Goal: Task Accomplishment & Management: Complete application form

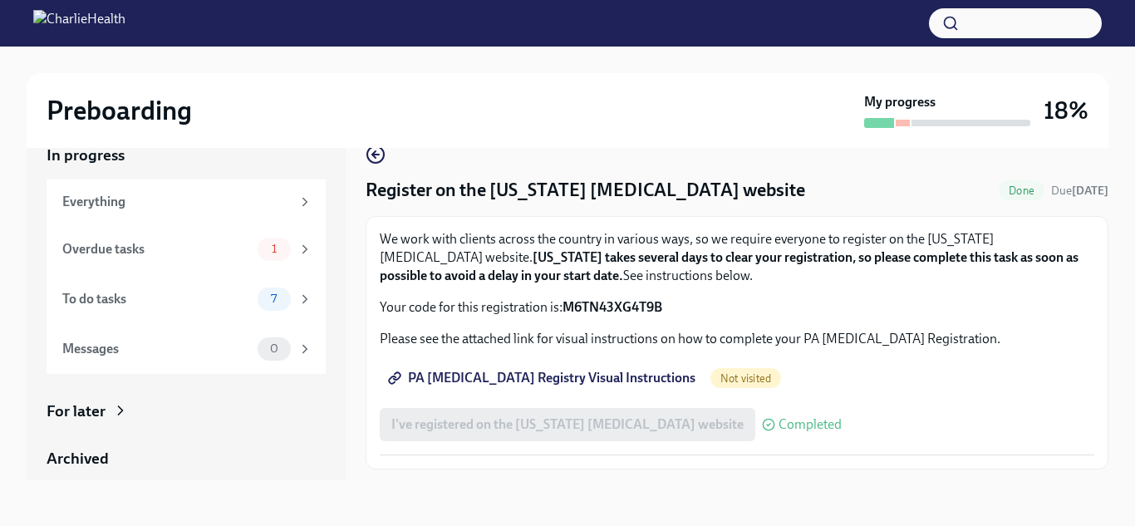
scroll to position [22, 0]
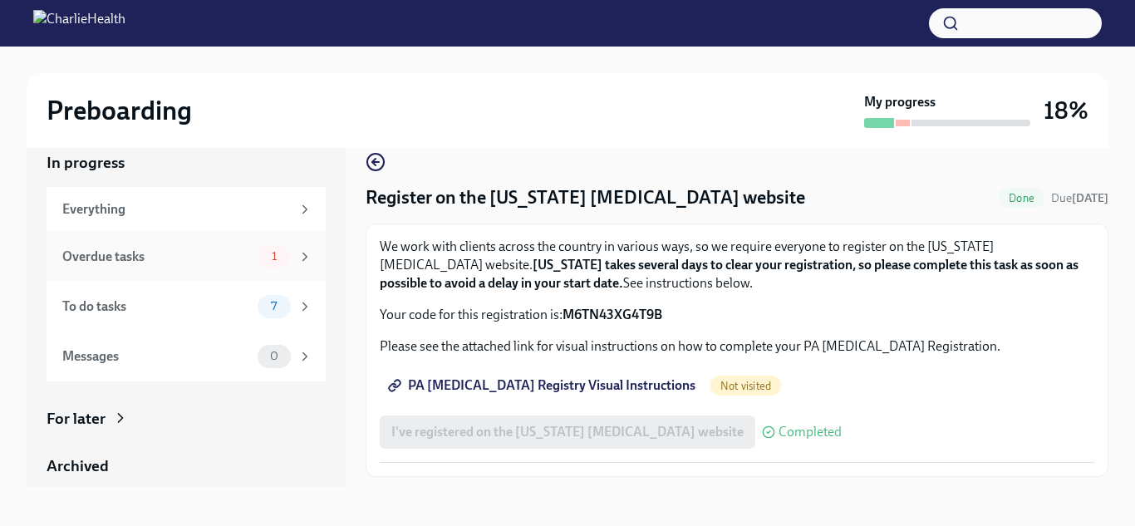
click at [110, 248] on div "Overdue tasks" at bounding box center [156, 257] width 189 height 18
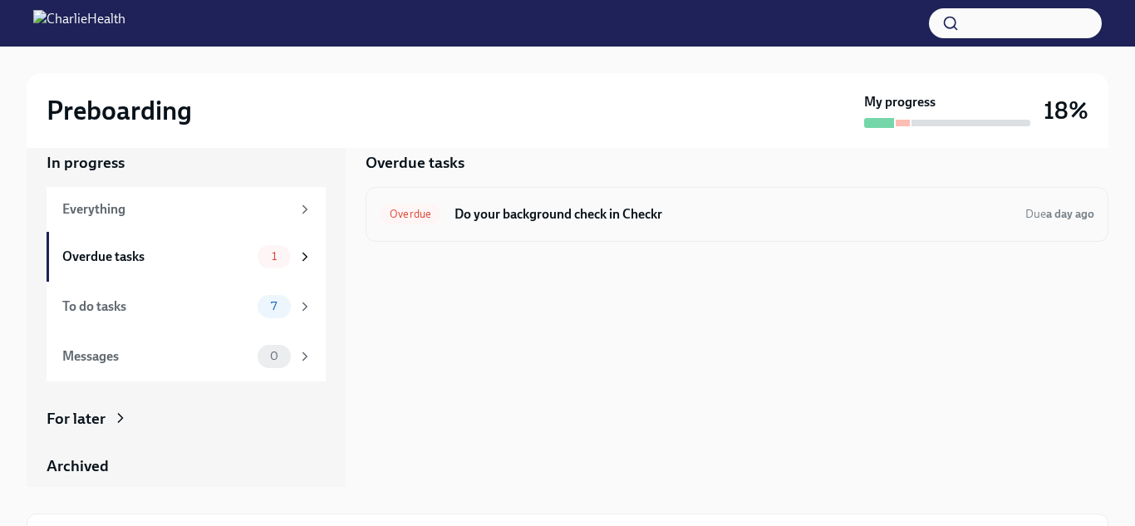
click at [525, 212] on h6 "Do your background check in Checkr" at bounding box center [734, 214] width 558 height 18
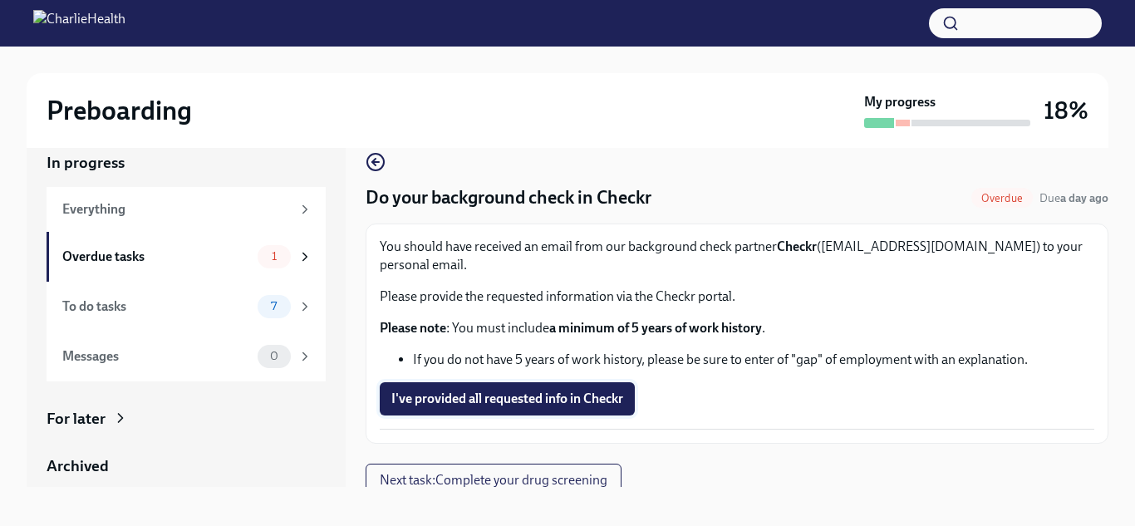
click at [487, 391] on span "I've provided all requested info in Checkr" at bounding box center [507, 399] width 232 height 17
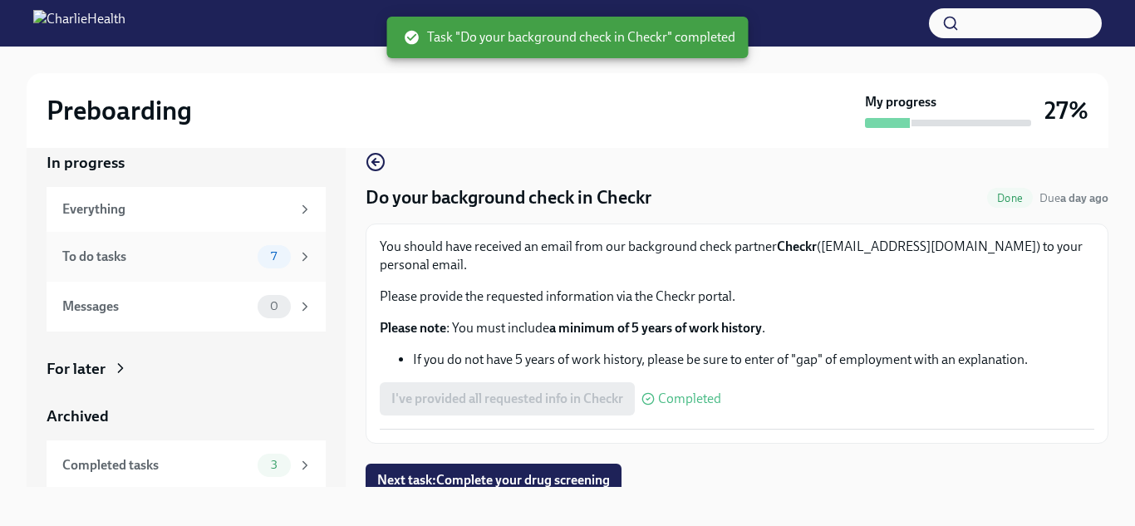
click at [285, 268] on div "To do tasks 7" at bounding box center [186, 257] width 279 height 50
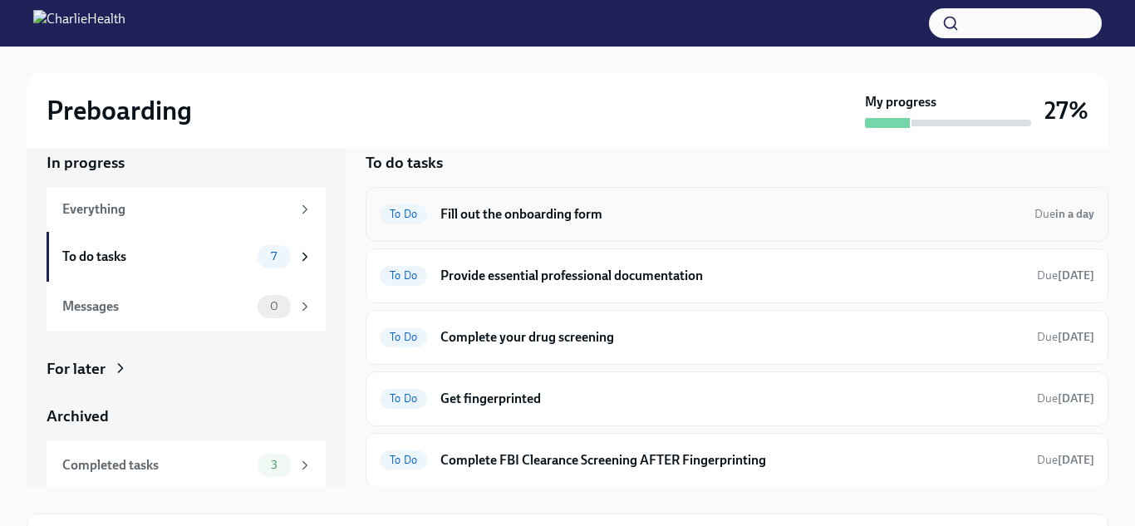
click at [674, 207] on h6 "Fill out the onboarding form" at bounding box center [730, 214] width 581 height 18
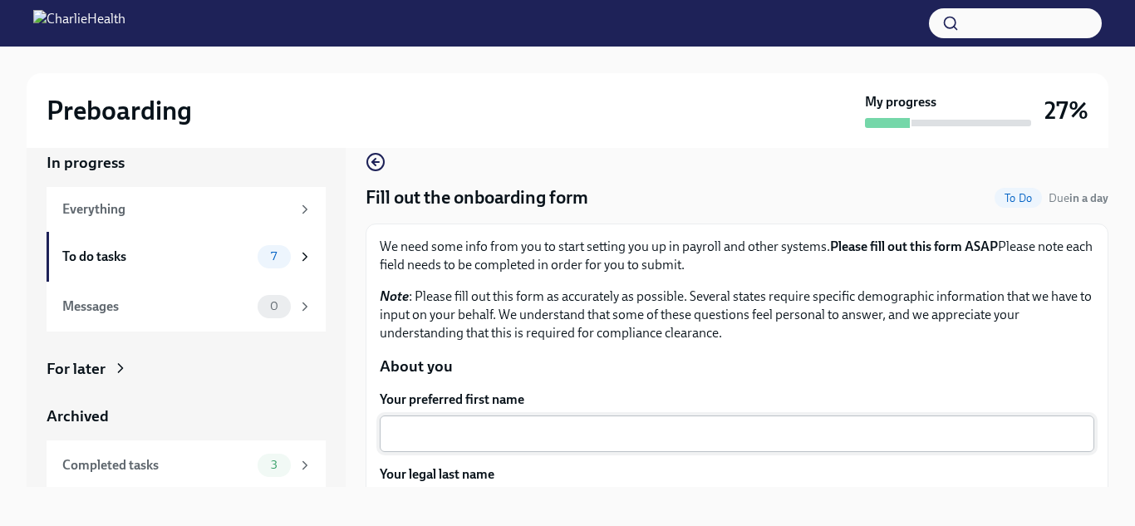
click at [485, 431] on textarea "Your preferred first name" at bounding box center [737, 434] width 695 height 20
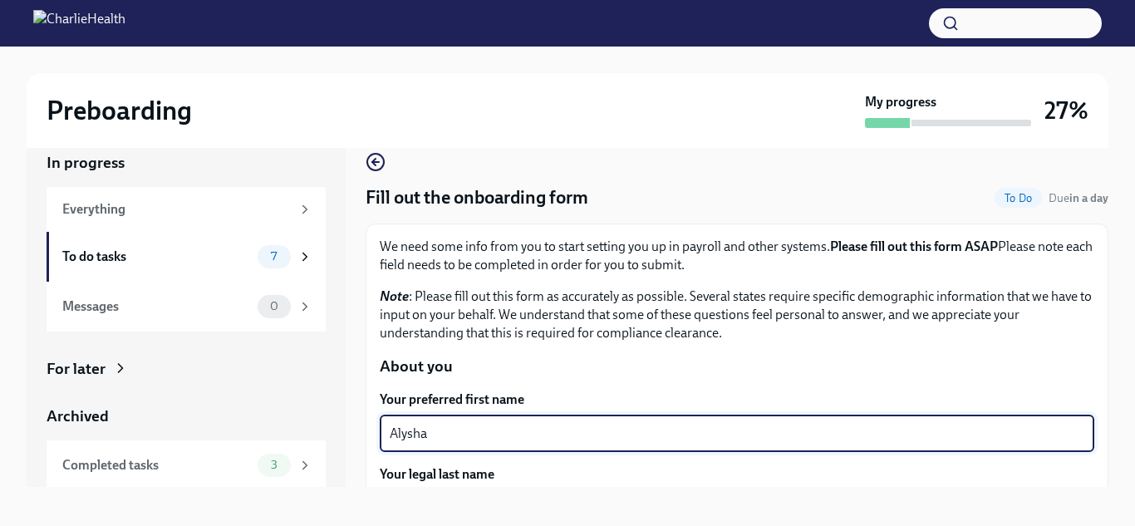
type textarea "Alysha"
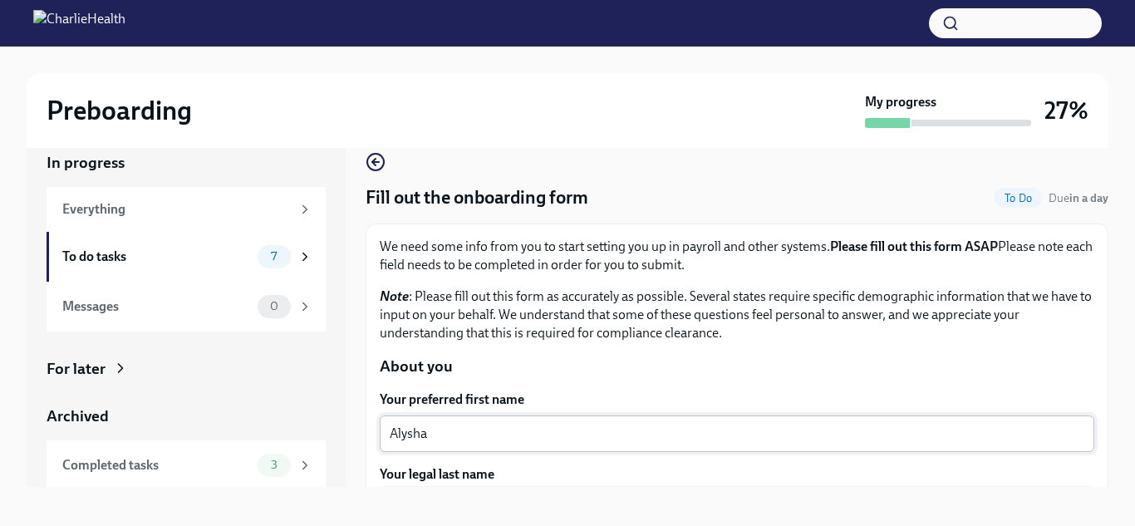
scroll to position [203, 0]
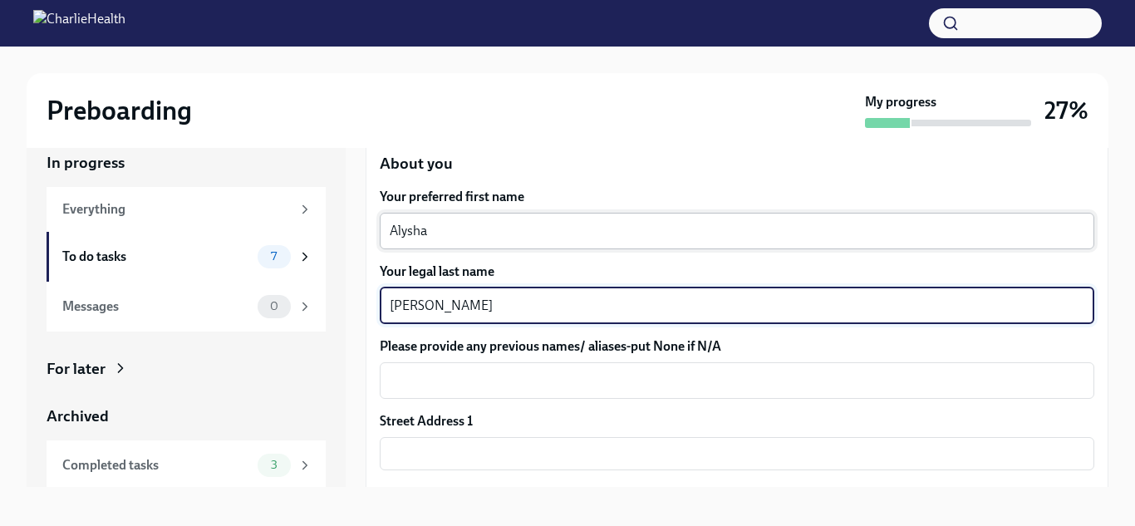
type textarea "[PERSON_NAME]"
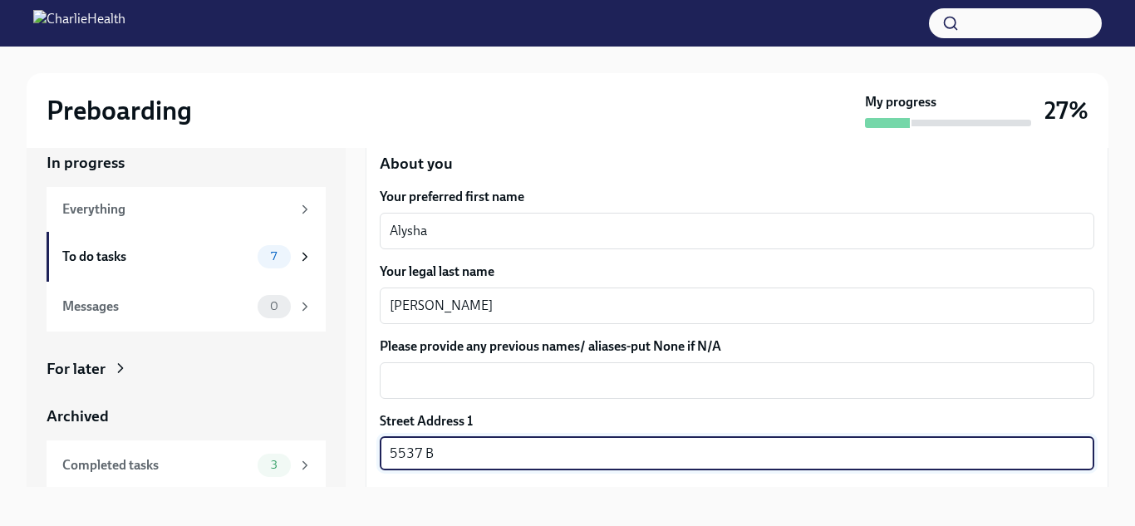
type input "[STREET_ADDRESS]"
type input "19143"
type input "[GEOGRAPHIC_DATA]"
type input "PA"
type input "US"
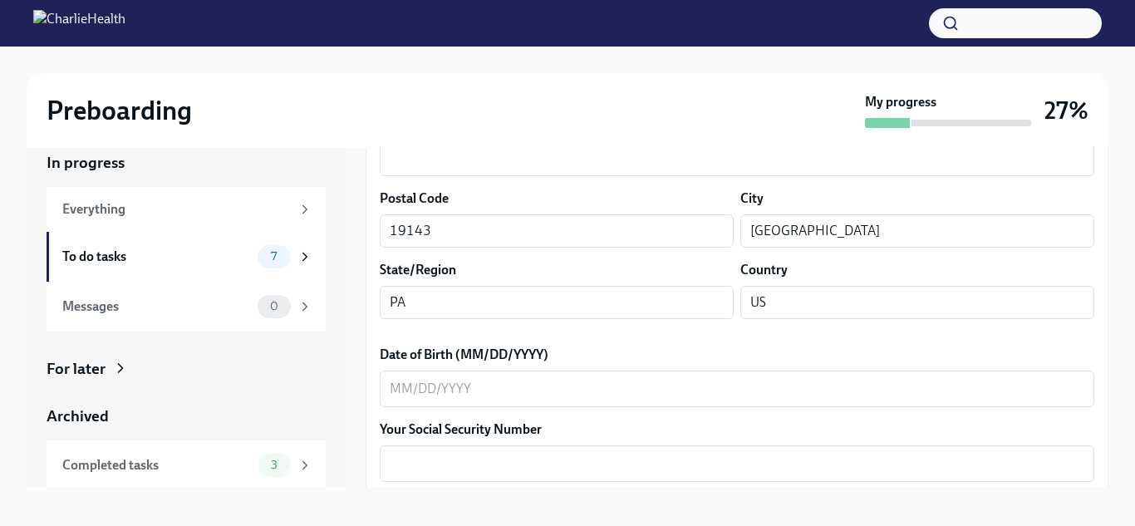
scroll to position [585, 0]
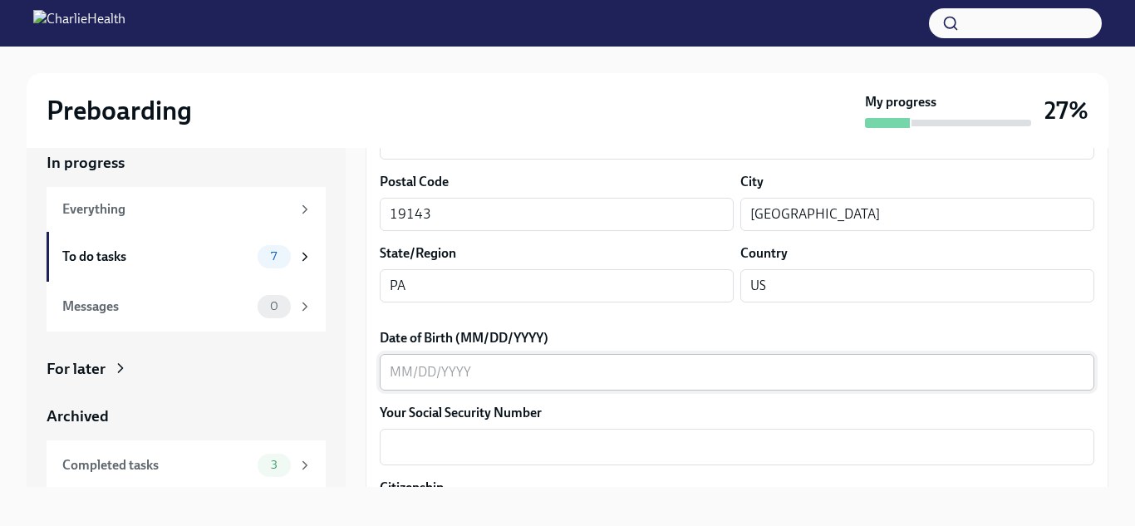
click at [400, 383] on div "x ​" at bounding box center [737, 372] width 715 height 37
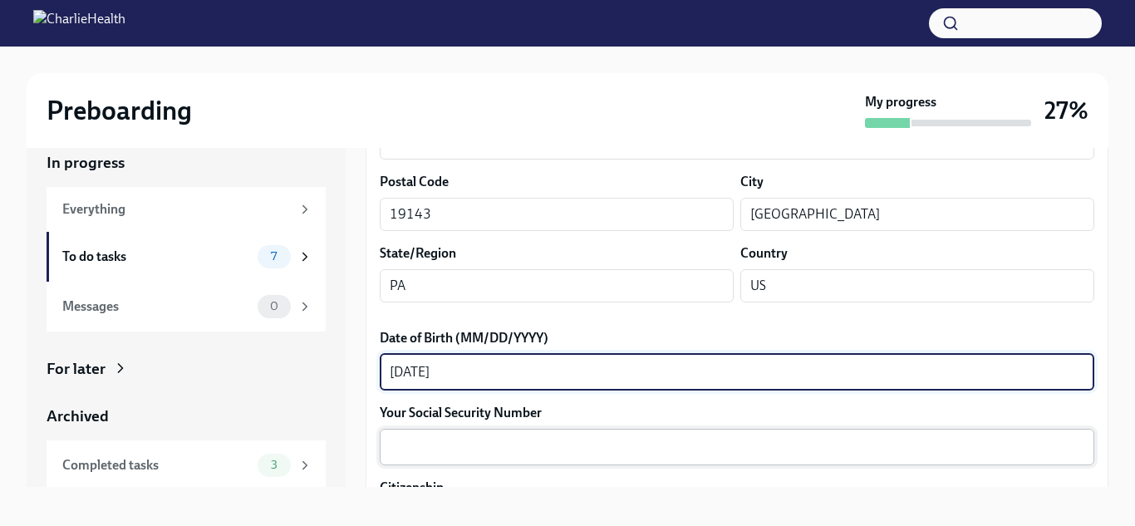
type textarea "[DATE]"
click at [415, 440] on textarea "Your Social Security Number" at bounding box center [737, 447] width 695 height 20
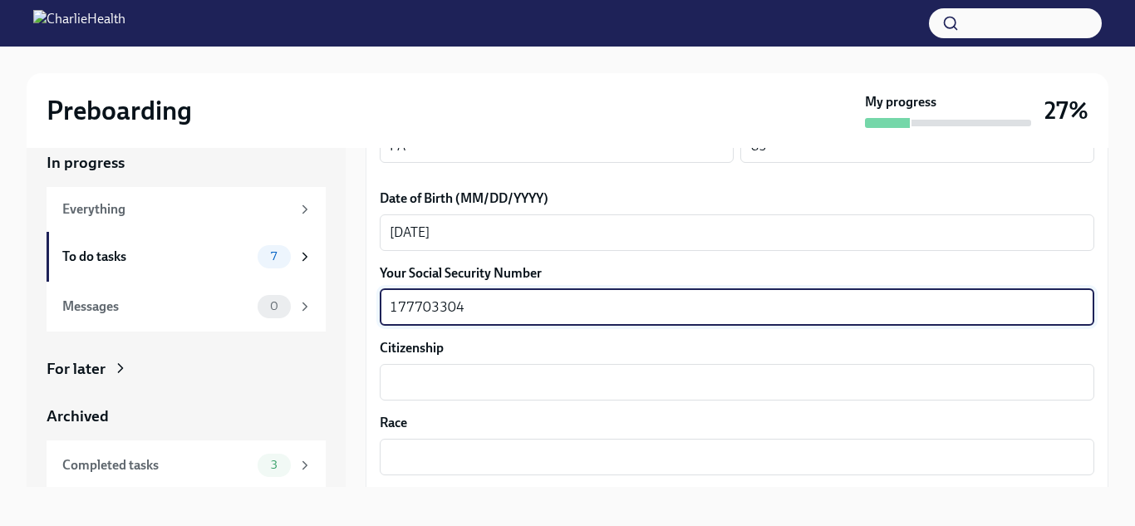
scroll to position [728, 0]
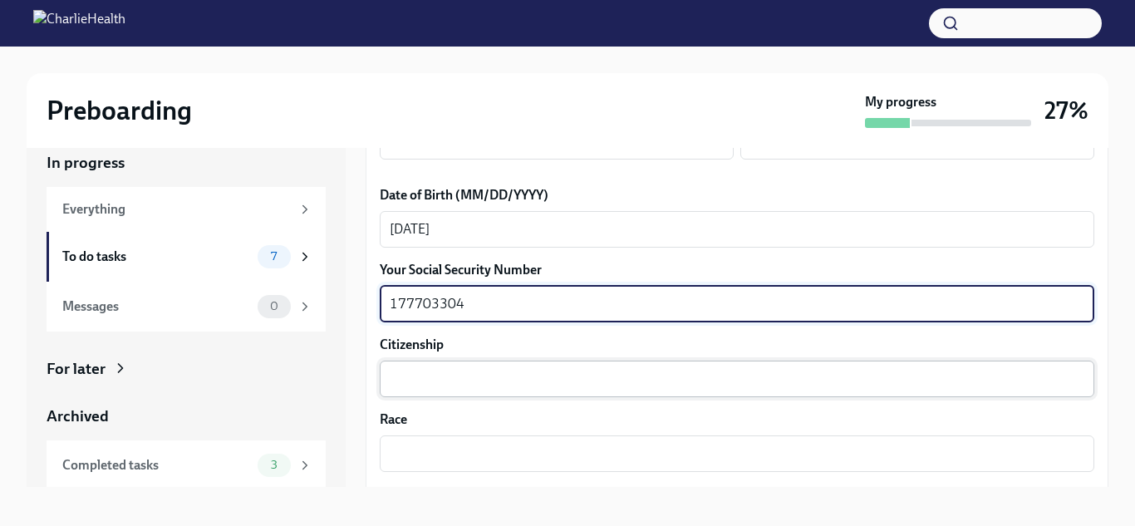
type textarea "177703304"
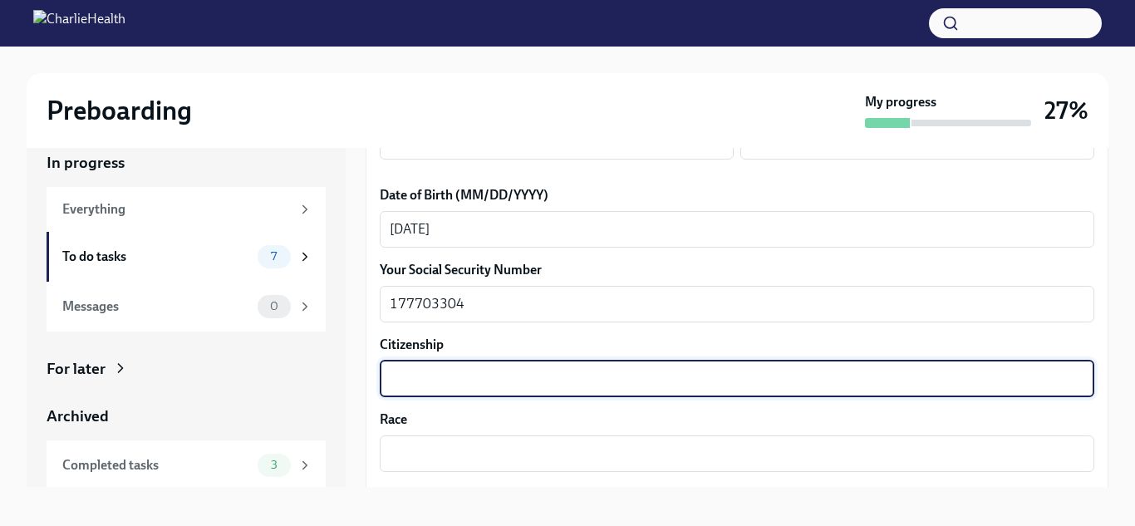
click at [534, 376] on textarea "Citizenship" at bounding box center [737, 379] width 695 height 20
type textarea "[GEOGRAPHIC_DATA]"
click at [499, 442] on div "x ​" at bounding box center [737, 453] width 715 height 37
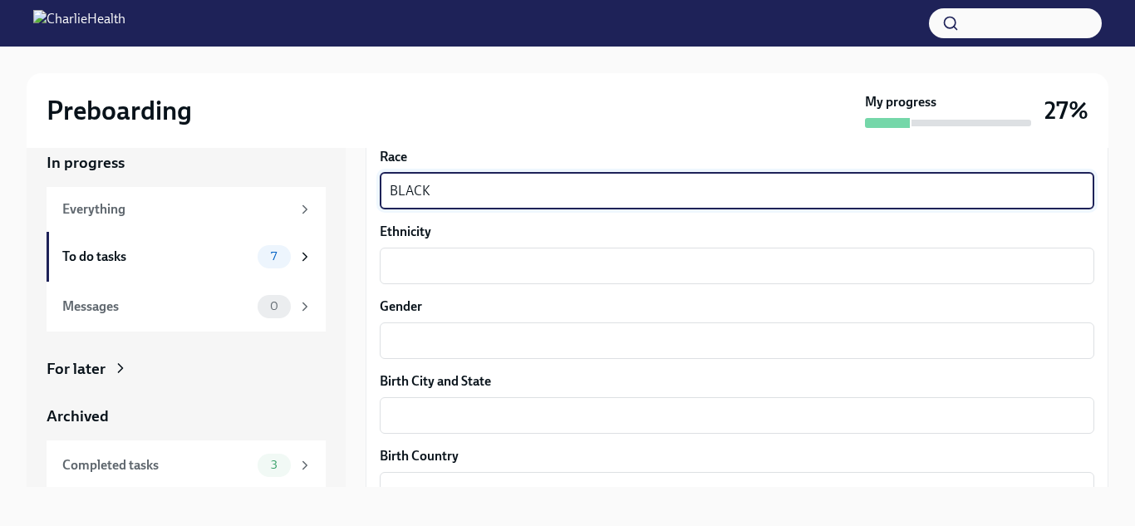
scroll to position [988, 0]
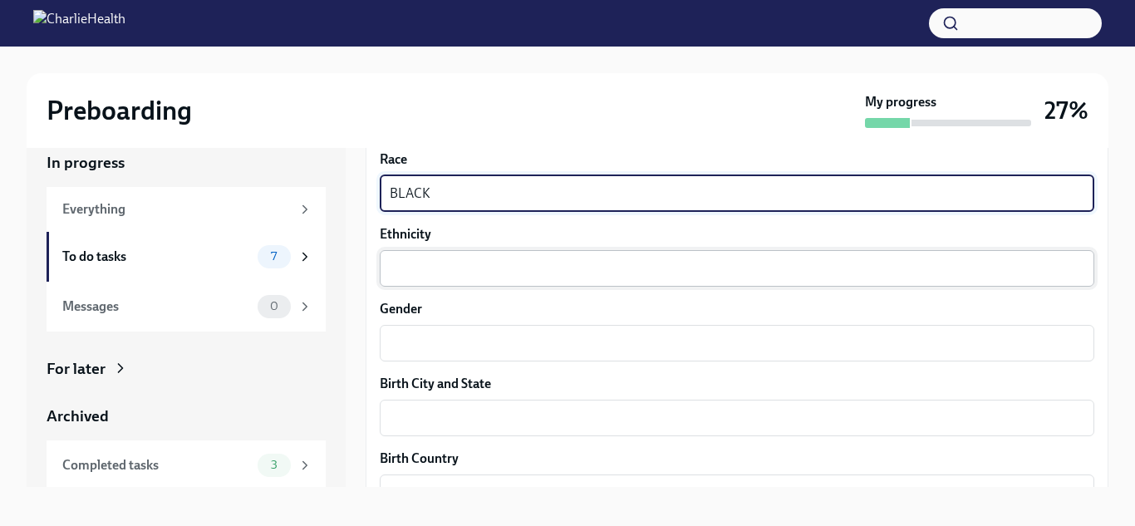
type textarea "BLACK"
click at [466, 271] on textarea "Ethnicity" at bounding box center [737, 268] width 695 height 20
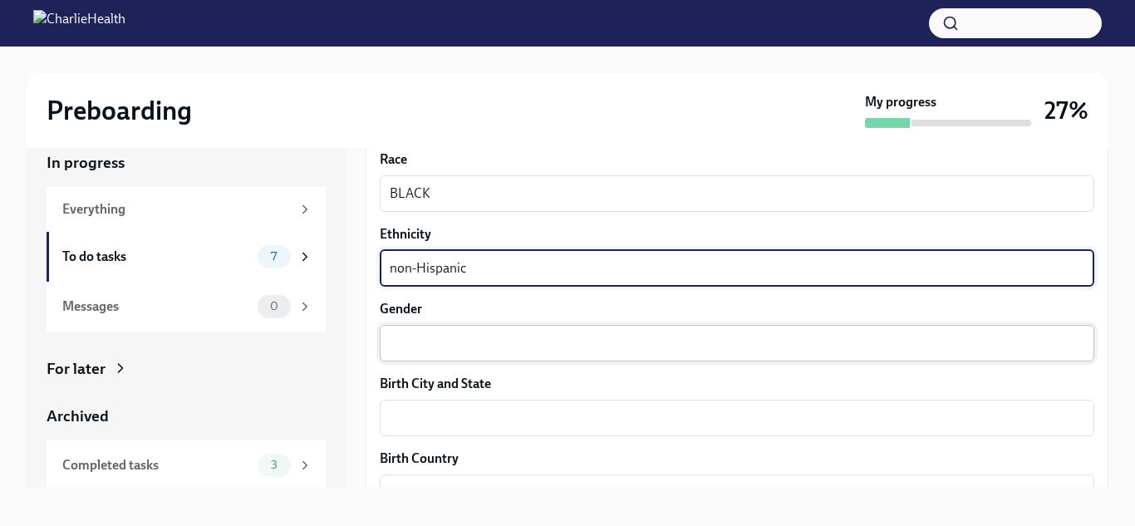
type textarea "non-Hispanic"
click at [448, 325] on div "x ​" at bounding box center [737, 343] width 715 height 37
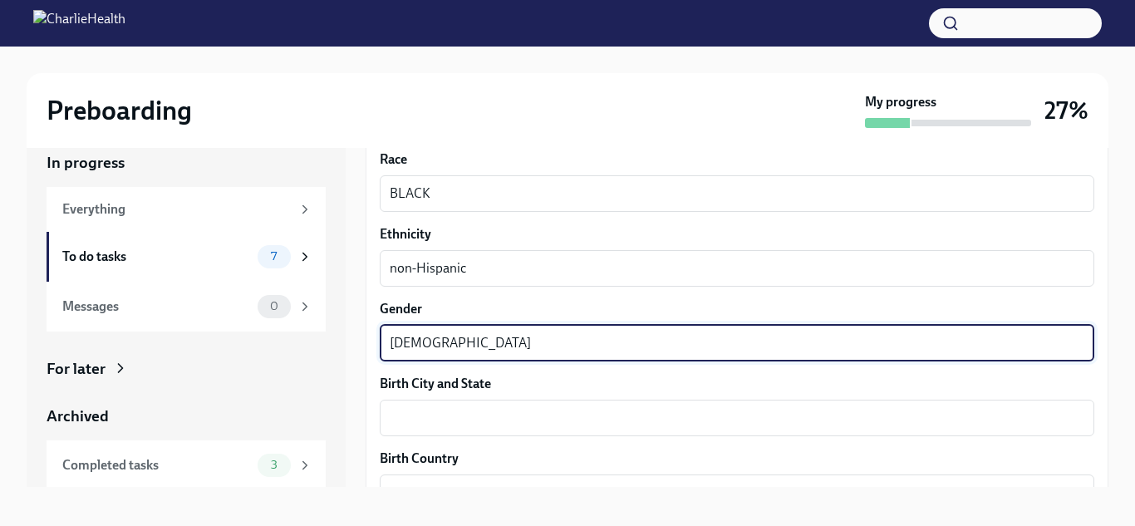
type textarea "[DEMOGRAPHIC_DATA]"
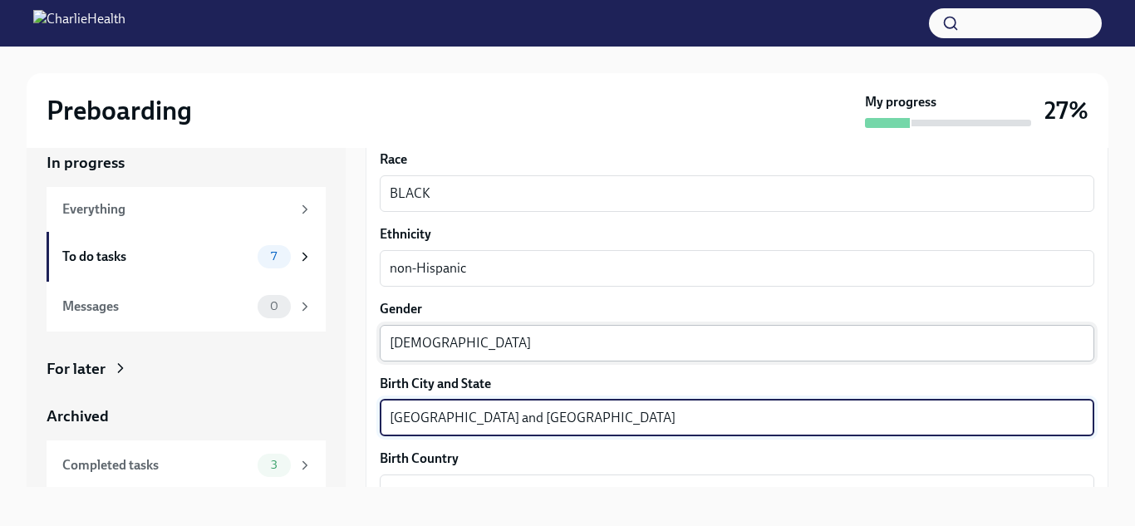
type textarea "[GEOGRAPHIC_DATA] and [GEOGRAPHIC_DATA]"
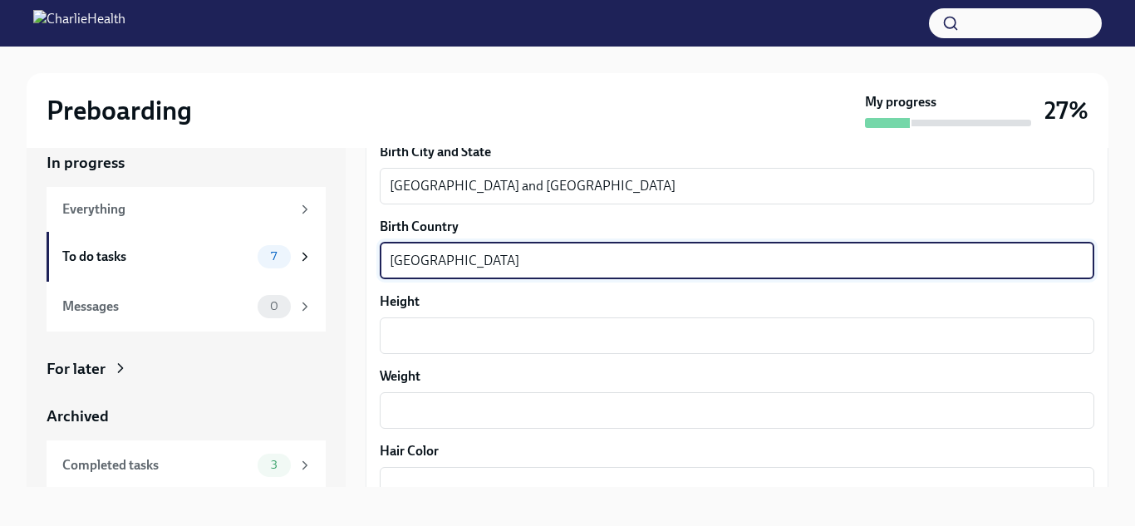
scroll to position [1217, 0]
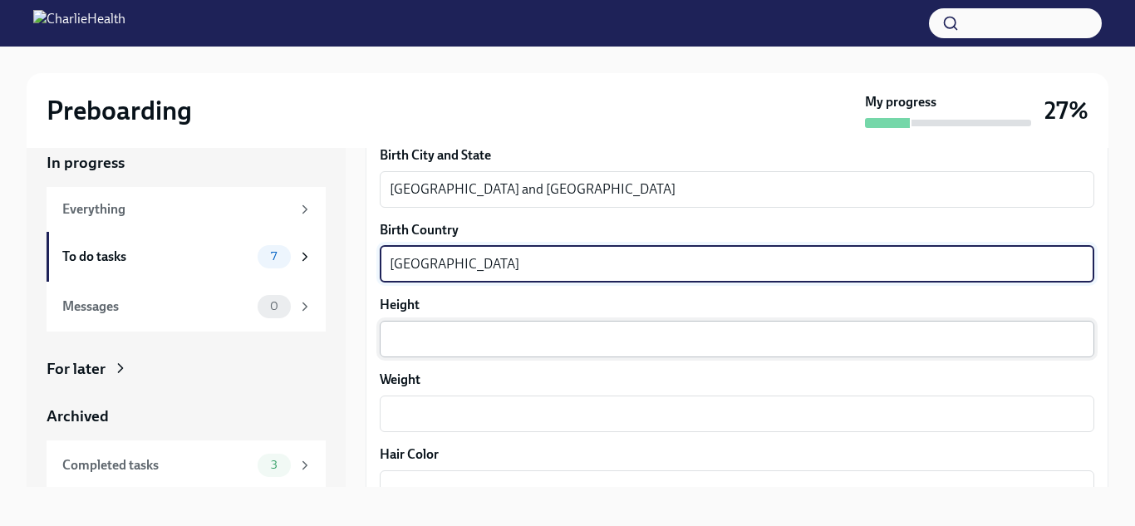
type textarea "[GEOGRAPHIC_DATA]"
click at [437, 352] on div "x ​" at bounding box center [737, 339] width 715 height 37
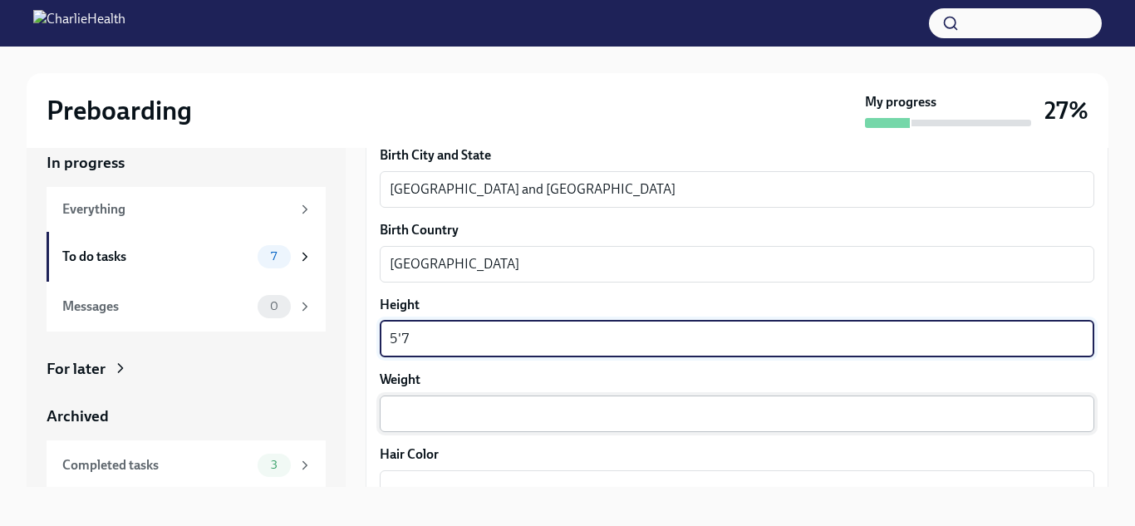
type textarea "5'7"
click at [449, 397] on div "x ​" at bounding box center [737, 414] width 715 height 37
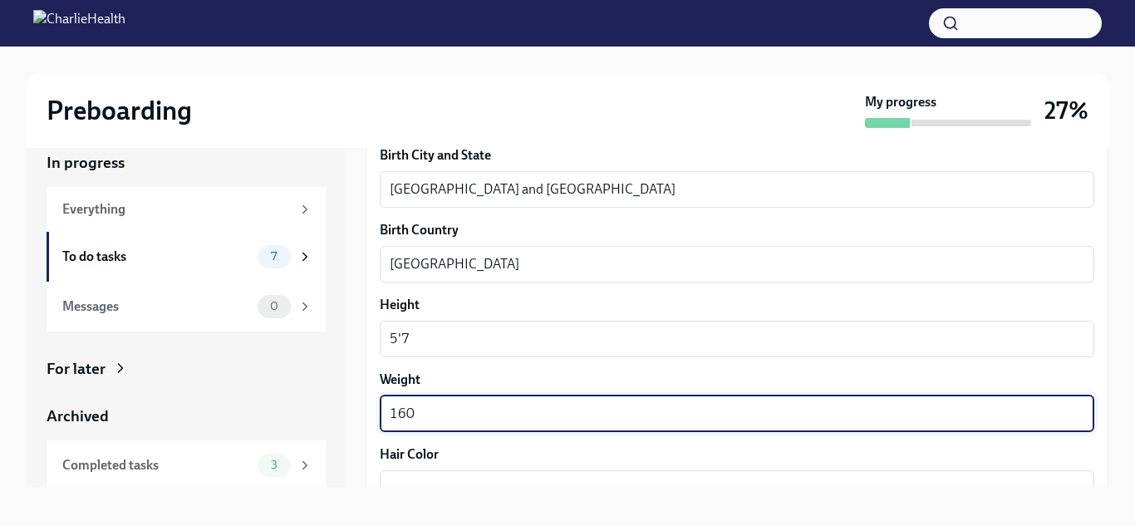
scroll to position [1338, 0]
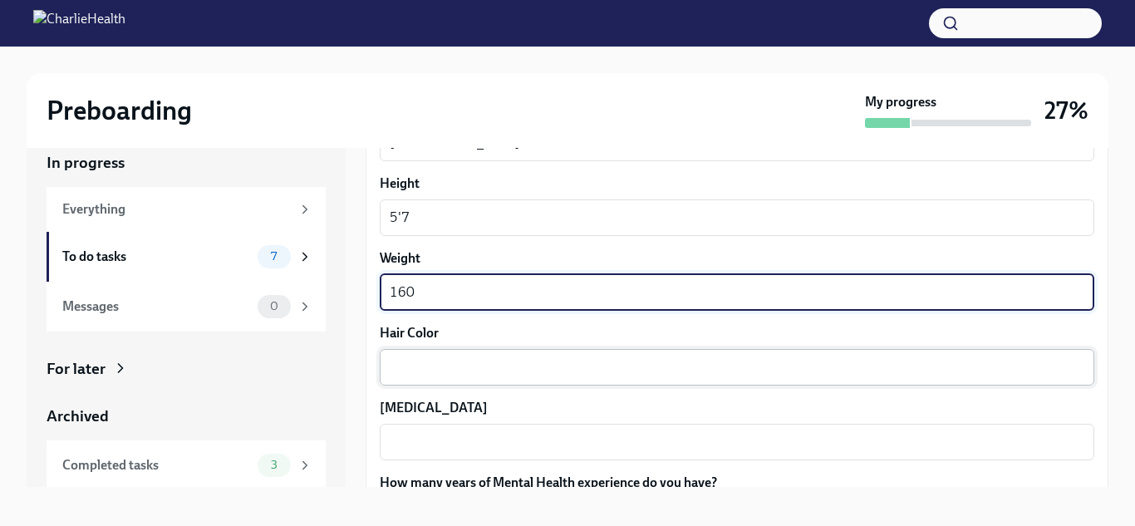
type textarea "160"
click at [487, 362] on textarea "Hair Color" at bounding box center [737, 367] width 695 height 20
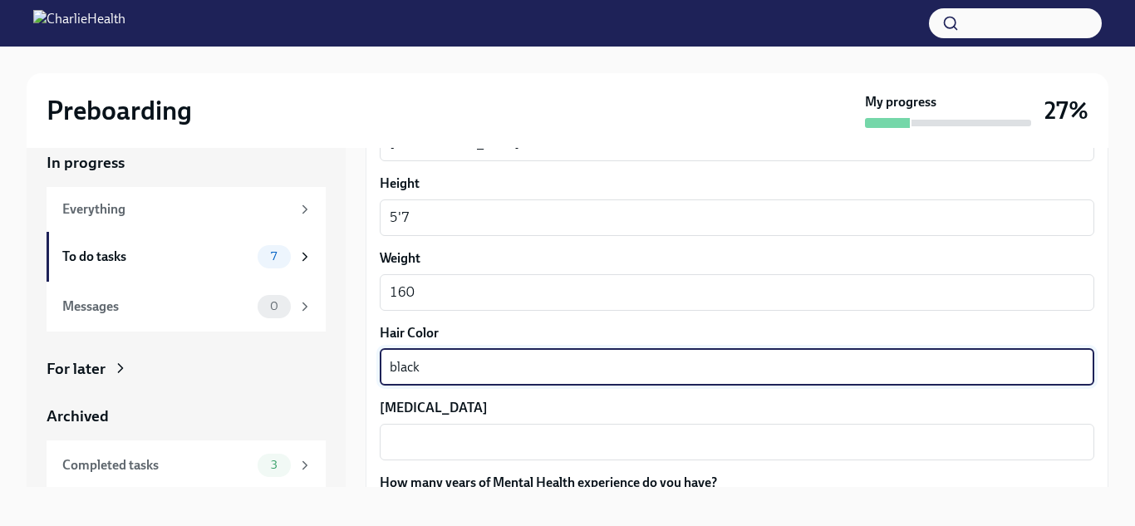
type textarea "black"
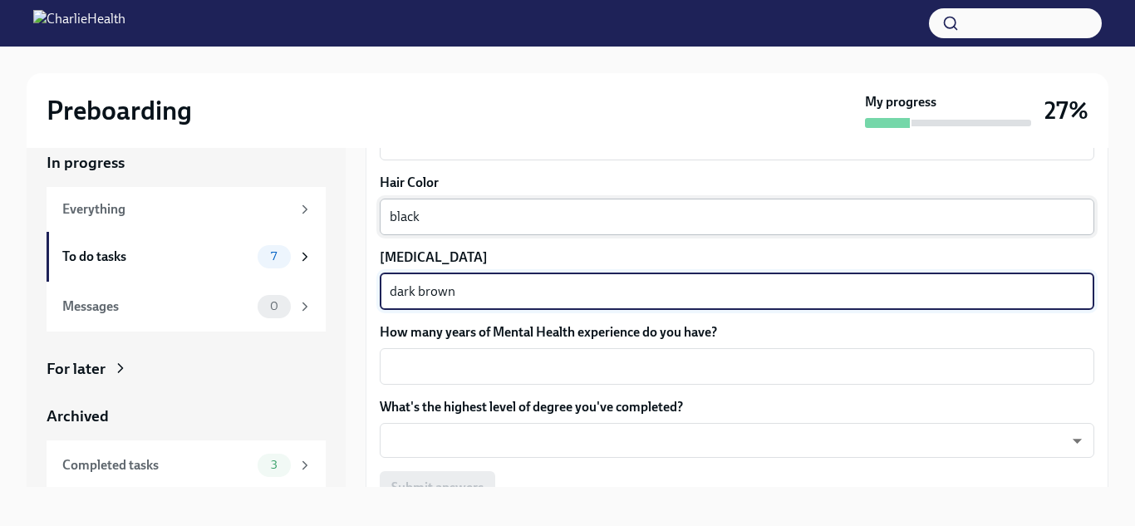
scroll to position [1587, 0]
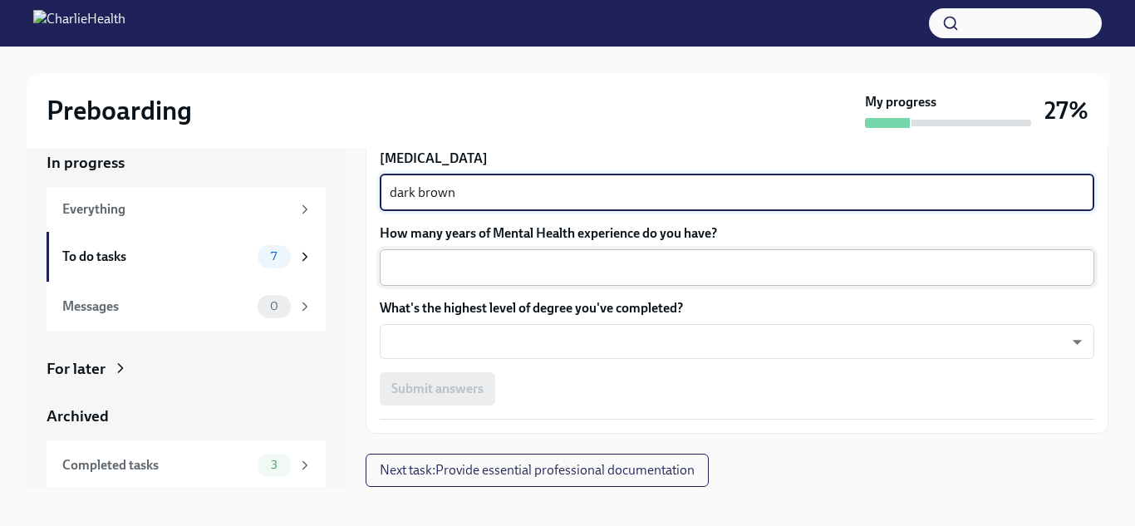
type textarea "dark brown"
click at [471, 277] on div "x ​" at bounding box center [737, 267] width 715 height 37
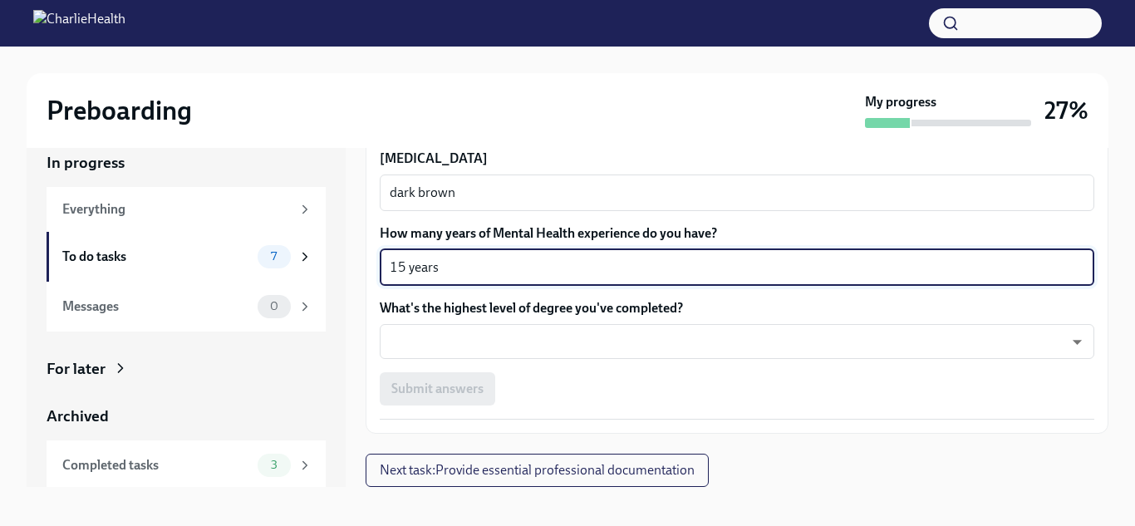
type textarea "15 years"
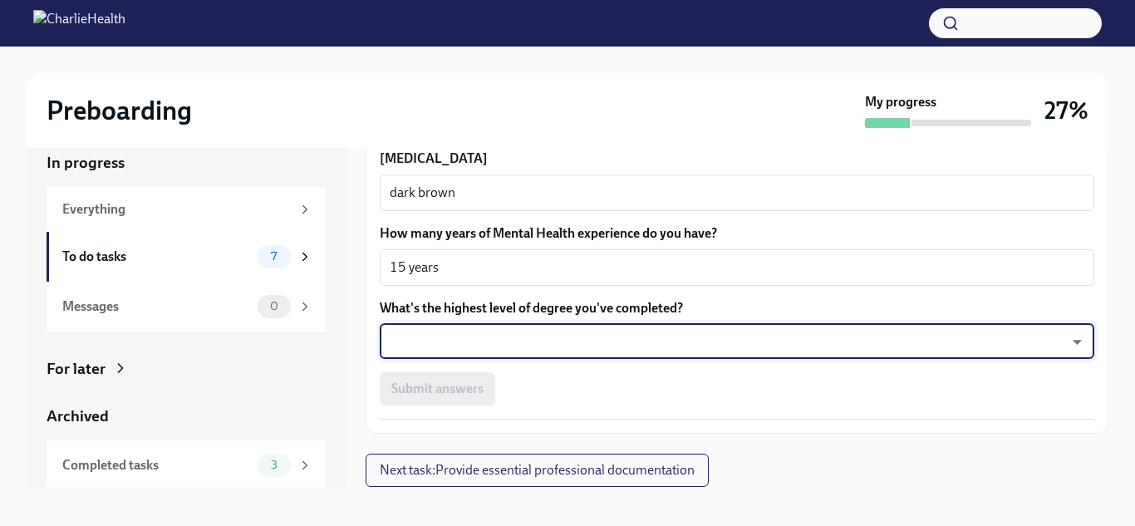
click at [872, 355] on body "Preboarding My progress 27% In progress Everything To do tasks 7 Messages 0 For…" at bounding box center [567, 256] width 1135 height 556
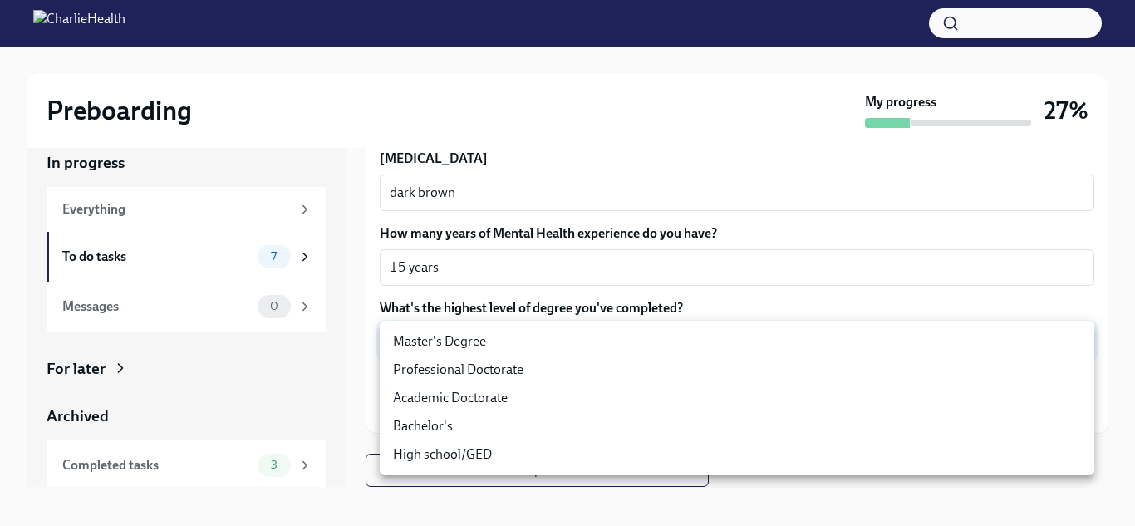
click at [788, 350] on li "Master's Degree" at bounding box center [737, 341] width 715 height 28
type input "2vBr-ghkD"
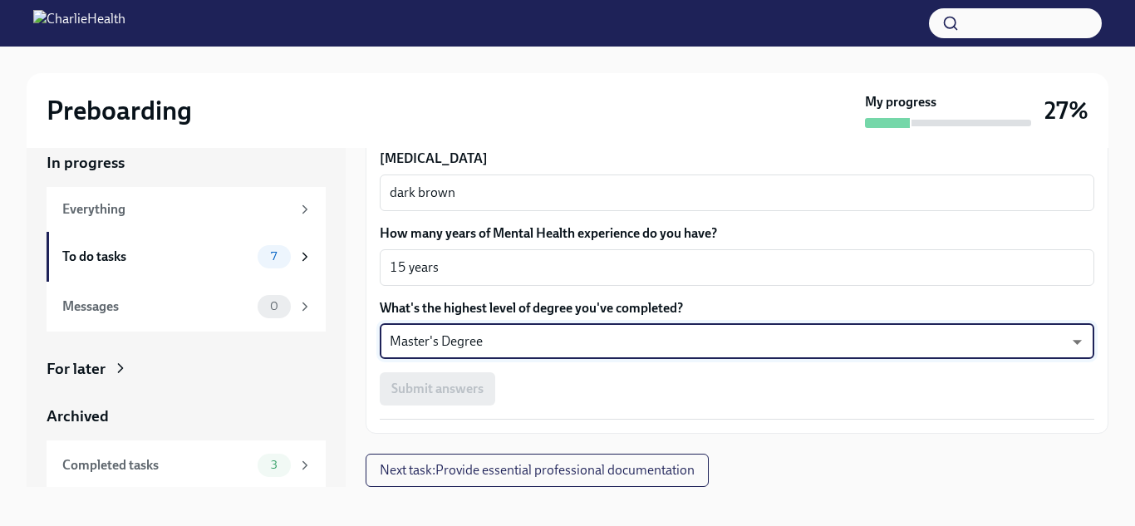
click at [425, 372] on div "Submit answers" at bounding box center [737, 388] width 715 height 33
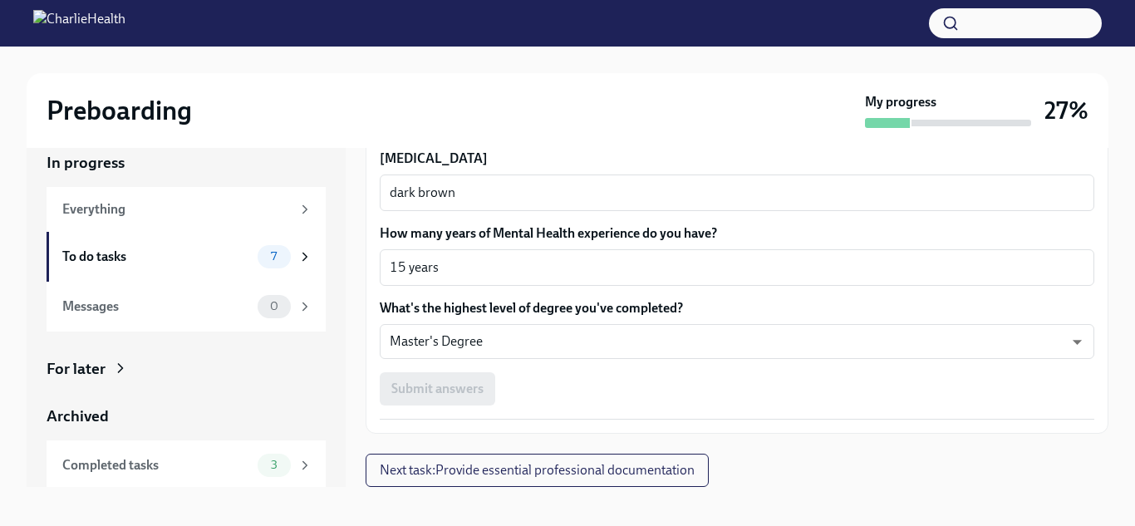
click at [422, 381] on div "Submit answers" at bounding box center [737, 388] width 715 height 33
click at [455, 403] on div "Submit answers" at bounding box center [737, 388] width 715 height 33
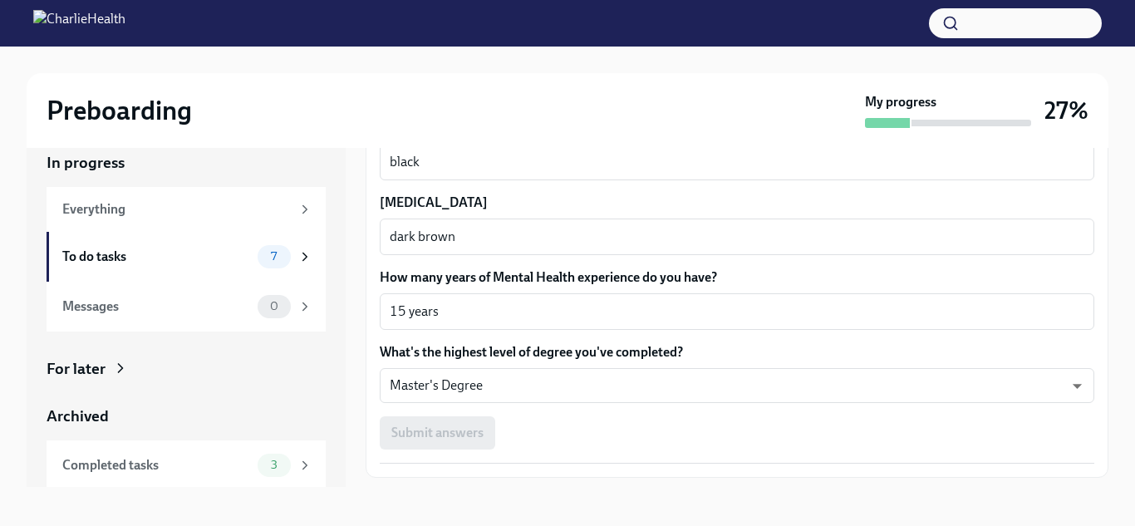
scroll to position [1532, 0]
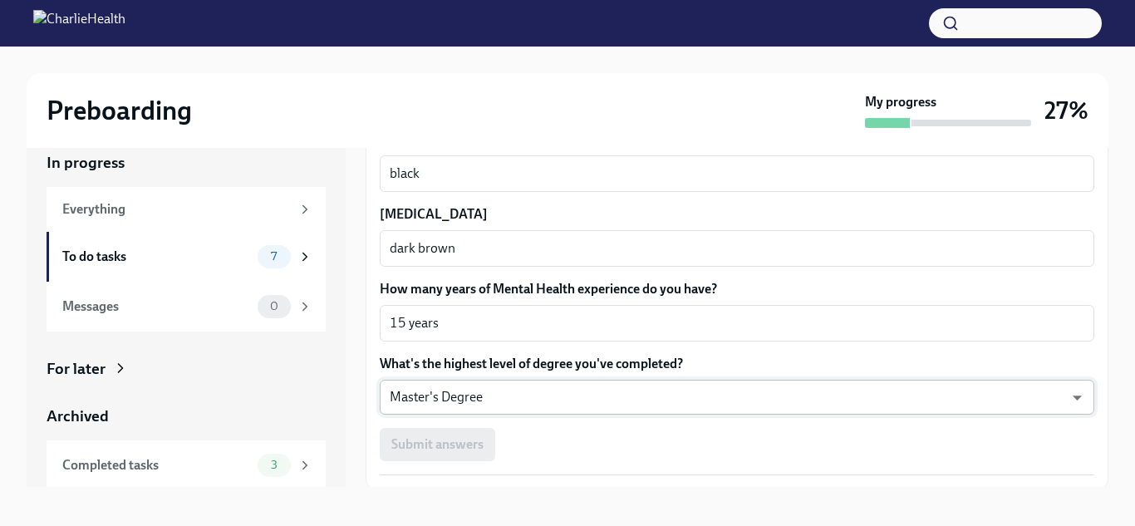
click at [475, 393] on body "Preboarding My progress 27% In progress Everything To do tasks 7 Messages 0 For…" at bounding box center [567, 256] width 1135 height 556
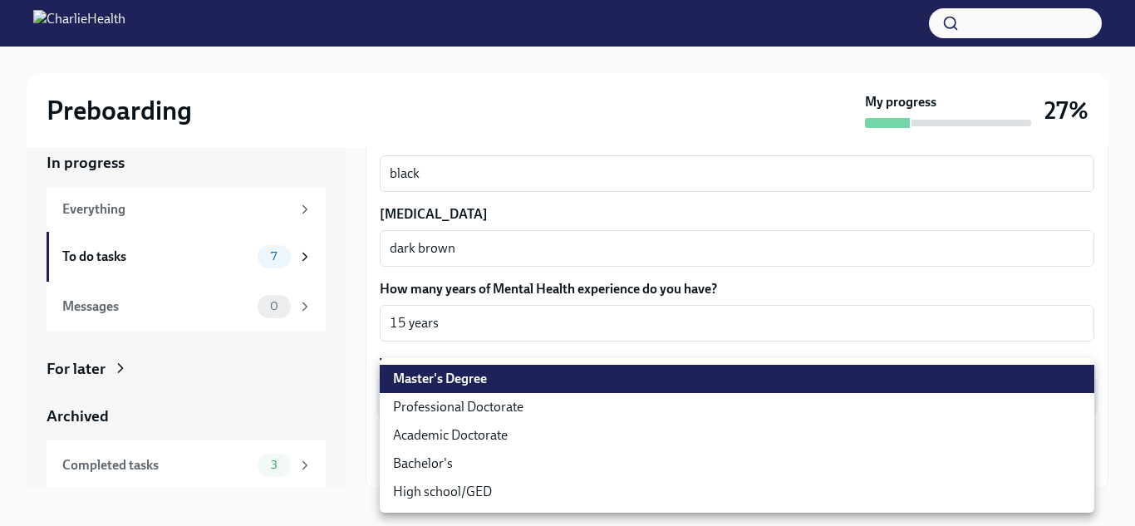
click at [487, 323] on div at bounding box center [567, 263] width 1135 height 526
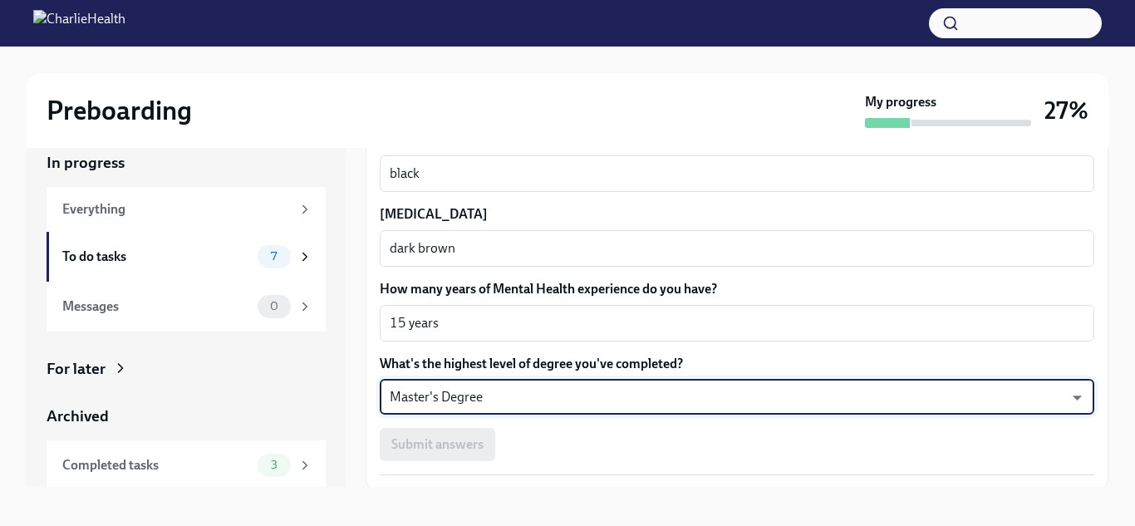
click at [487, 323] on div "Master's Degree Professional Doctorate Academic Doctorate Bachelor's High schoo…" at bounding box center [567, 263] width 1135 height 526
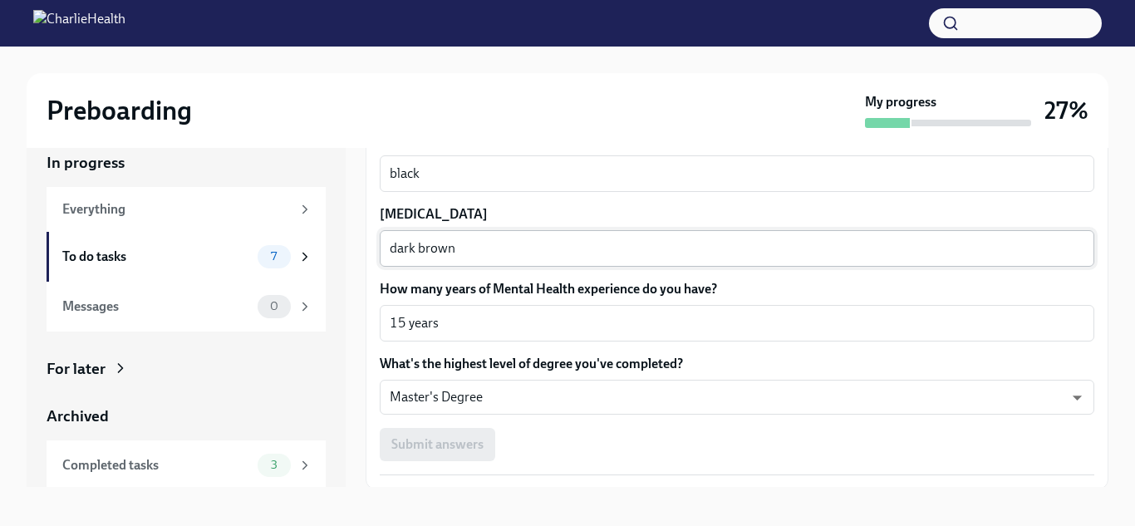
click at [490, 257] on textarea "dark brown" at bounding box center [737, 249] width 695 height 20
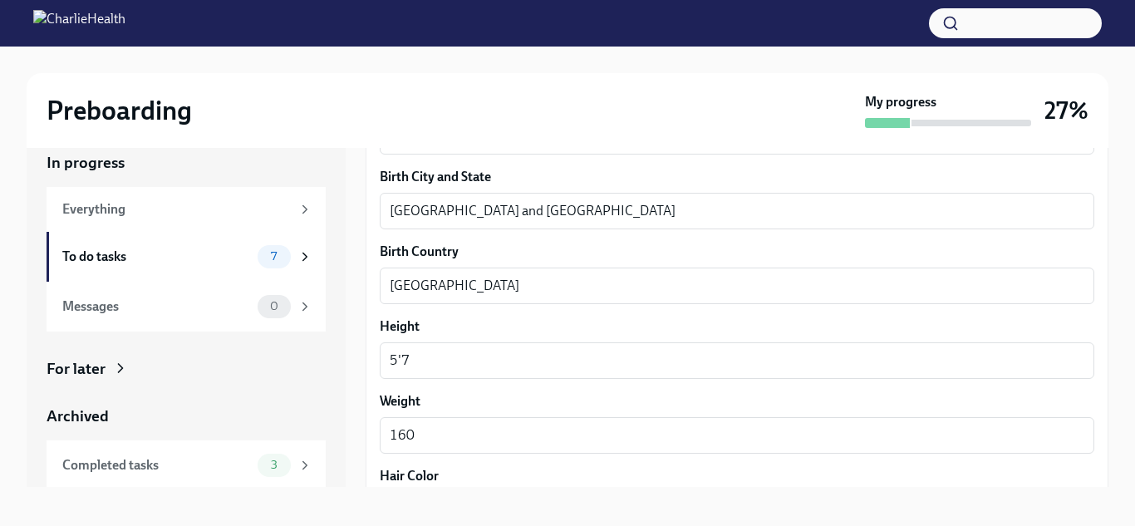
scroll to position [1193, 0]
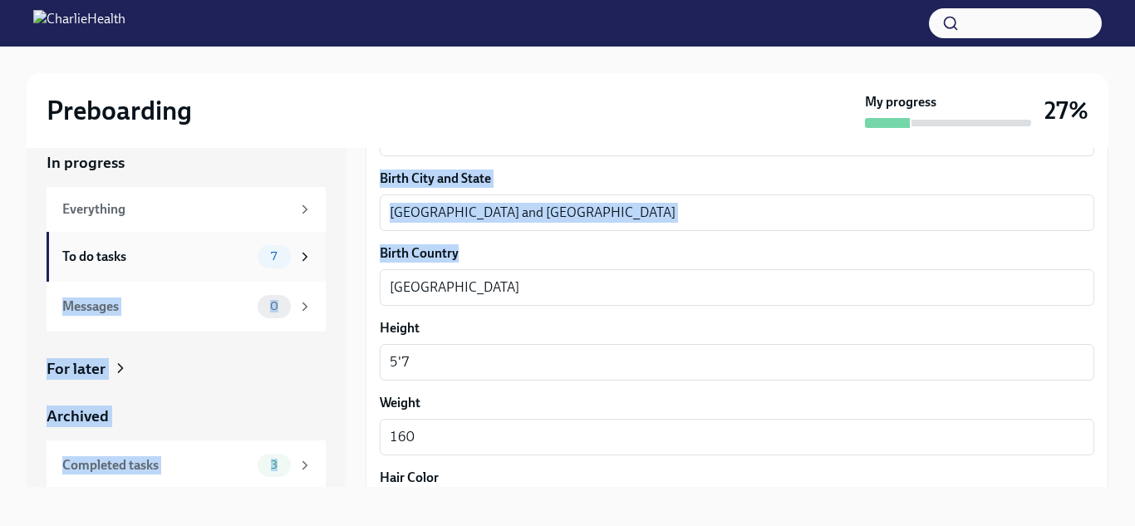
drag, startPoint x: 426, startPoint y: 298, endPoint x: 302, endPoint y: 236, distance: 138.6
click at [302, 236] on div "In progress Everything To do tasks 7 Messages 0 For later Archived Completed ta…" at bounding box center [568, 305] width 1082 height 361
click at [422, 266] on div "Birth Country [DEMOGRAPHIC_DATA] x ​" at bounding box center [737, 274] width 715 height 61
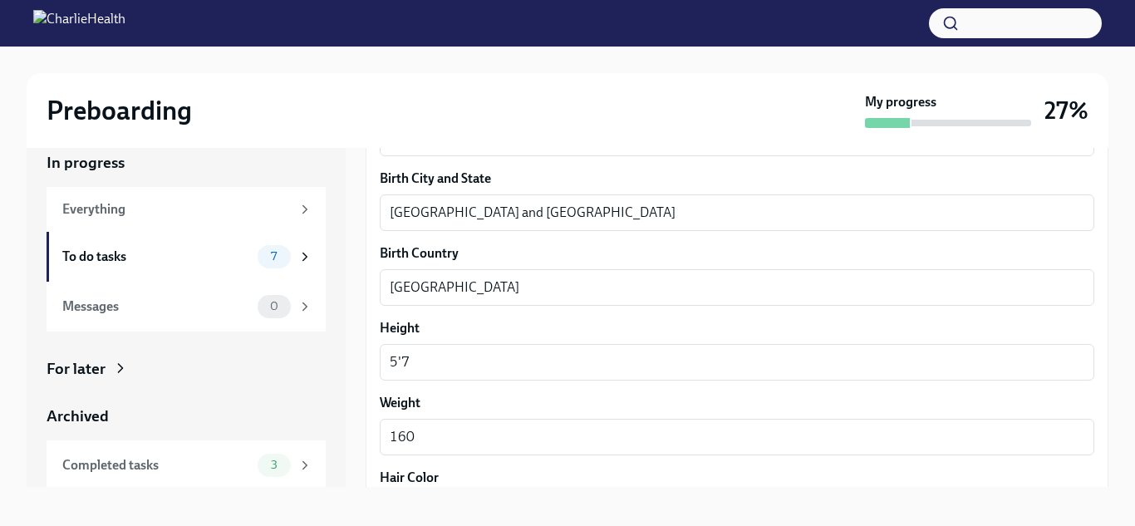
click at [422, 266] on div "Birth Country [DEMOGRAPHIC_DATA] x ​" at bounding box center [737, 274] width 715 height 61
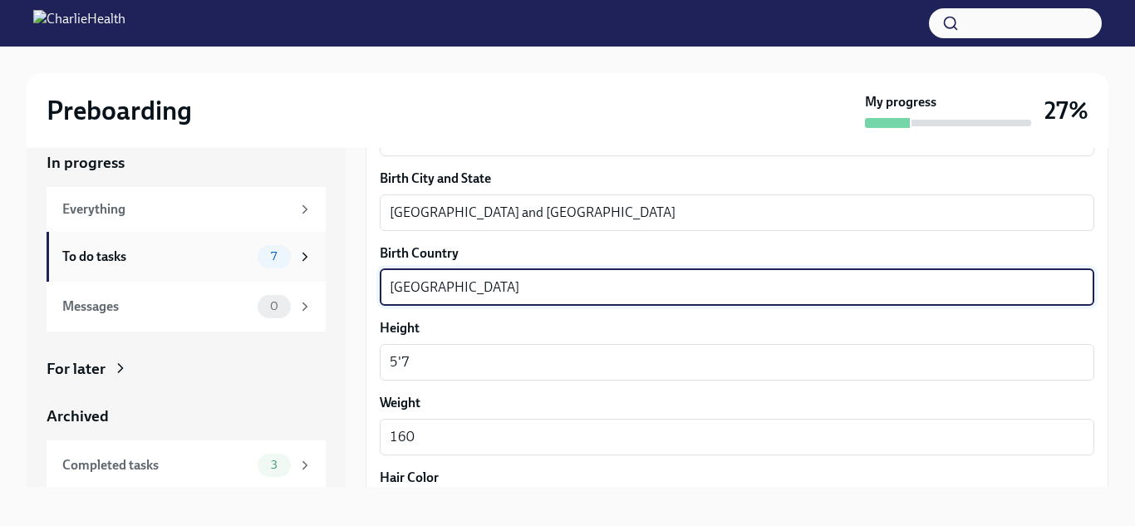
drag, startPoint x: 419, startPoint y: 283, endPoint x: 175, endPoint y: 259, distance: 244.7
click at [175, 259] on div "In progress Everything To do tasks 7 Messages 0 For later Archived Completed ta…" at bounding box center [568, 305] width 1082 height 361
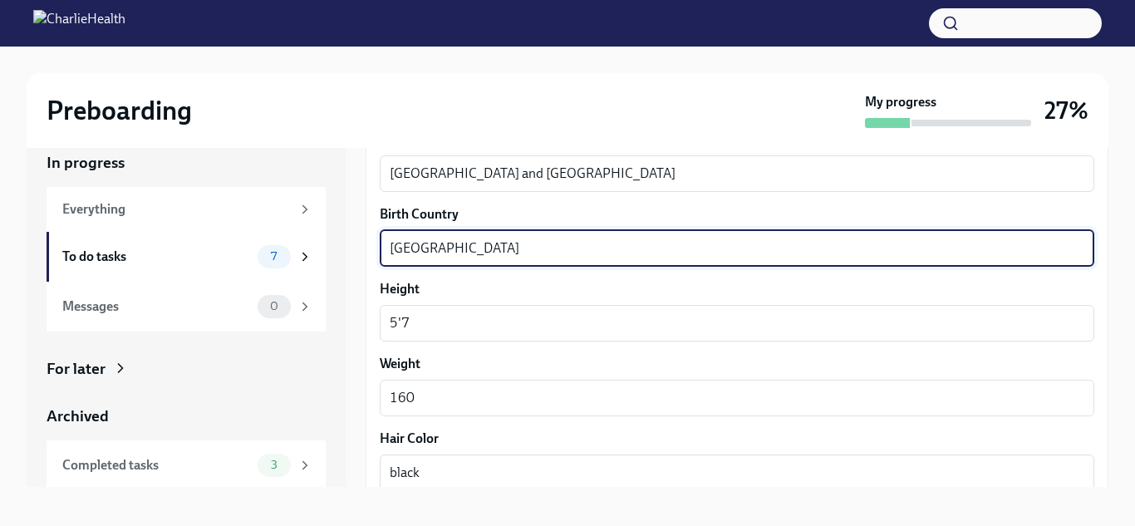
scroll to position [1587, 0]
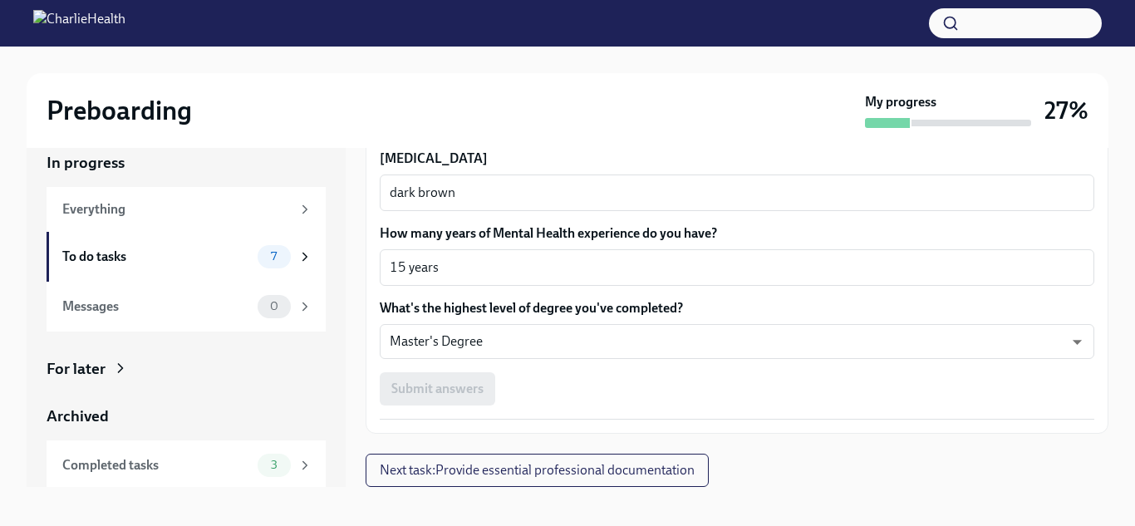
type textarea "[GEOGRAPHIC_DATA]"
click at [461, 386] on div "Submit answers" at bounding box center [737, 388] width 715 height 33
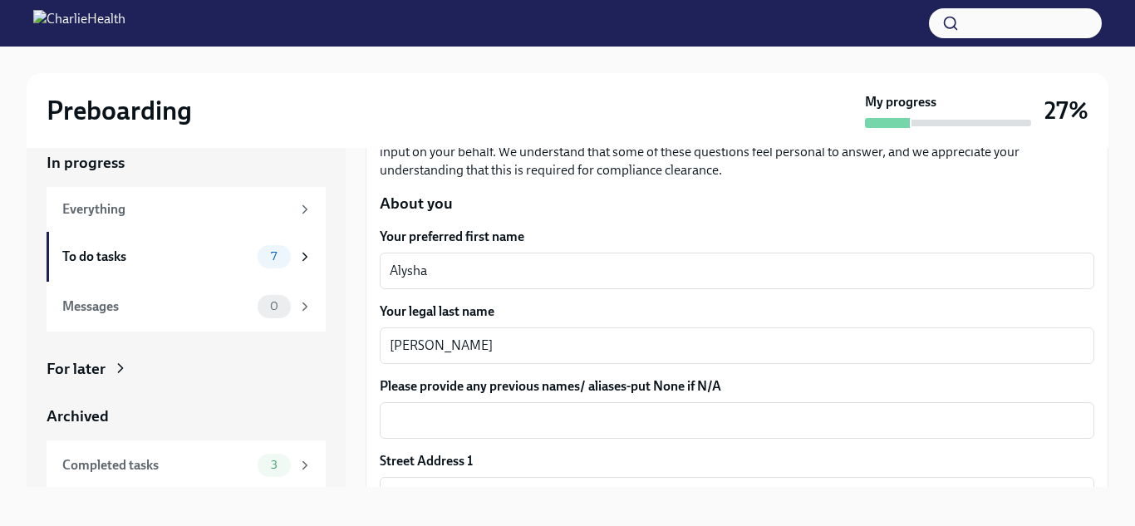
scroll to position [165, 0]
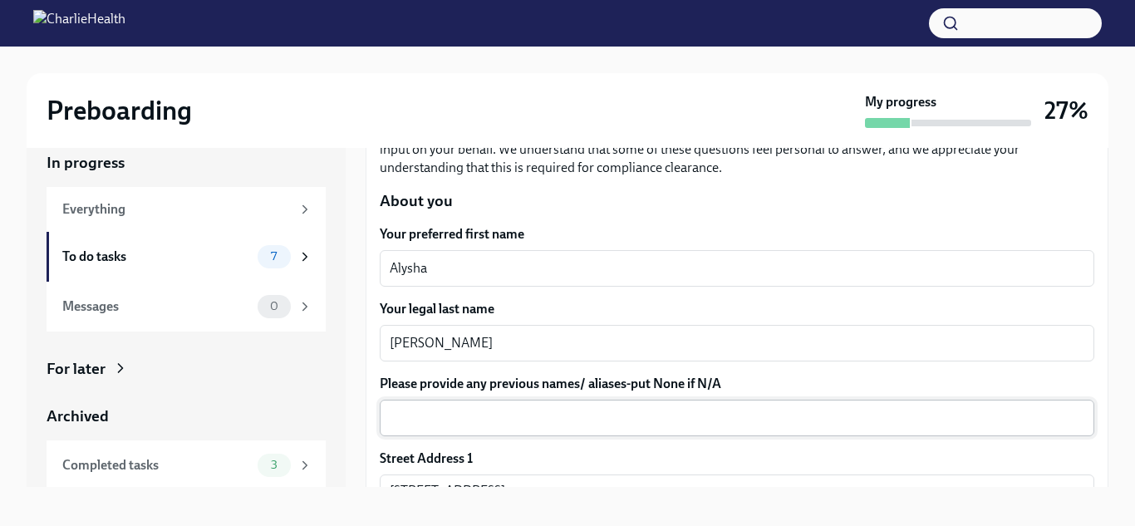
click at [439, 425] on textarea "Please provide any previous names/ aliases-put None if N/A" at bounding box center [737, 418] width 695 height 20
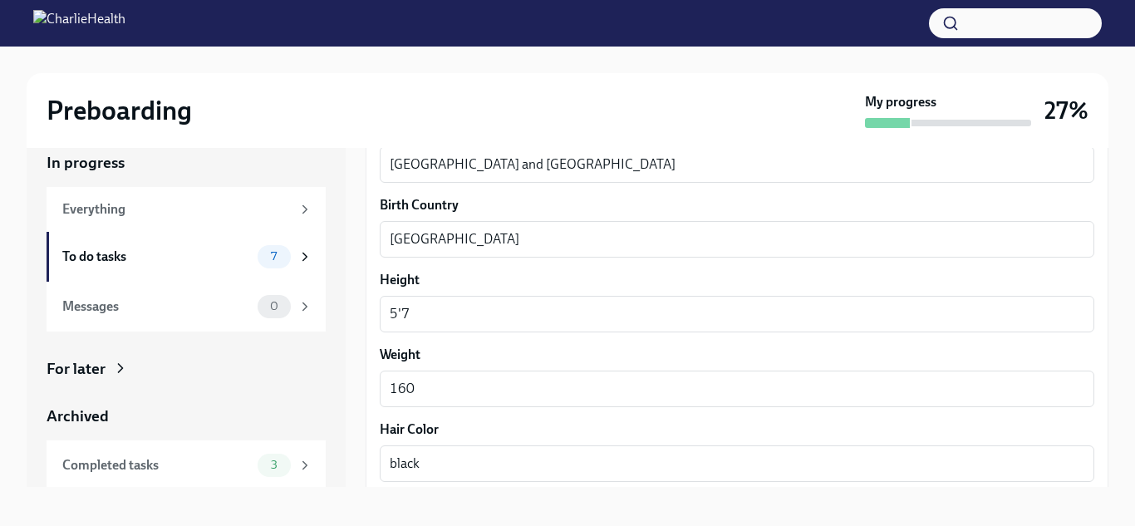
scroll to position [1587, 0]
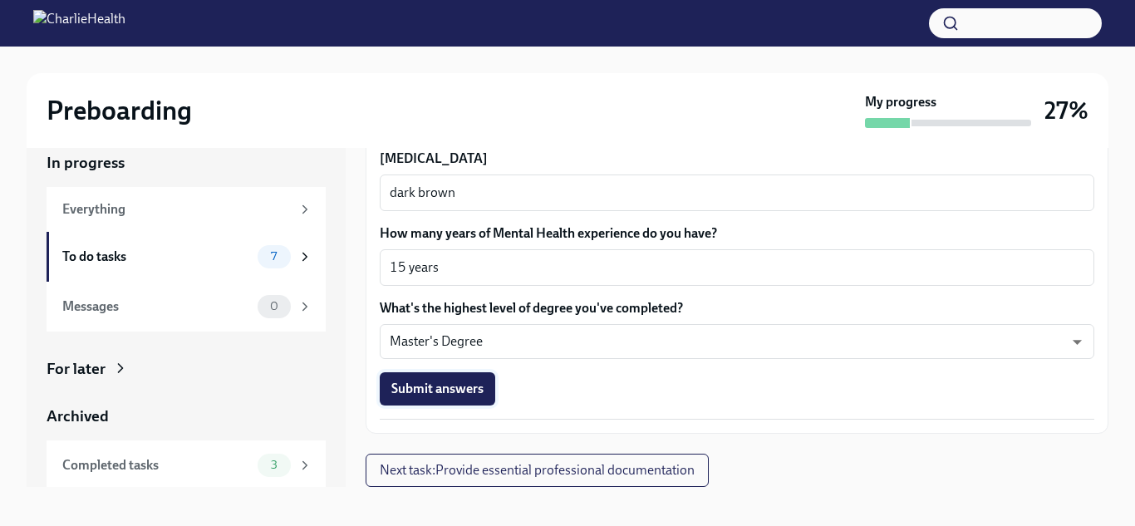
type textarea "N/A"
click at [409, 381] on span "Submit answers" at bounding box center [437, 389] width 92 height 17
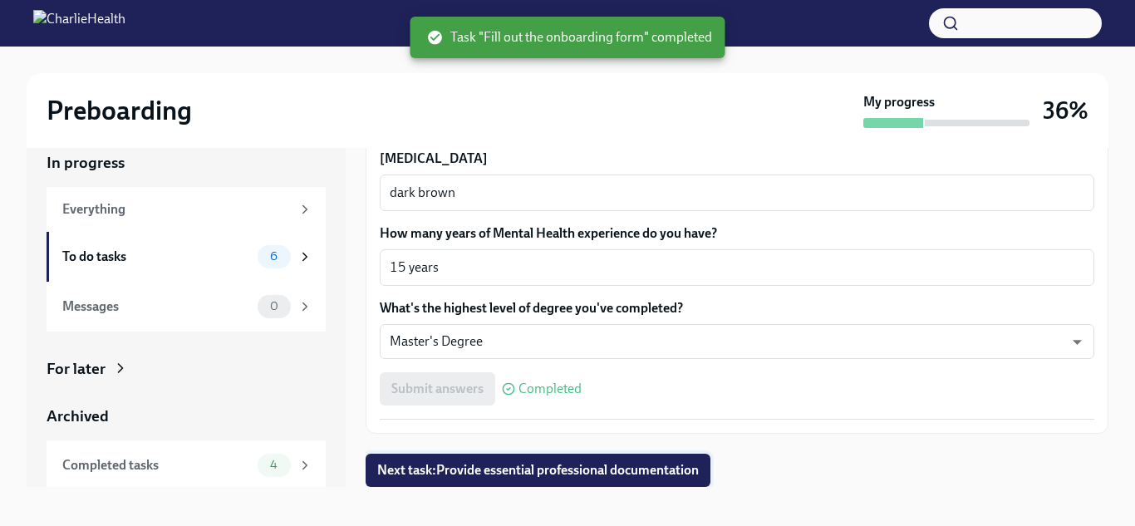
click at [617, 475] on span "Next task : Provide essential professional documentation" at bounding box center [538, 470] width 322 height 17
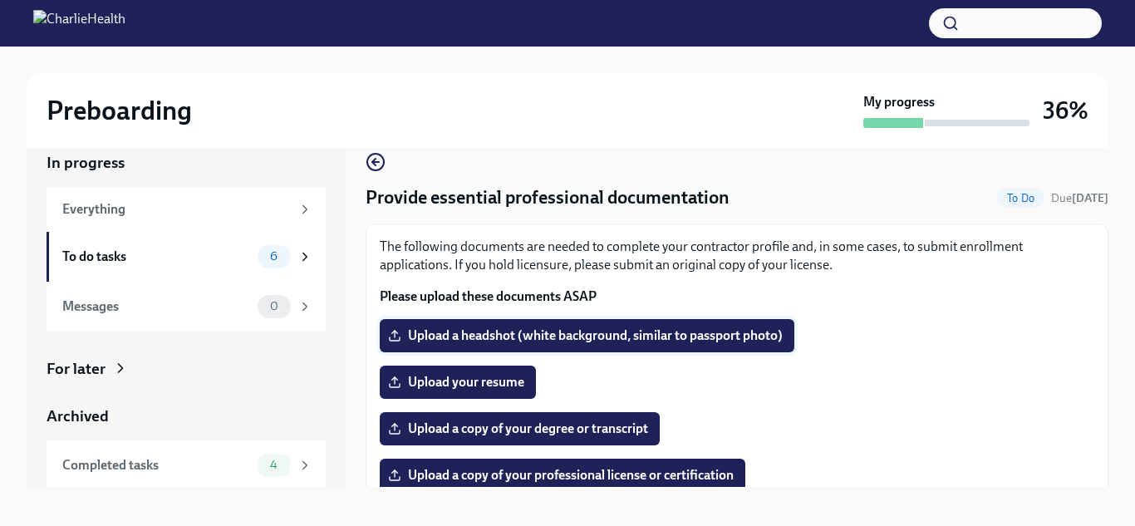
click at [590, 337] on span "Upload a headshot (white background, similar to passport photo)" at bounding box center [586, 335] width 391 height 17
click at [0, 0] on input "Upload a headshot (white background, similar to passport photo)" at bounding box center [0, 0] width 0 height 0
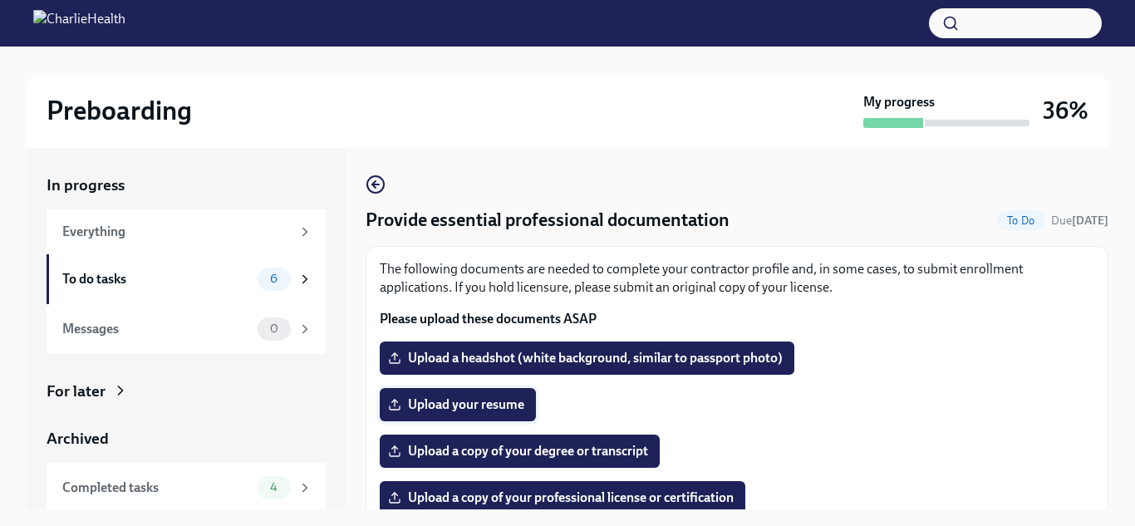
click at [502, 398] on span "Upload your resume" at bounding box center [457, 404] width 133 height 17
click at [0, 0] on input "Upload your resume" at bounding box center [0, 0] width 0 height 0
click at [445, 405] on span "RESUME GM.docx" at bounding box center [452, 404] width 122 height 17
click at [0, 0] on input "RESUME GM.docx" at bounding box center [0, 0] width 0 height 0
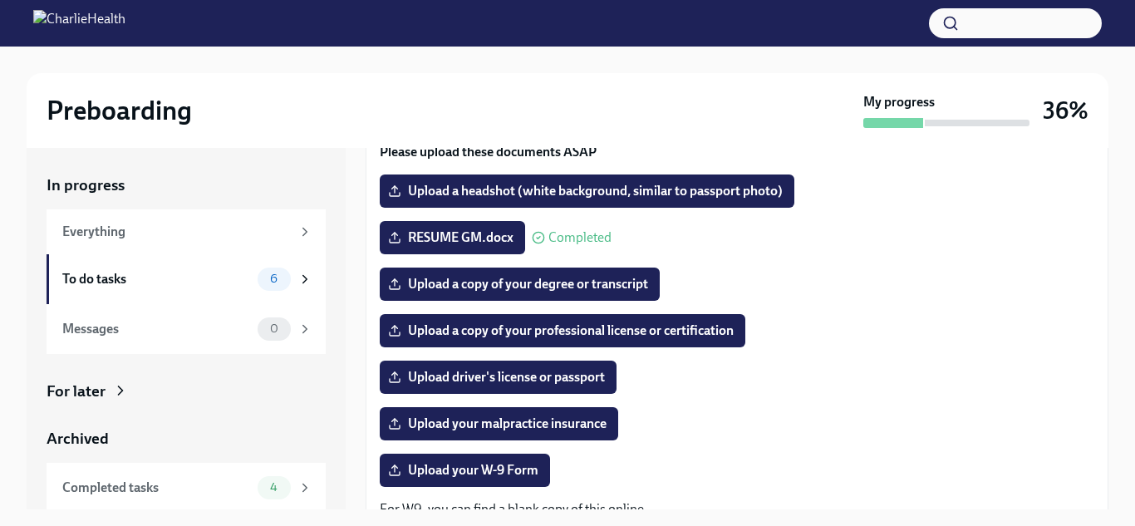
scroll to position [165, 0]
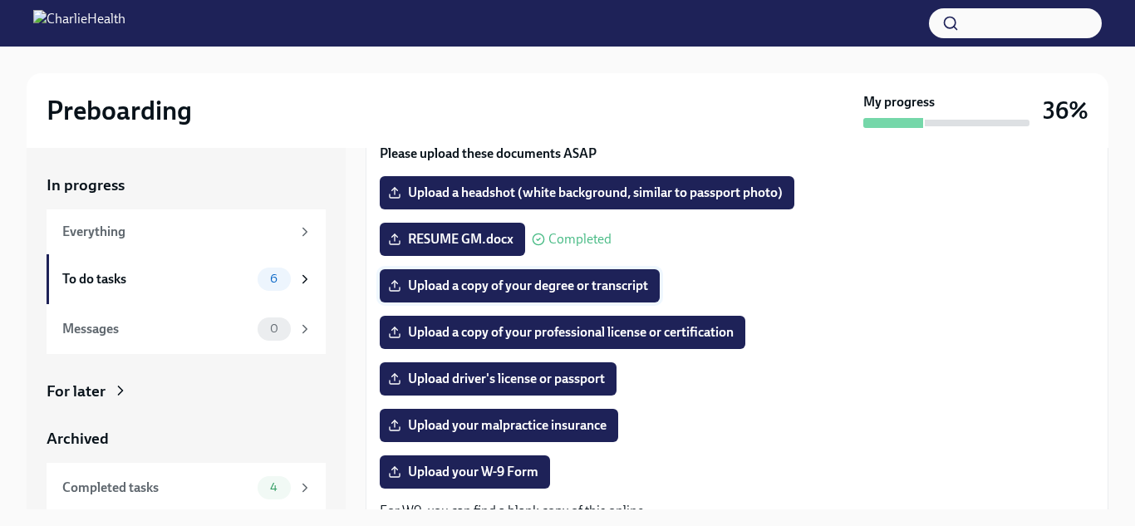
click at [539, 293] on span "Upload a copy of your degree or transcript" at bounding box center [519, 286] width 257 height 17
click at [0, 0] on input "Upload a copy of your degree or transcript" at bounding box center [0, 0] width 0 height 0
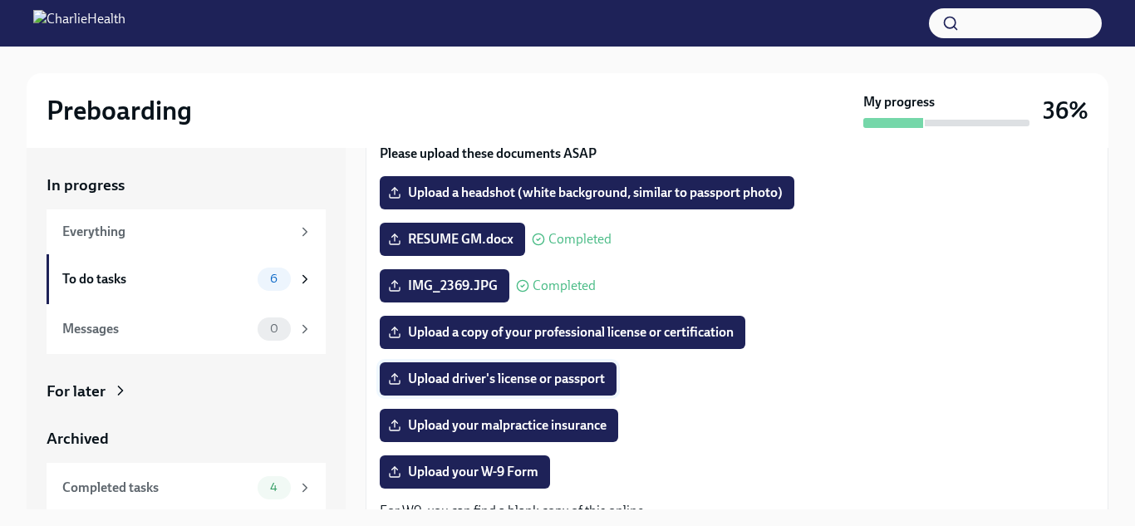
click at [438, 378] on span "Upload driver's license or passport" at bounding box center [498, 379] width 214 height 17
click at [0, 0] on input "Upload driver's license or passport" at bounding box center [0, 0] width 0 height 0
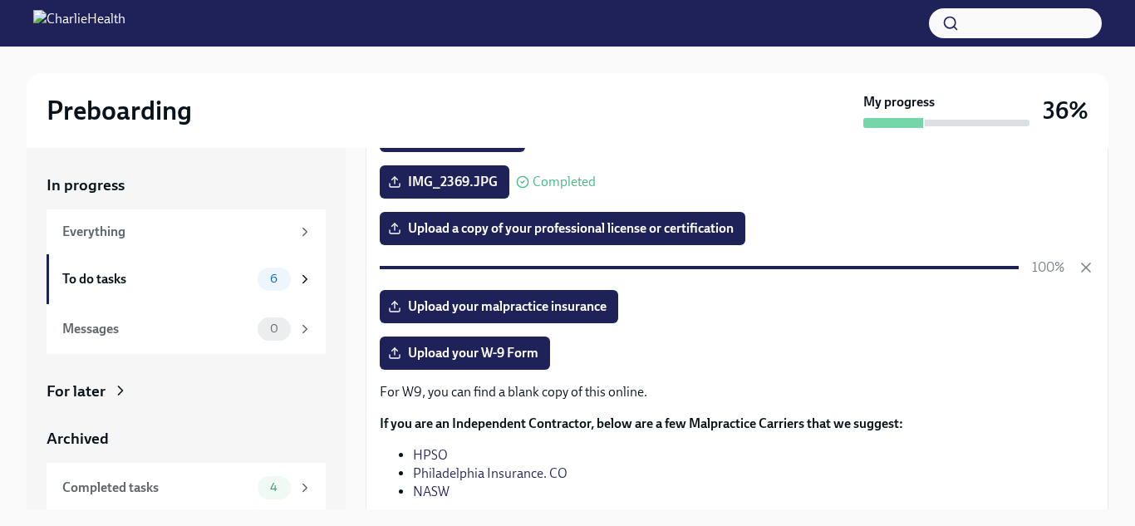
scroll to position [273, 0]
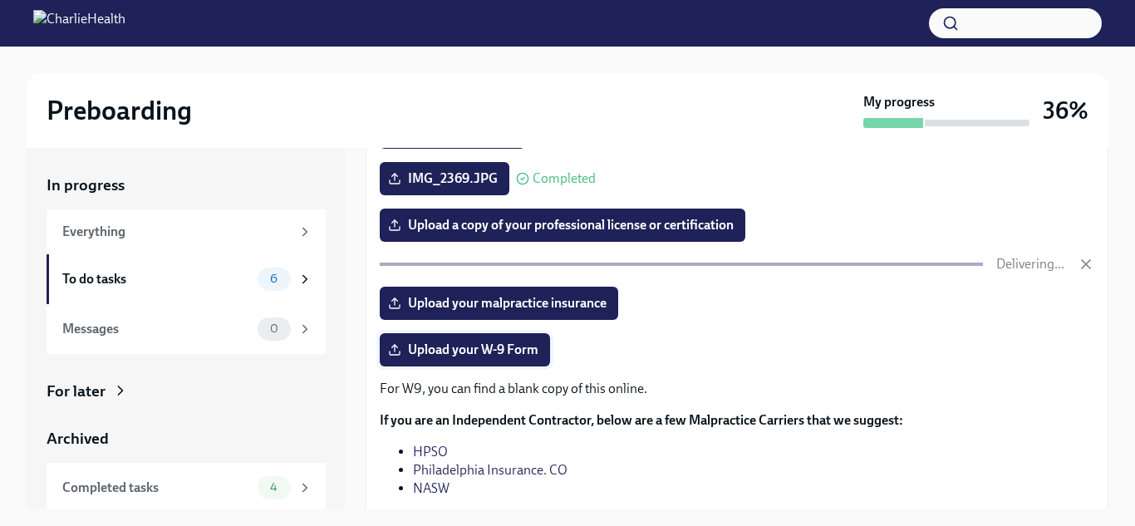
click at [501, 356] on label "Upload your W-9 Form" at bounding box center [465, 349] width 170 height 33
click at [0, 0] on input "Upload your W-9 Form" at bounding box center [0, 0] width 0 height 0
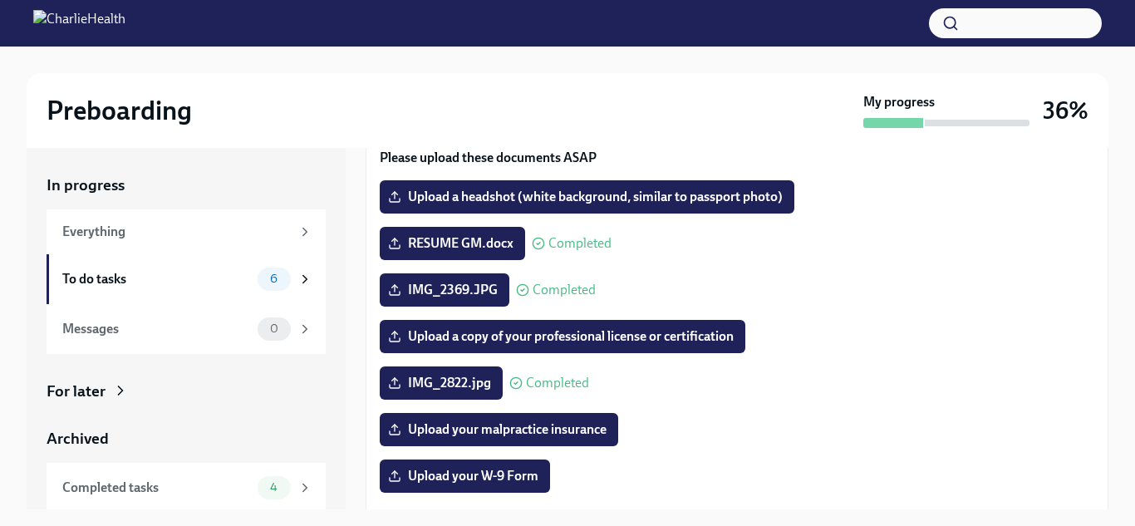
scroll to position [162, 0]
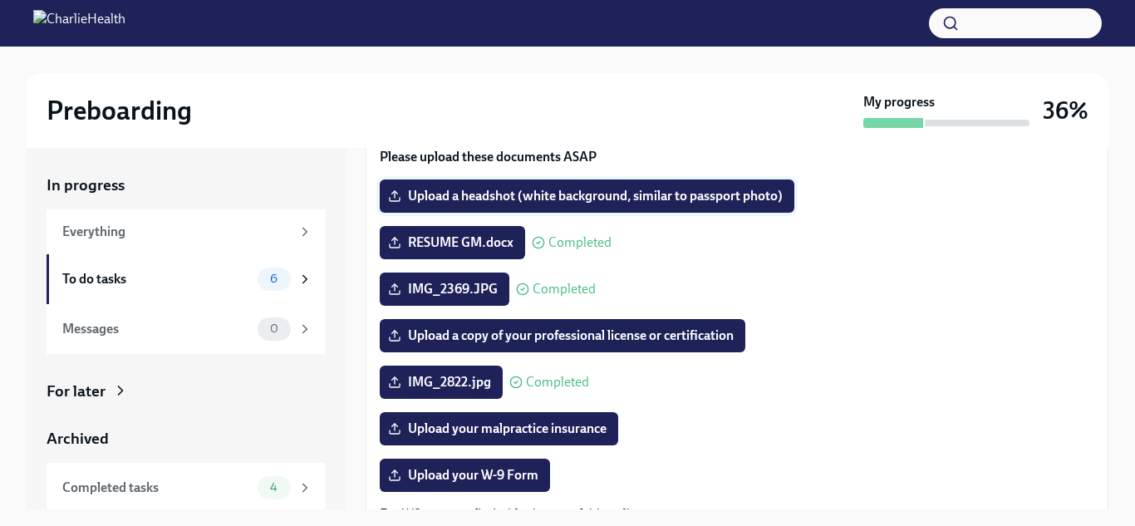
click at [627, 195] on span "Upload a headshot (white background, similar to passport photo)" at bounding box center [586, 196] width 391 height 17
click at [0, 0] on input "Upload a headshot (white background, similar to passport photo)" at bounding box center [0, 0] width 0 height 0
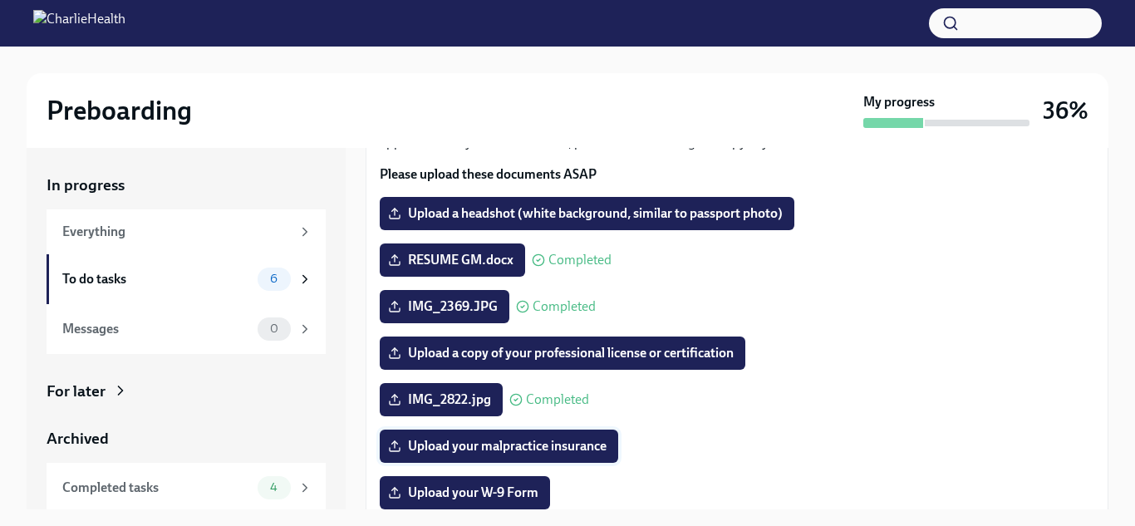
scroll to position [144, 0]
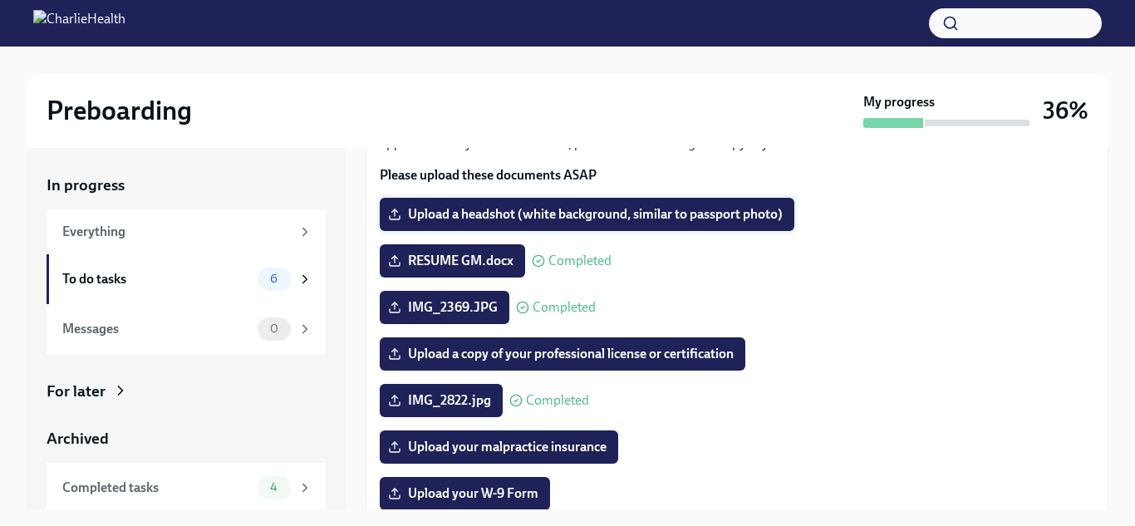
click at [575, 206] on span "Upload a headshot (white background, similar to passport photo)" at bounding box center [586, 214] width 391 height 17
click at [0, 0] on input "Upload a headshot (white background, similar to passport photo)" at bounding box center [0, 0] width 0 height 0
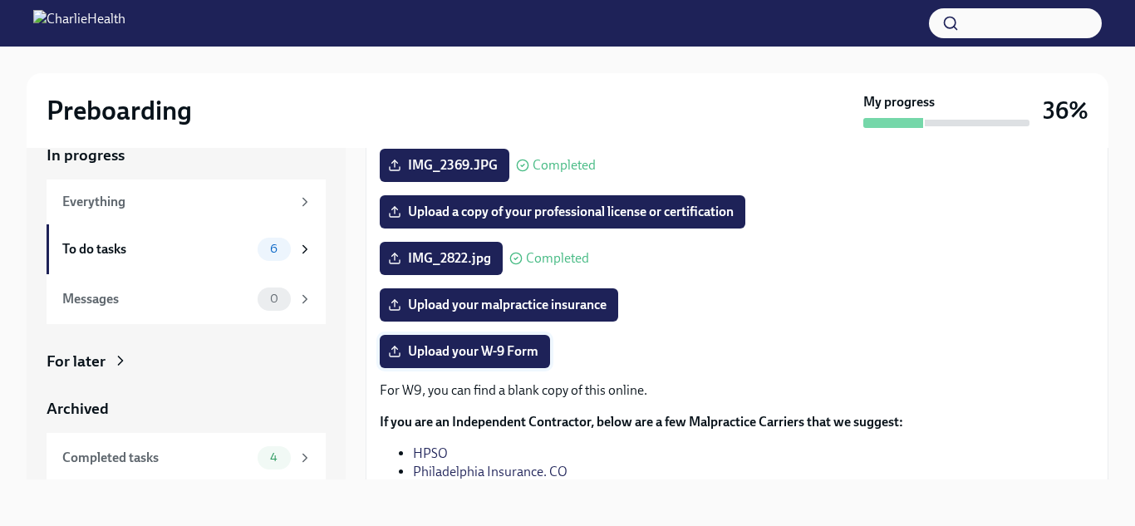
scroll to position [389, 0]
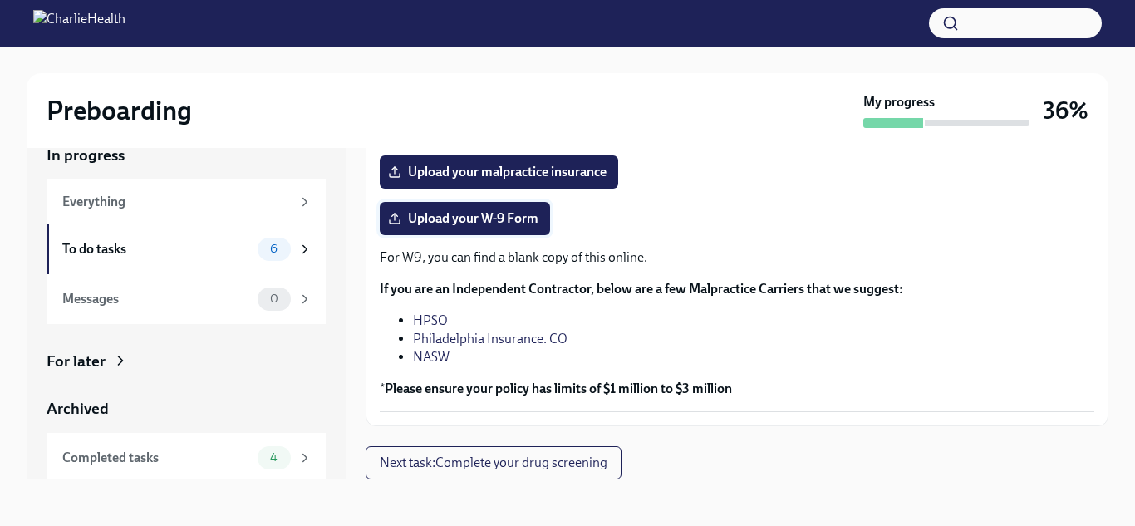
click at [464, 223] on span "Upload your W-9 Form" at bounding box center [464, 218] width 147 height 17
click at [0, 0] on input "Upload your W-9 Form" at bounding box center [0, 0] width 0 height 0
click at [458, 457] on span "Next task : Complete your drug screening" at bounding box center [494, 463] width 228 height 17
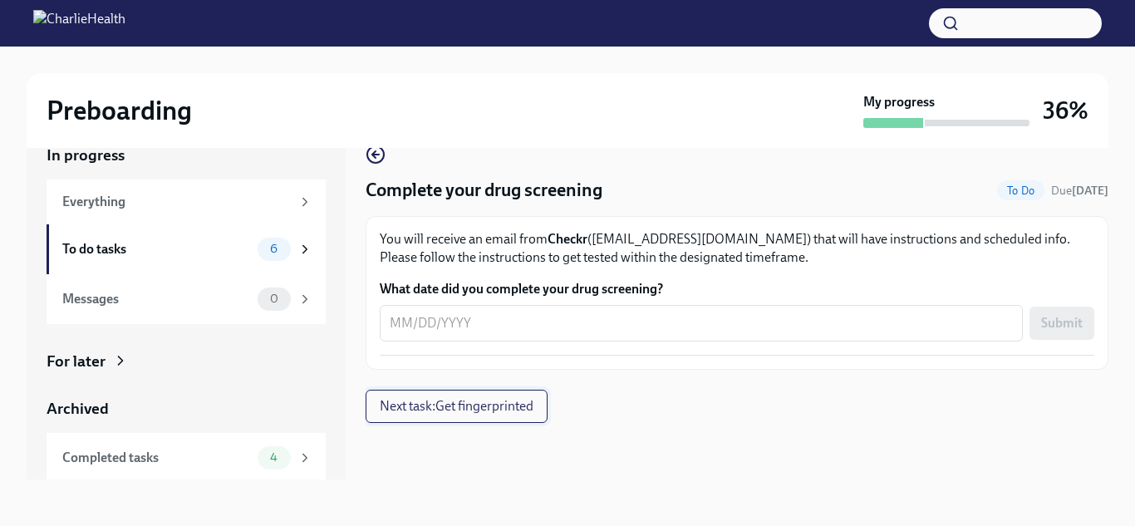
click at [410, 414] on span "Next task : Get fingerprinted" at bounding box center [457, 406] width 154 height 17
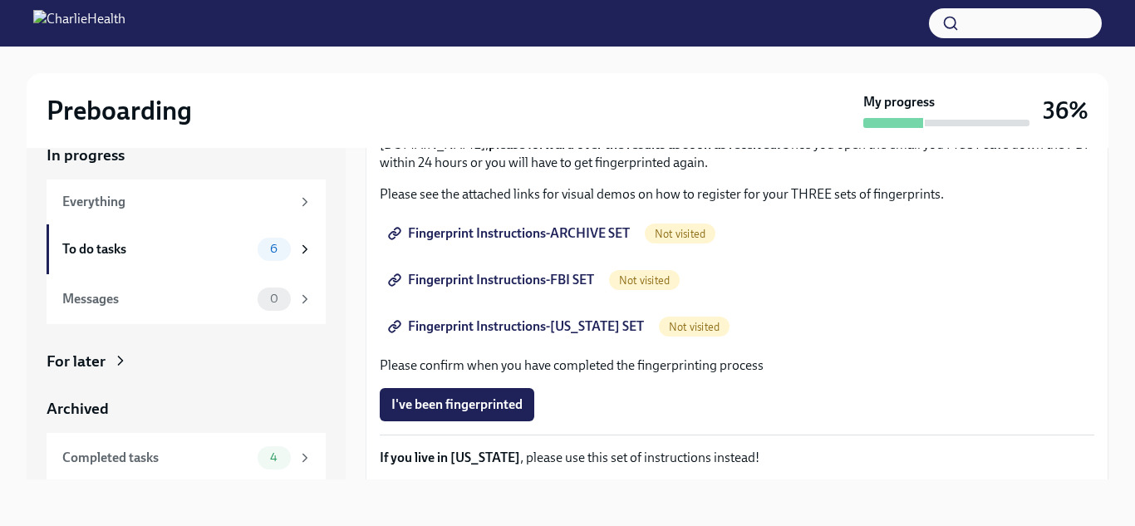
scroll to position [195, 0]
click at [453, 404] on span "I've been fingerprinted" at bounding box center [456, 404] width 131 height 17
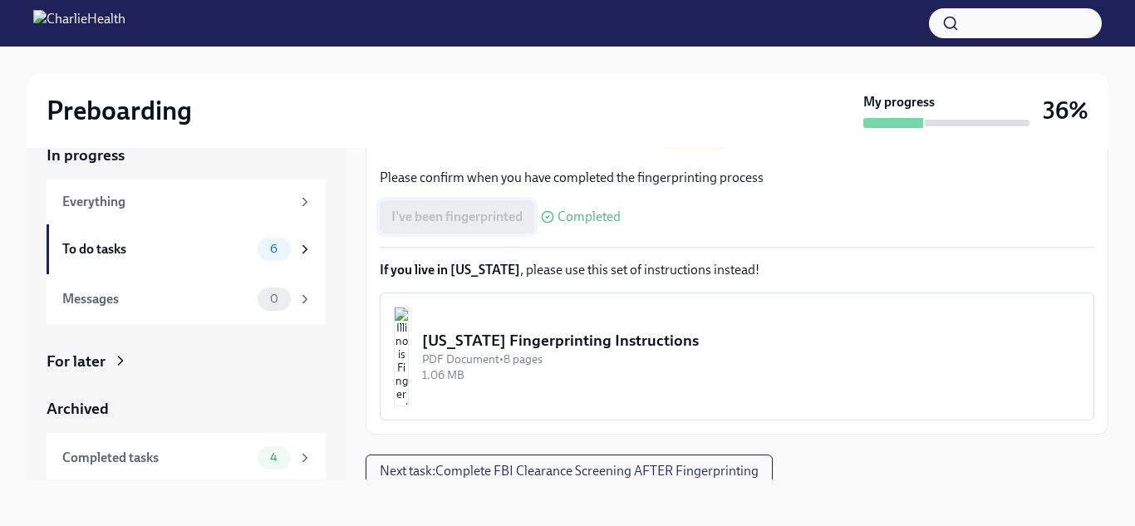
scroll to position [391, 0]
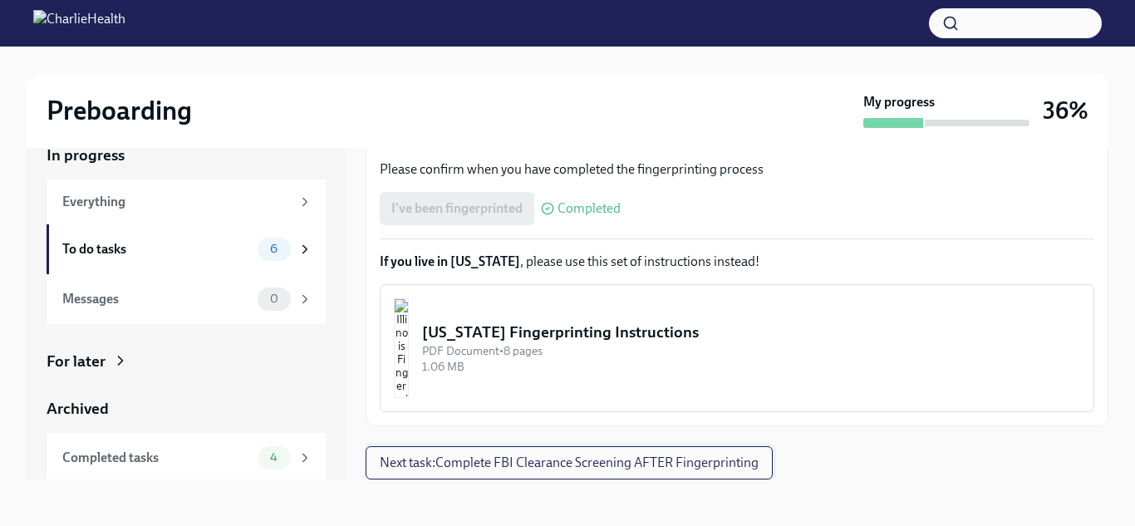
click at [467, 466] on span "Next task : Complete FBI Clearance Screening AFTER Fingerprinting" at bounding box center [569, 463] width 379 height 17
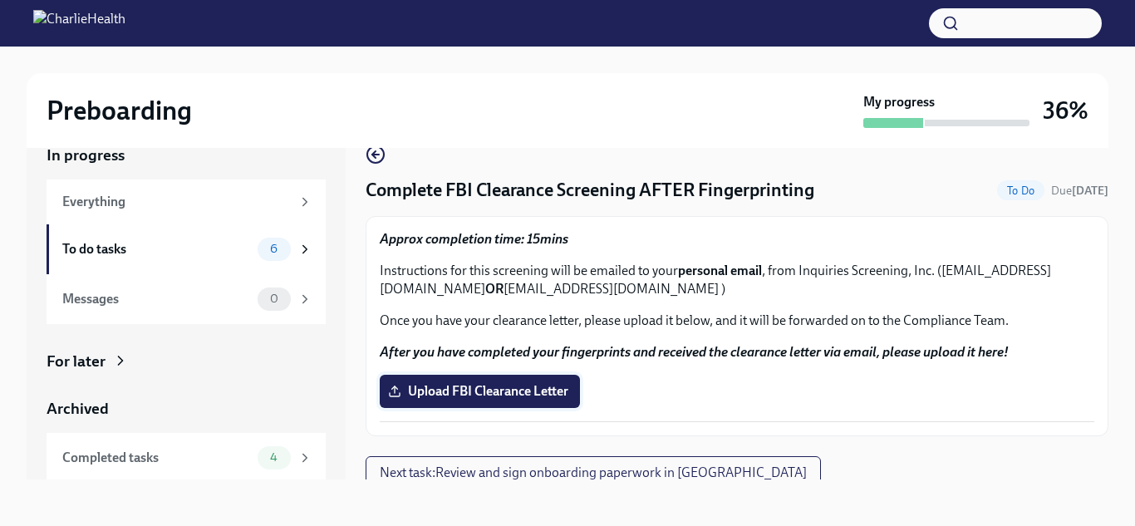
click at [476, 400] on label "Upload FBI Clearance Letter" at bounding box center [480, 391] width 200 height 33
click at [0, 0] on input "Upload FBI Clearance Letter" at bounding box center [0, 0] width 0 height 0
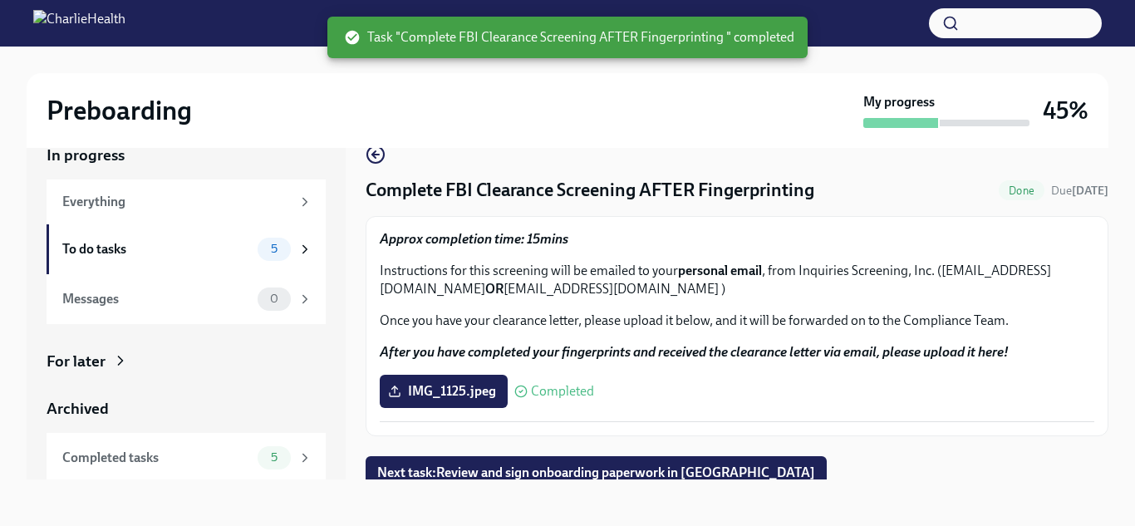
scroll to position [10, 0]
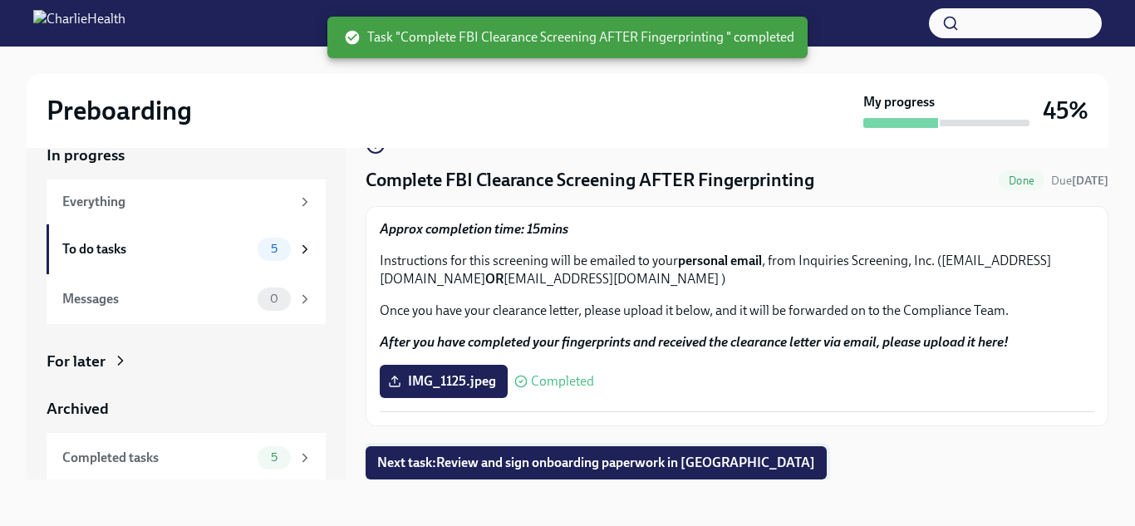
click at [536, 463] on span "Next task : Review and sign onboarding paperwork in [GEOGRAPHIC_DATA]" at bounding box center [596, 463] width 438 height 17
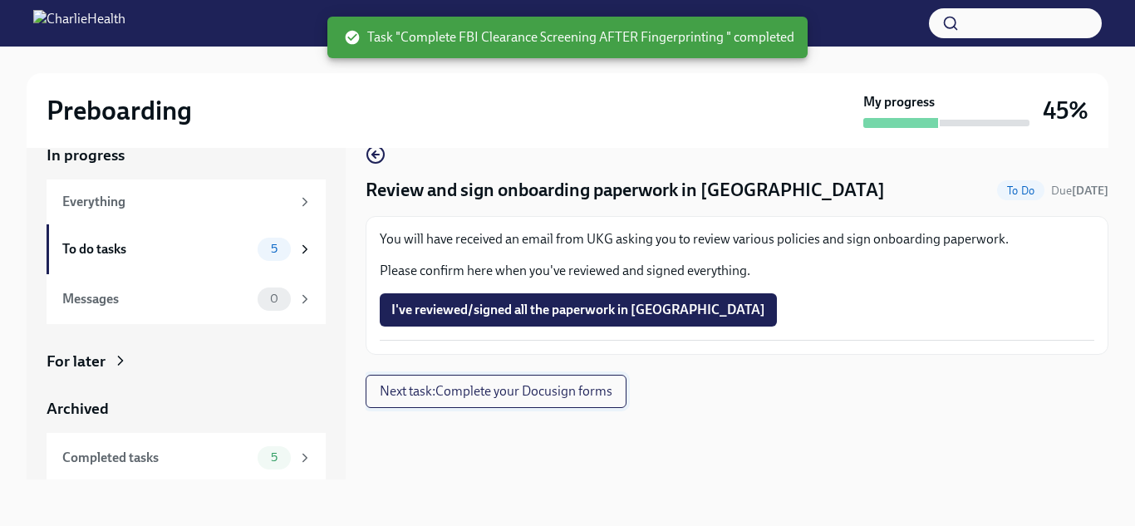
click at [514, 386] on span "Next task : Complete your Docusign forms" at bounding box center [496, 391] width 233 height 17
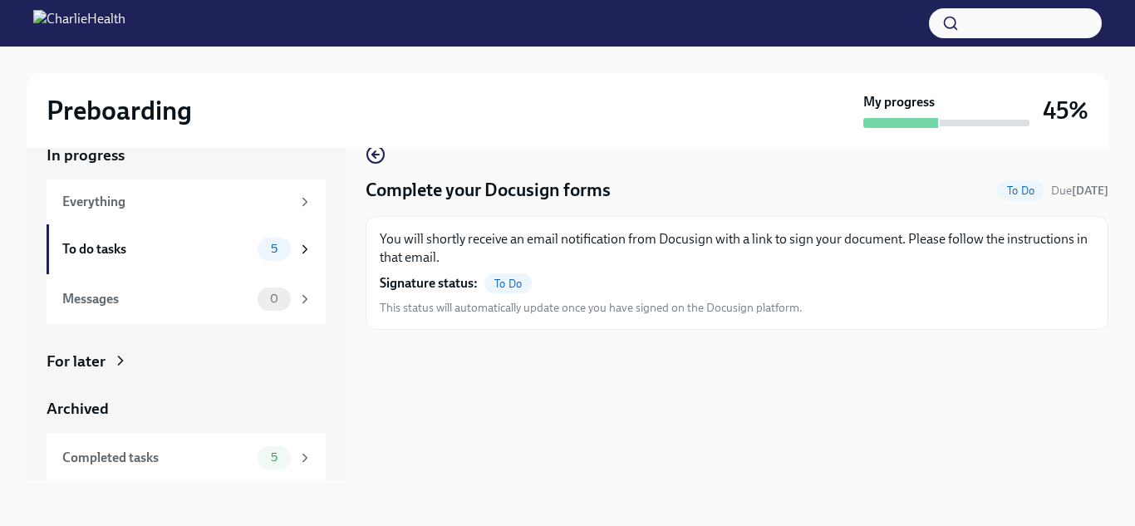
click at [376, 146] on div "Preboarding My progress 45%" at bounding box center [568, 110] width 1082 height 75
click at [373, 150] on icon "button" at bounding box center [376, 155] width 20 height 20
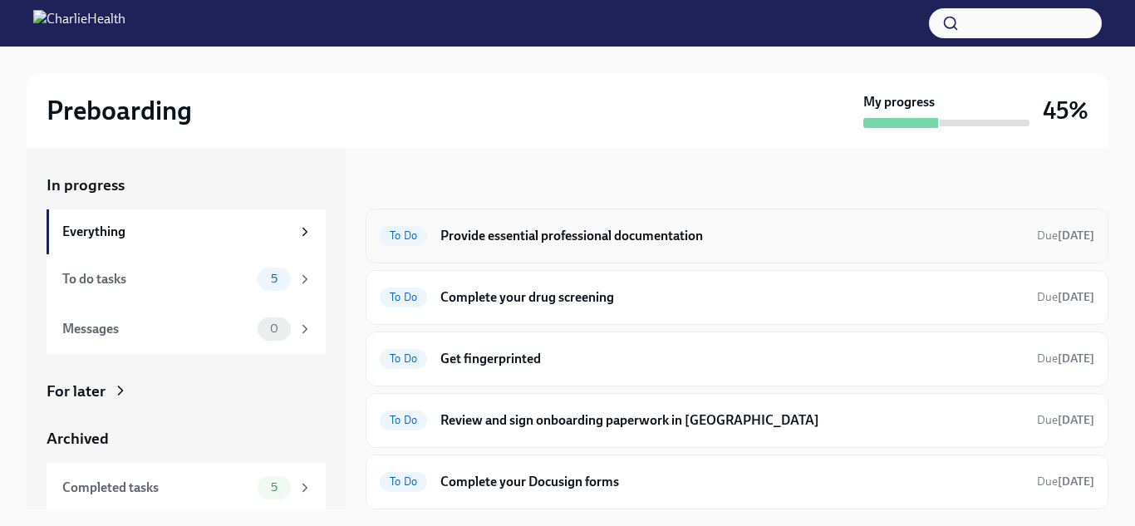
click at [510, 232] on h6 "Provide essential professional documentation" at bounding box center [731, 236] width 583 height 18
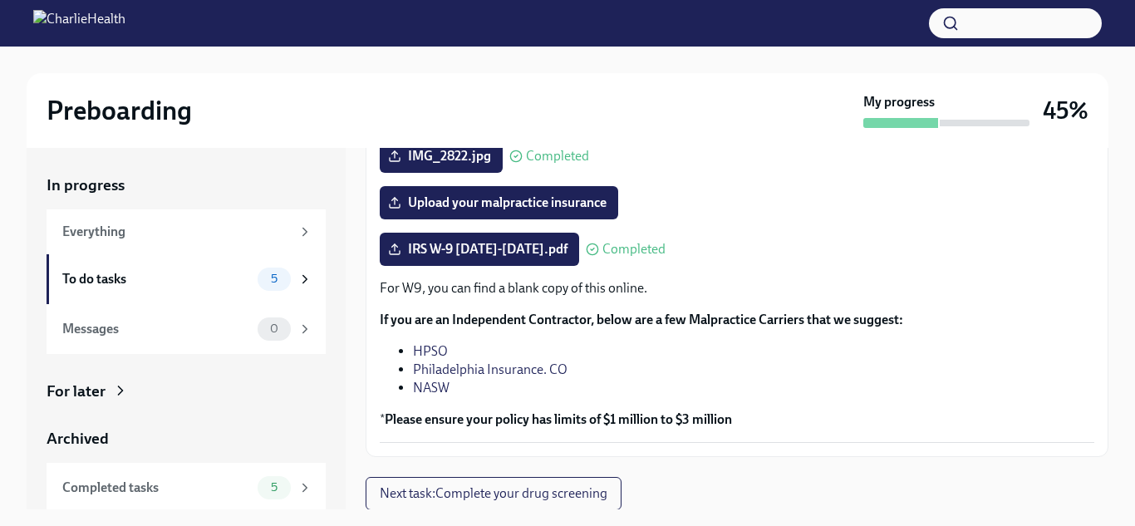
scroll to position [389, 0]
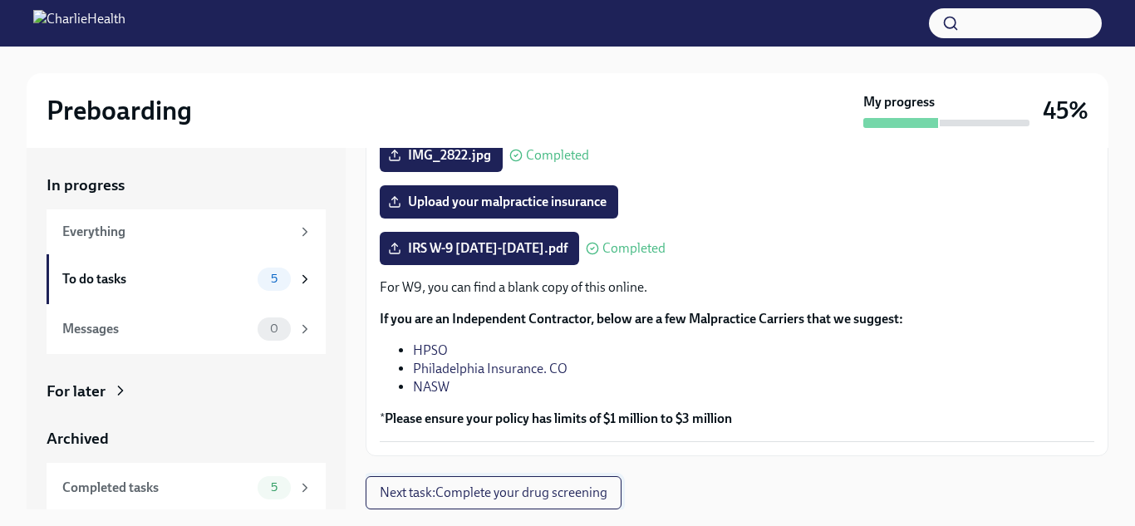
click at [500, 494] on span "Next task : Complete your drug screening" at bounding box center [494, 492] width 228 height 17
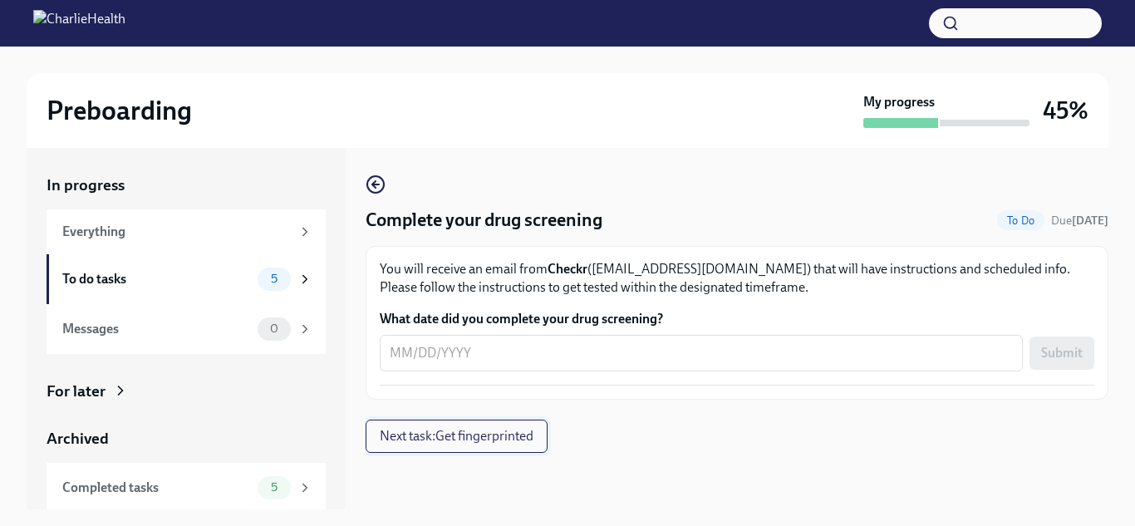
click at [438, 439] on span "Next task : Get fingerprinted" at bounding box center [457, 436] width 154 height 17
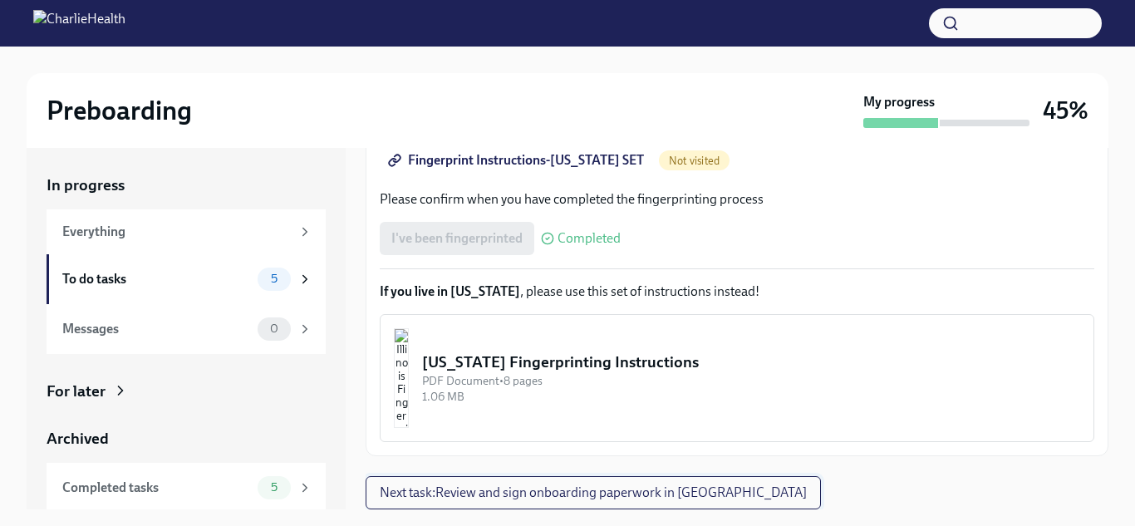
scroll to position [389, 0]
click at [460, 490] on span "Next task : Review and sign onboarding paperwork in [GEOGRAPHIC_DATA]" at bounding box center [593, 494] width 427 height 17
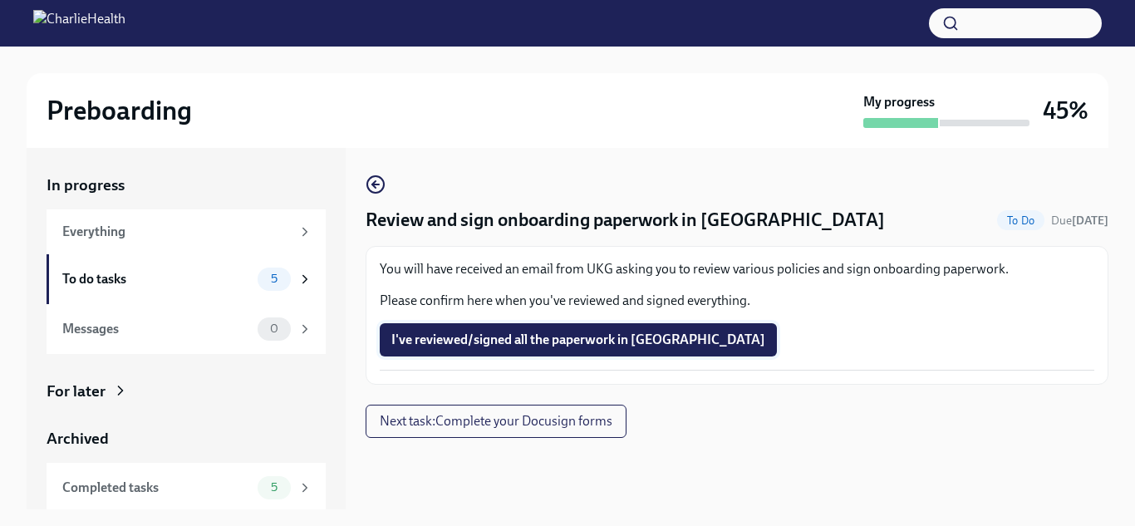
click at [505, 347] on span "I've reviewed/signed all the paperwork in [GEOGRAPHIC_DATA]" at bounding box center [578, 340] width 374 height 17
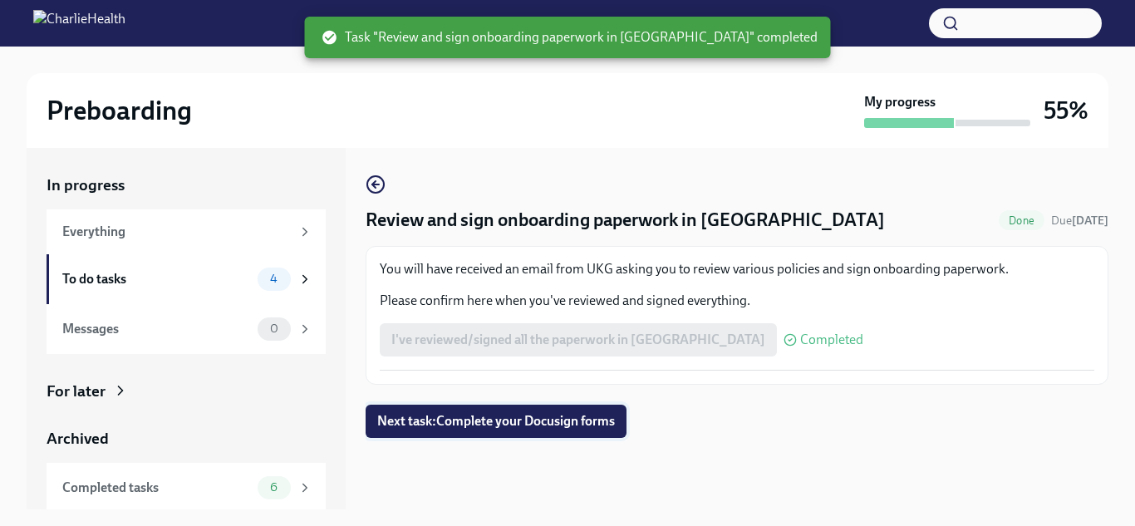
click at [515, 420] on span "Next task : Complete your Docusign forms" at bounding box center [496, 421] width 238 height 17
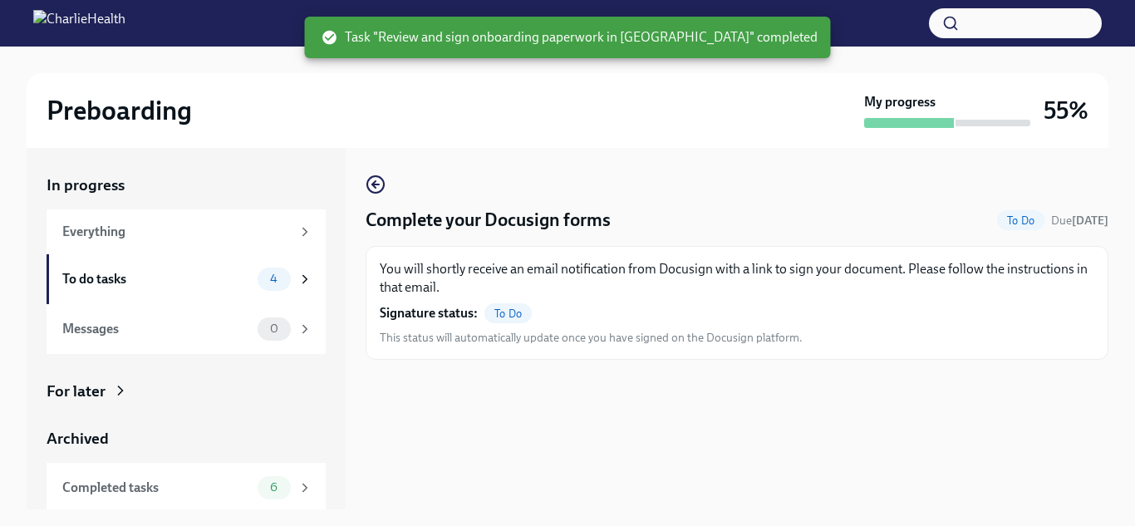
click at [503, 315] on span "To Do" at bounding box center [507, 313] width 47 height 12
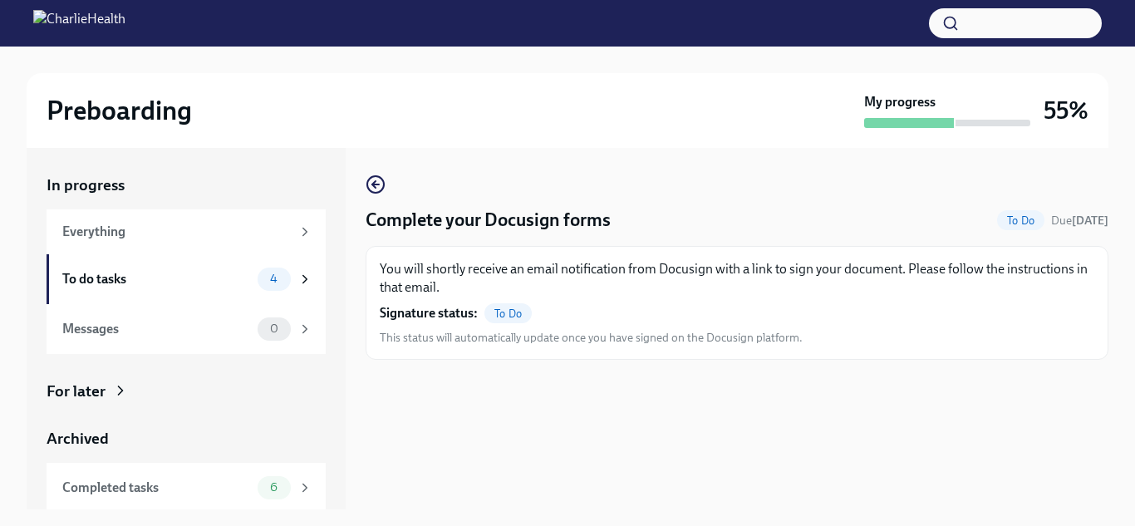
scroll to position [30, 0]
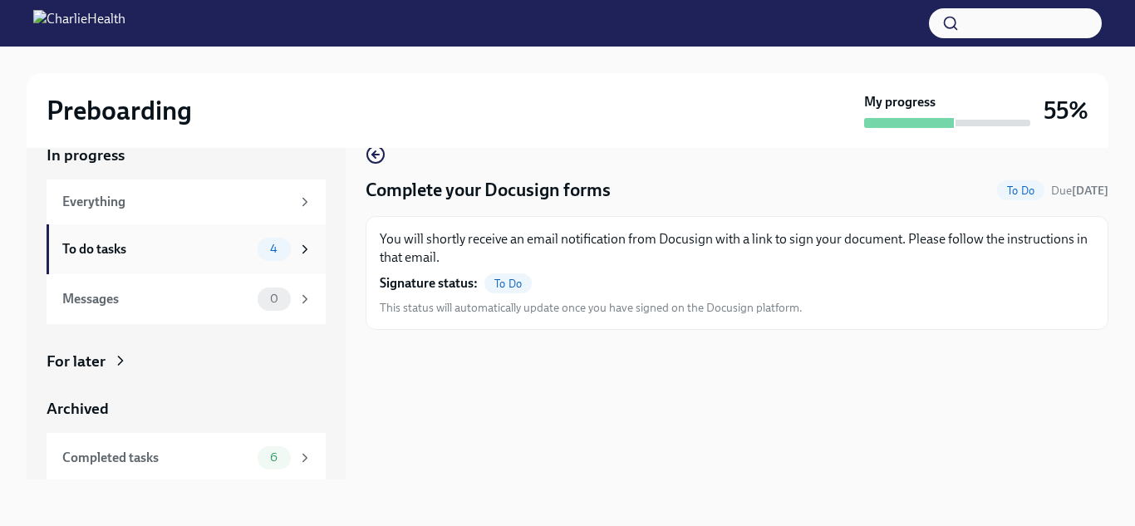
click at [191, 254] on div "To do tasks" at bounding box center [156, 249] width 189 height 18
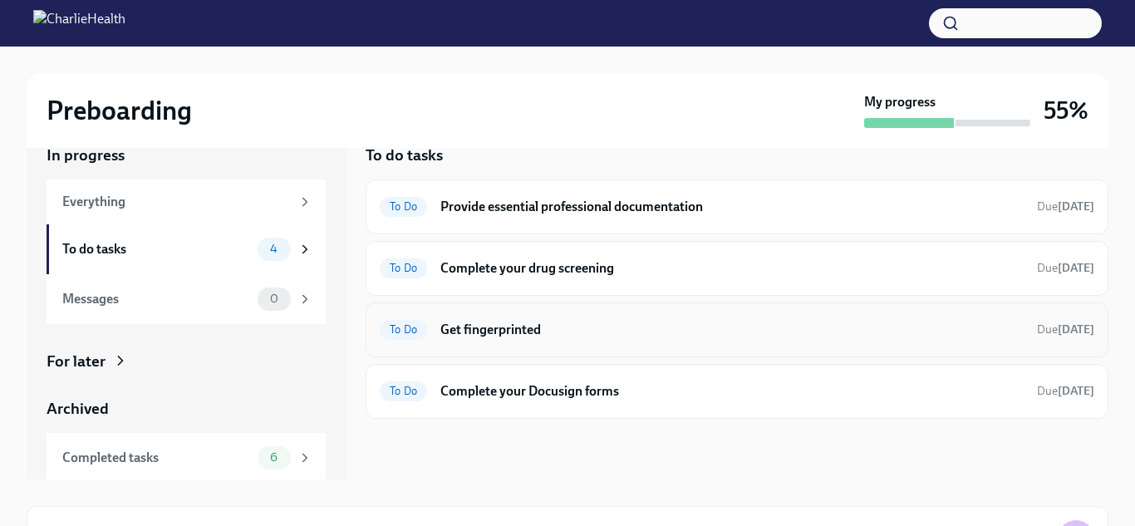
click at [501, 330] on h6 "Get fingerprinted" at bounding box center [731, 330] width 583 height 18
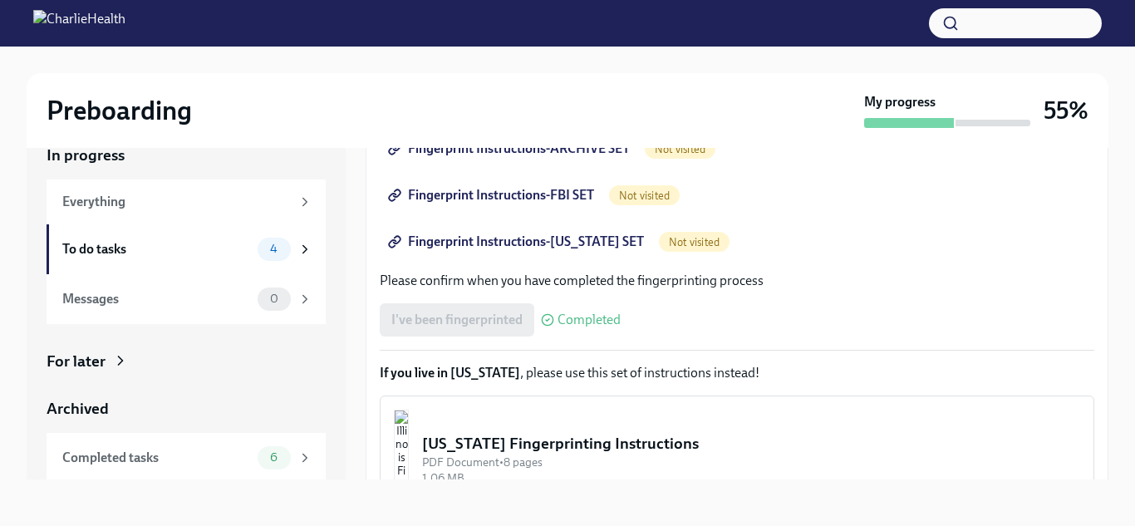
scroll to position [173, 0]
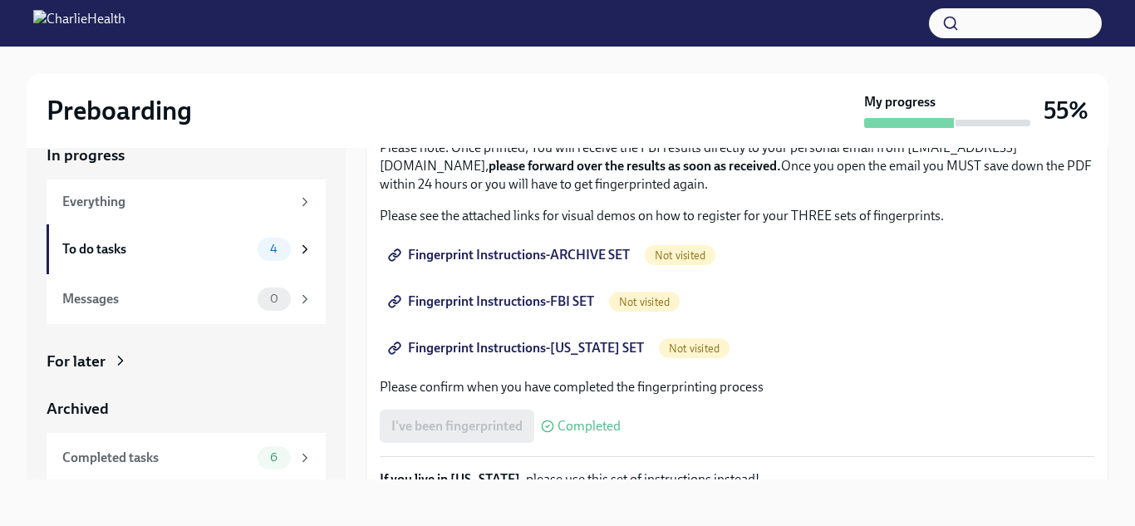
click at [514, 305] on span "Fingerprint Instructions-FBI SET" at bounding box center [492, 301] width 203 height 17
click at [592, 244] on link "Fingerprint Instructions-ARCHIVE SET" at bounding box center [511, 255] width 262 height 33
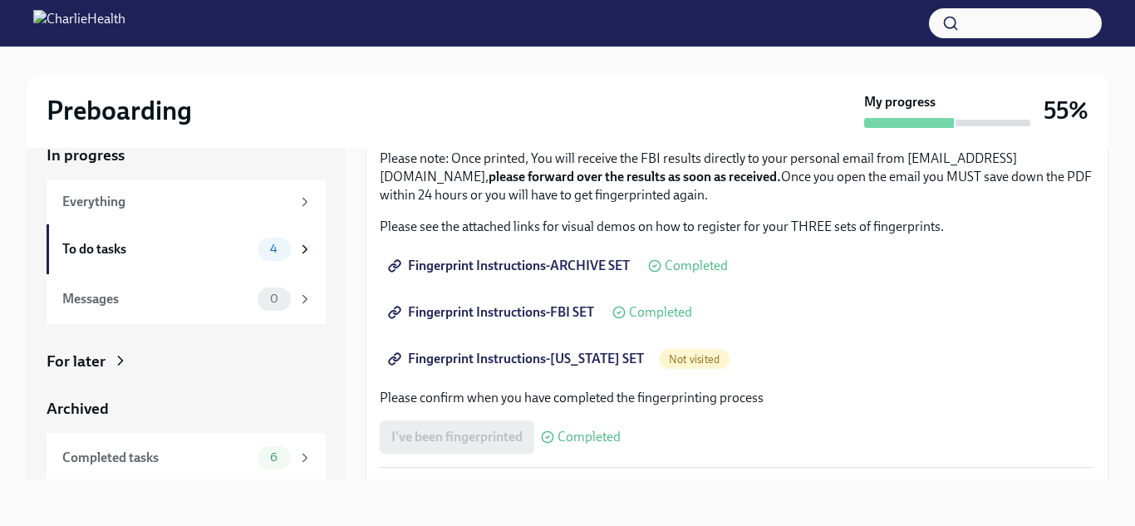
scroll to position [124, 0]
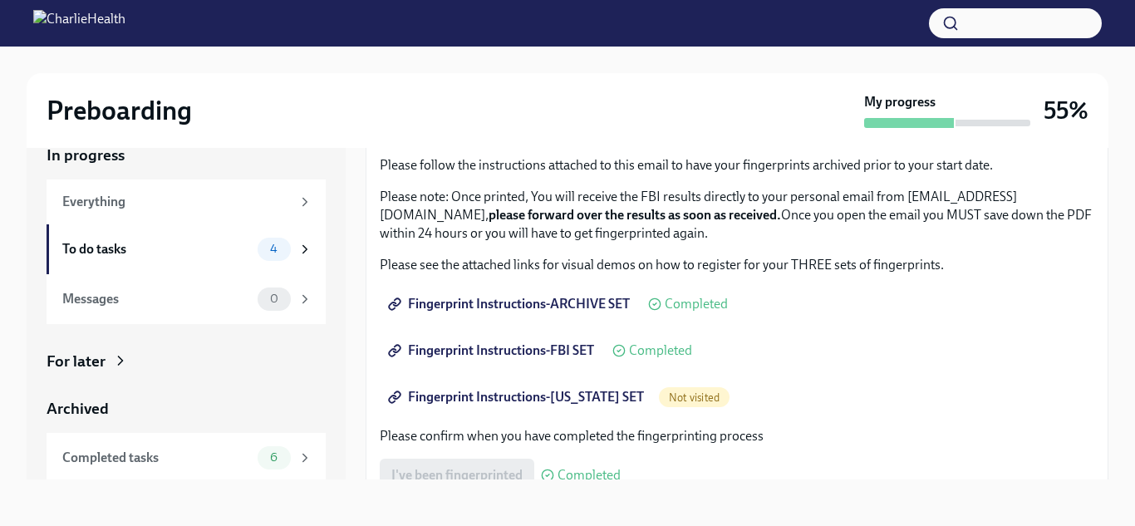
click at [513, 397] on span "Fingerprint Instructions-[US_STATE] SET" at bounding box center [517, 397] width 253 height 17
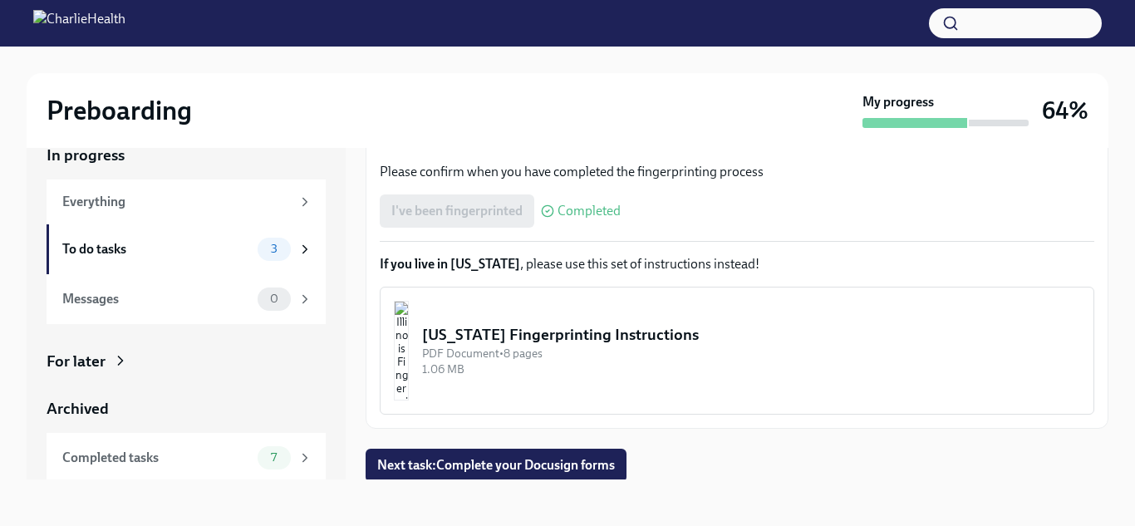
scroll to position [391, 0]
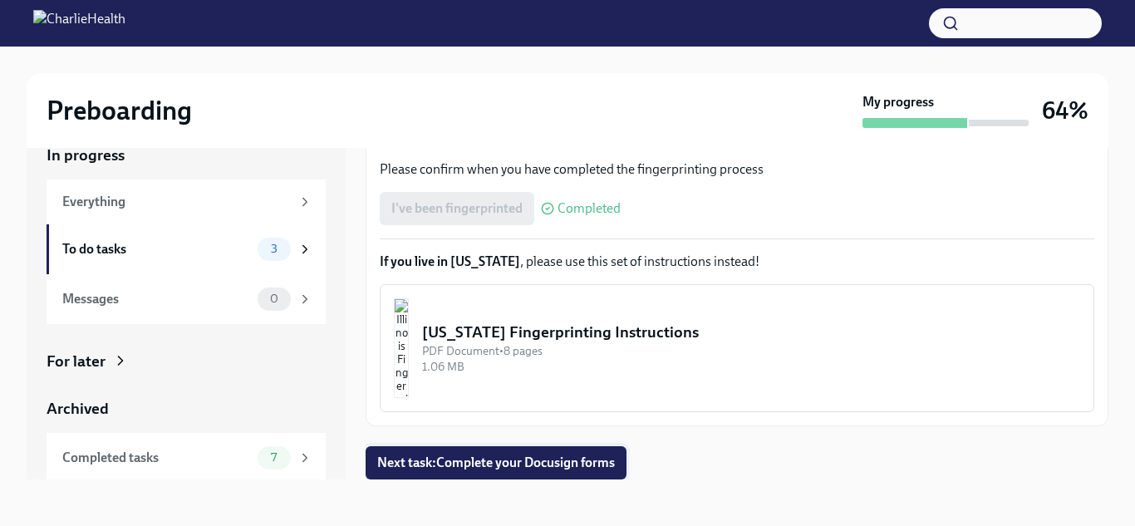
click at [491, 462] on span "Next task : Complete your Docusign forms" at bounding box center [496, 463] width 238 height 17
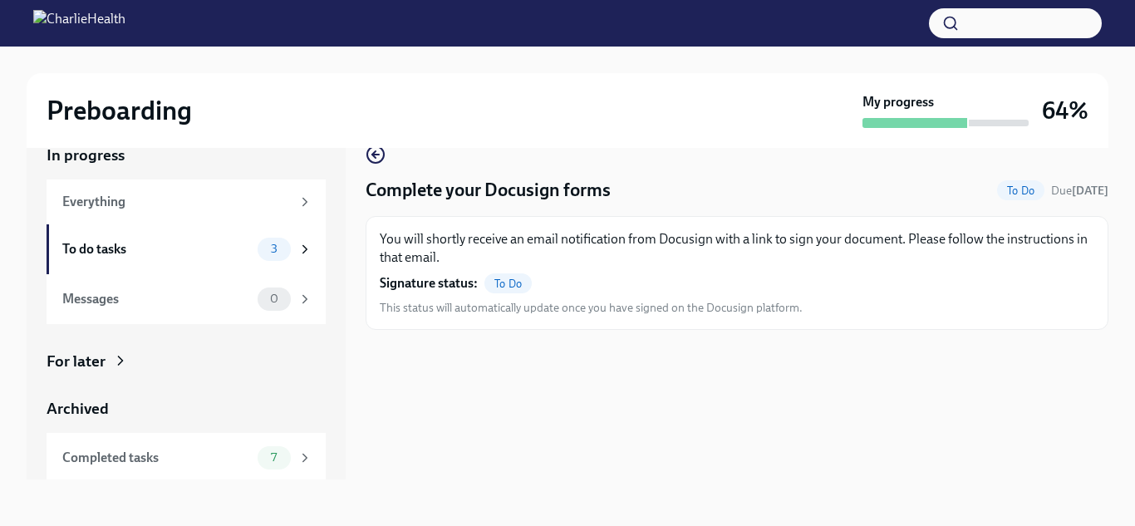
click at [520, 290] on div "To Do" at bounding box center [507, 283] width 47 height 20
click at [505, 278] on span "To Do" at bounding box center [507, 284] width 47 height 12
click at [514, 280] on span "To Do" at bounding box center [507, 284] width 47 height 12
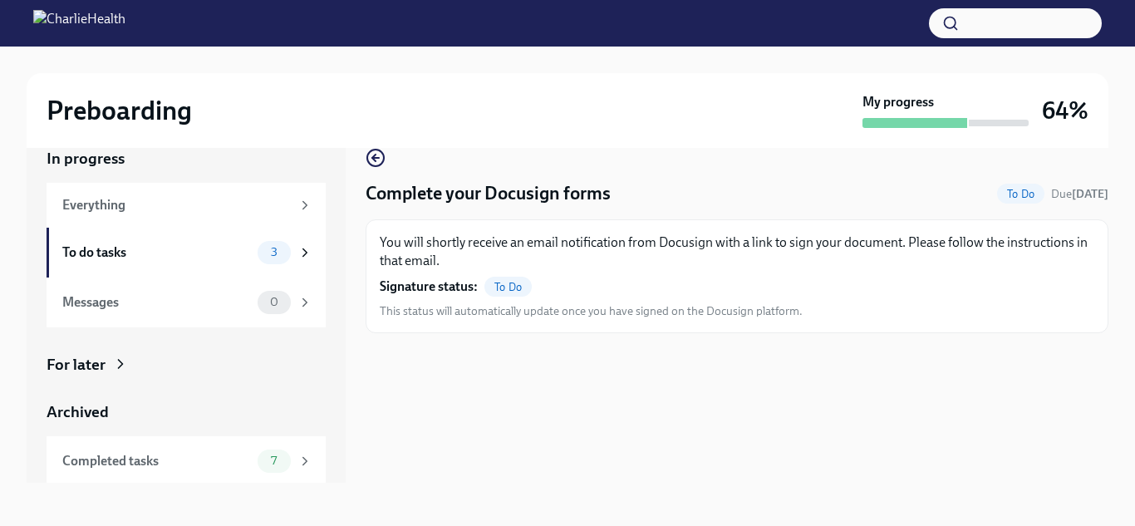
scroll to position [30, 0]
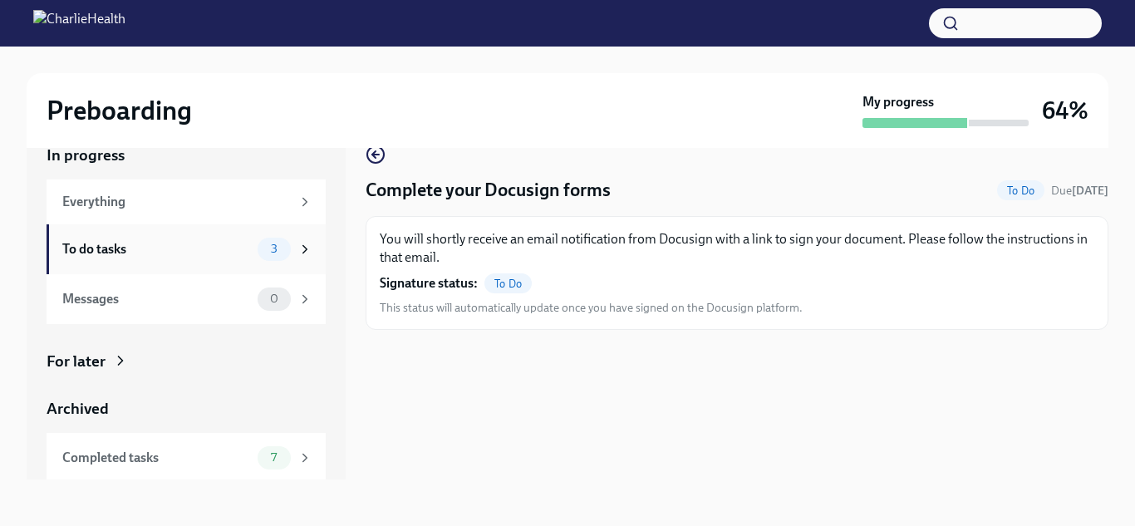
click at [132, 250] on div "To do tasks" at bounding box center [156, 249] width 189 height 18
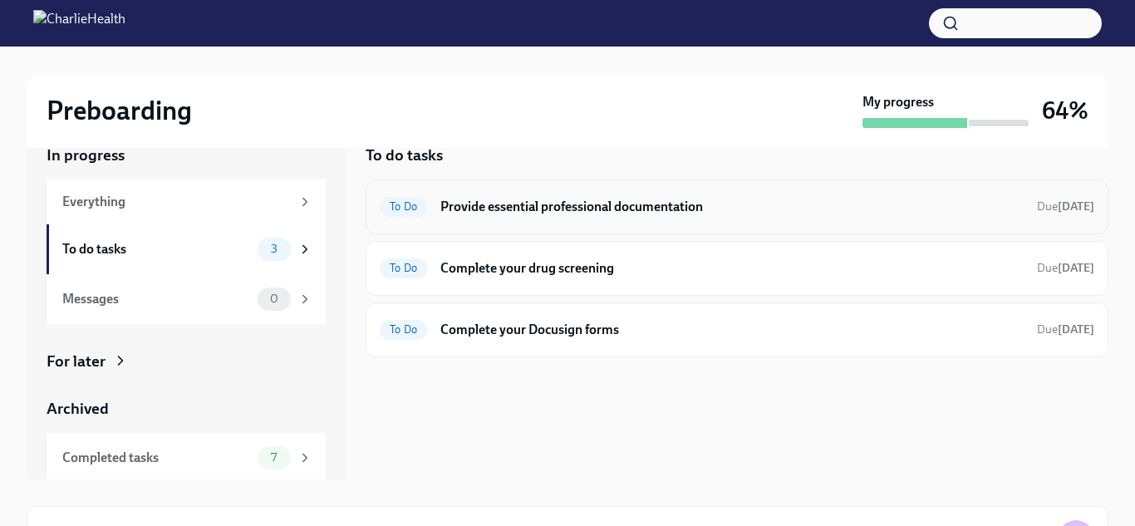
click at [557, 190] on div "To Do Provide essential professional documentation Due [DATE]" at bounding box center [737, 207] width 743 height 55
click at [548, 203] on h6 "Provide essential professional documentation" at bounding box center [731, 207] width 583 height 18
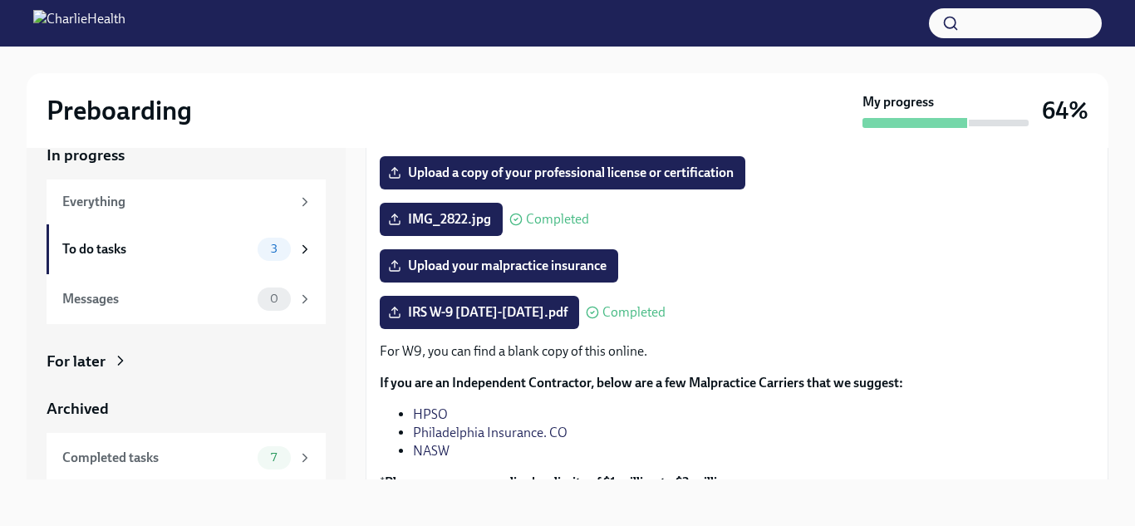
scroll to position [338, 0]
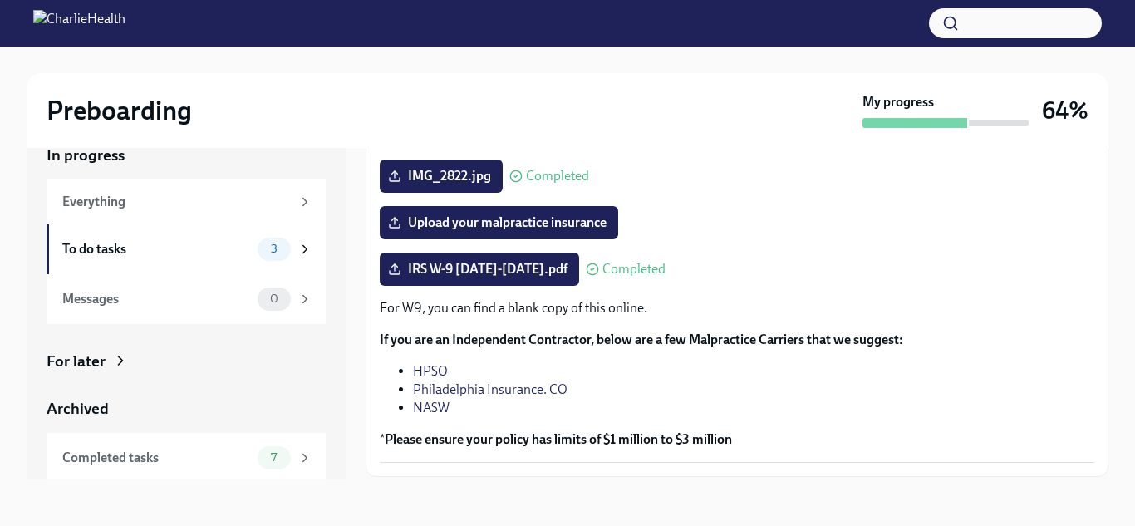
click at [458, 395] on link "Philadelphia Insurance. CO" at bounding box center [490, 389] width 155 height 16
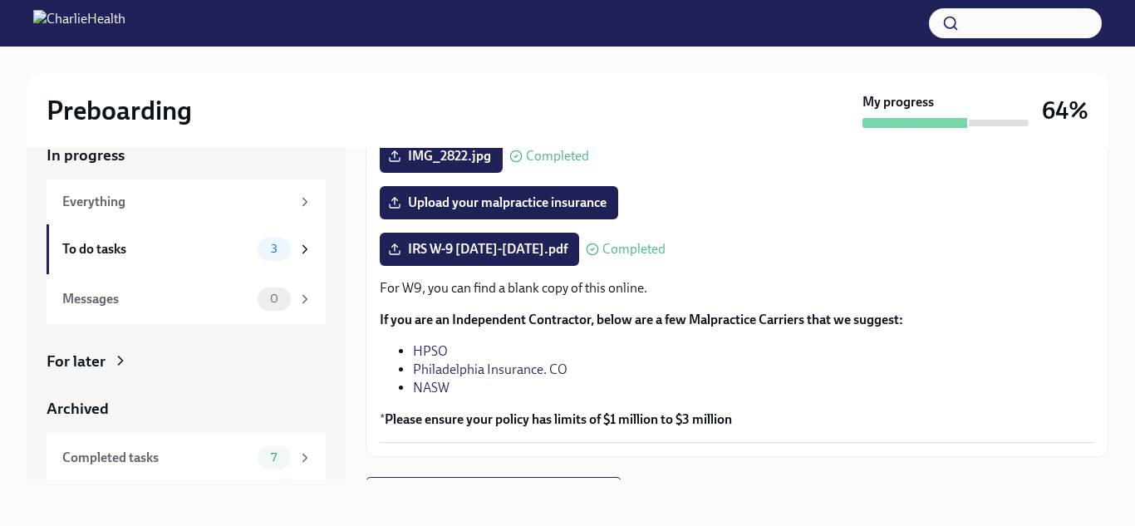
scroll to position [389, 0]
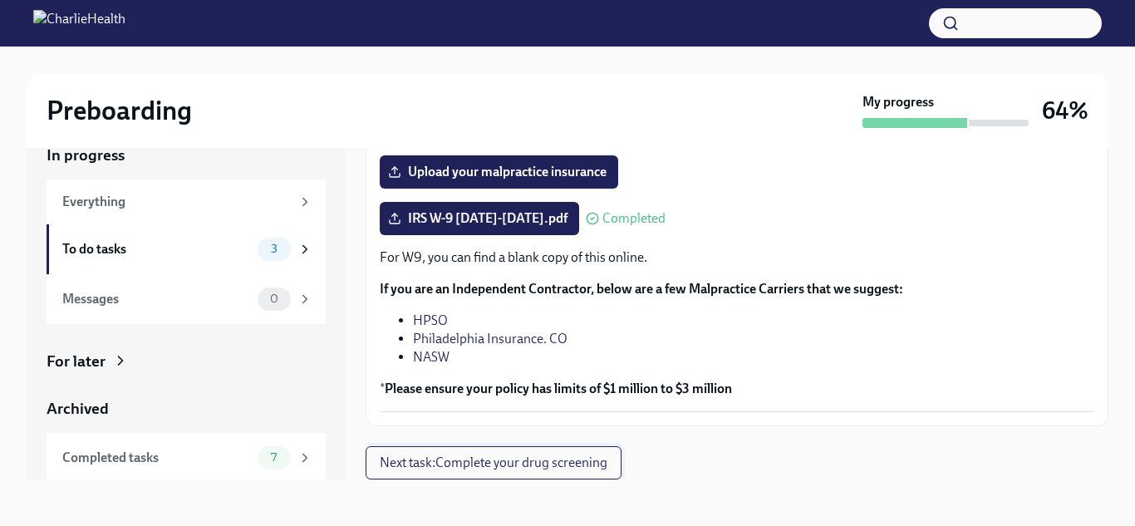
click at [585, 452] on button "Next task : Complete your drug screening" at bounding box center [494, 462] width 256 height 33
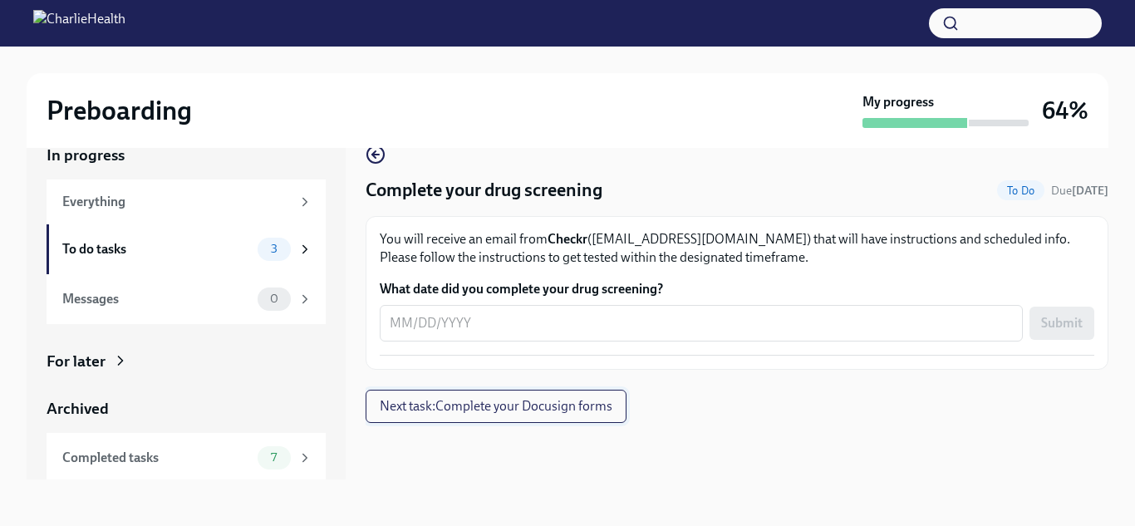
click at [573, 420] on button "Next task : Complete your Docusign forms" at bounding box center [496, 406] width 261 height 33
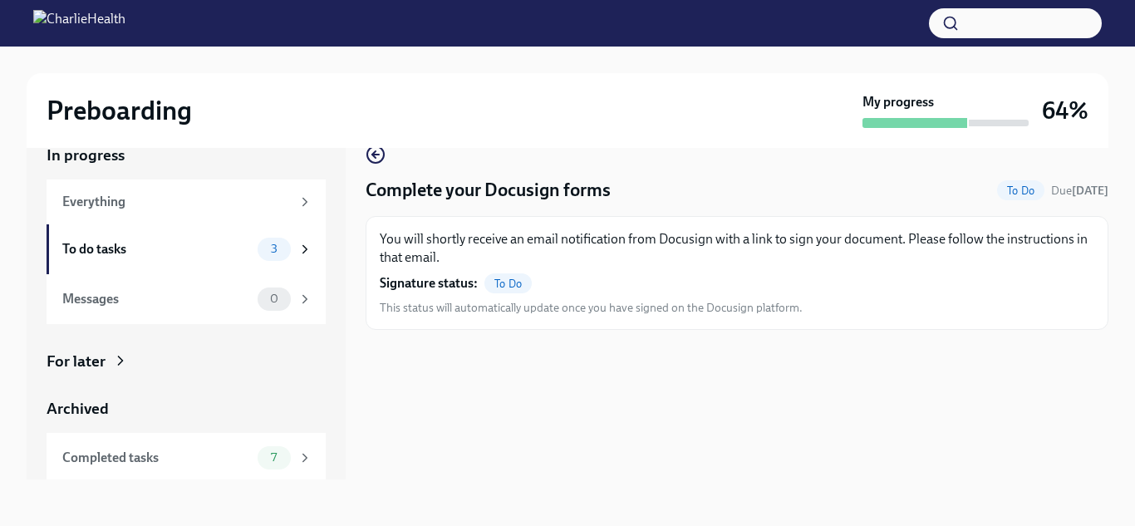
click at [505, 283] on span "To Do" at bounding box center [507, 284] width 47 height 12
click at [1016, 189] on span "To Do" at bounding box center [1020, 190] width 47 height 12
click at [239, 265] on div "To do tasks 3" at bounding box center [186, 249] width 279 height 50
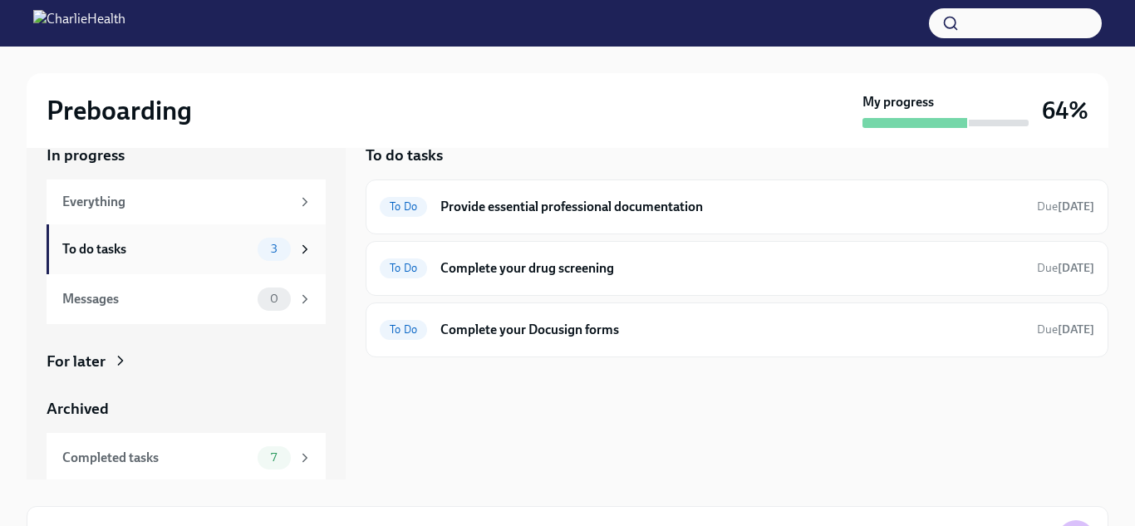
click at [301, 242] on icon at bounding box center [305, 249] width 15 height 15
click at [537, 195] on div "To Do Provide essential professional documentation Due [DATE]" at bounding box center [737, 207] width 715 height 27
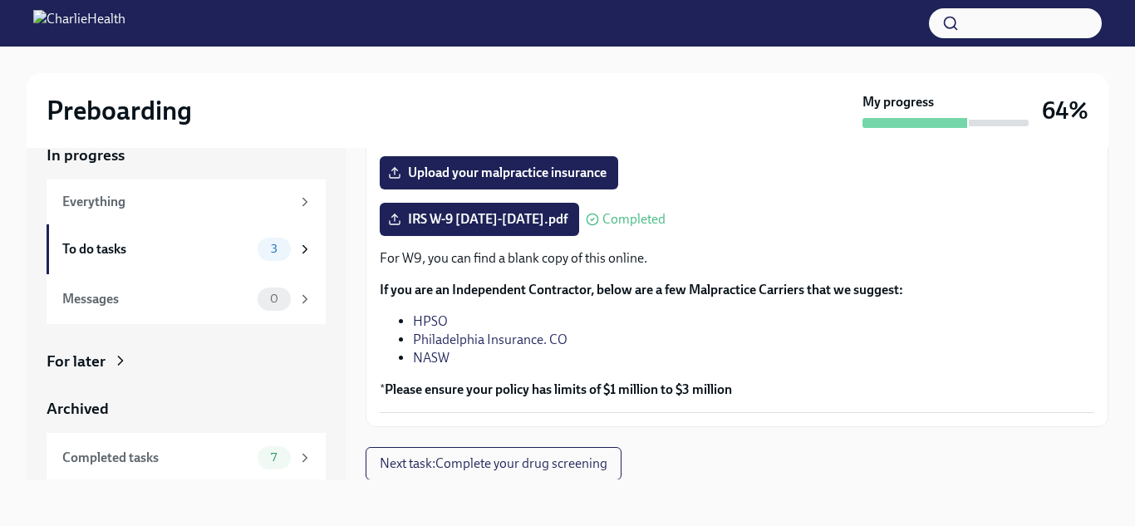
scroll to position [389, 0]
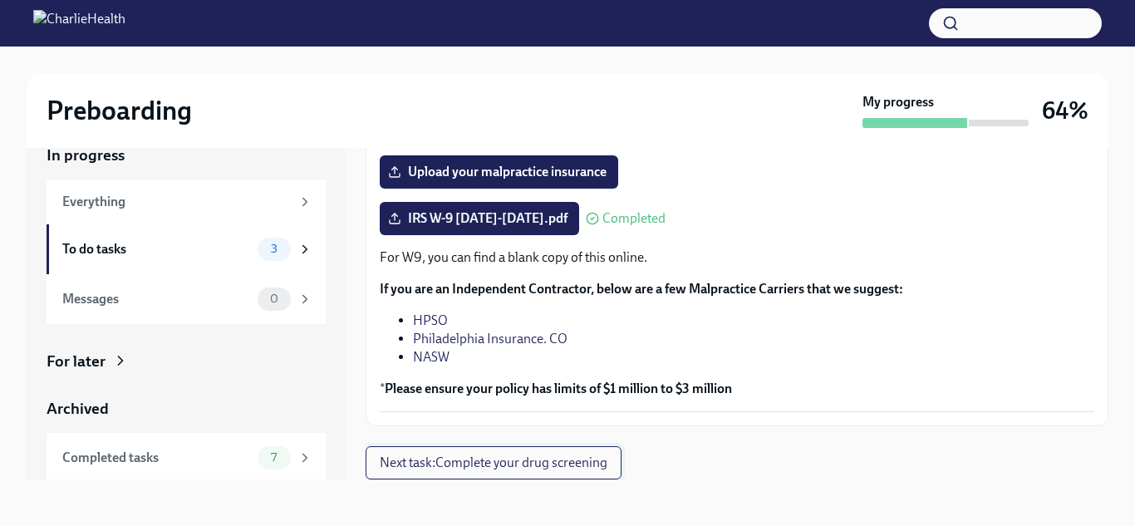
click at [547, 456] on span "Next task : Complete your drug screening" at bounding box center [494, 463] width 228 height 17
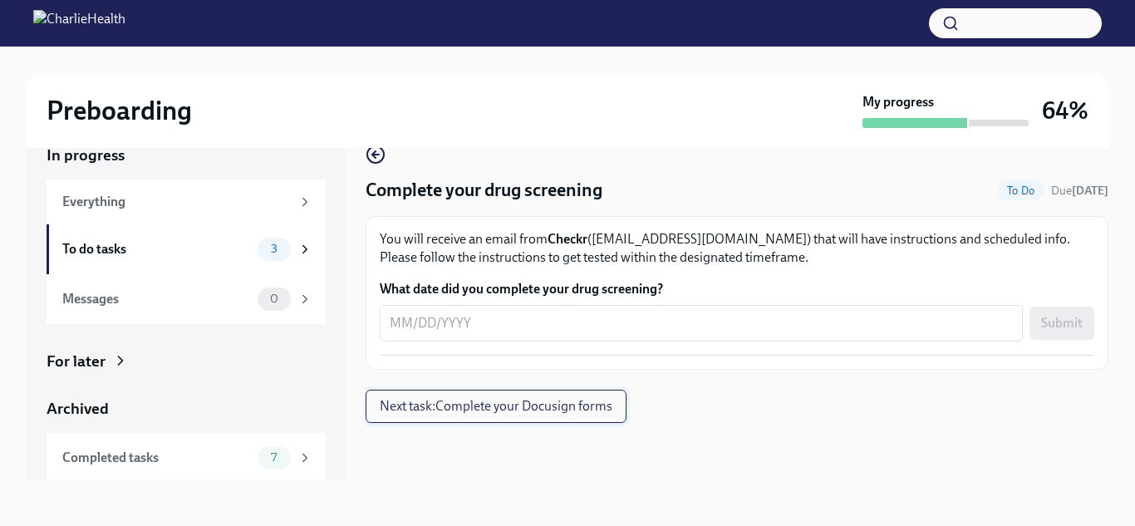
click at [573, 405] on span "Next task : Complete your Docusign forms" at bounding box center [496, 406] width 233 height 17
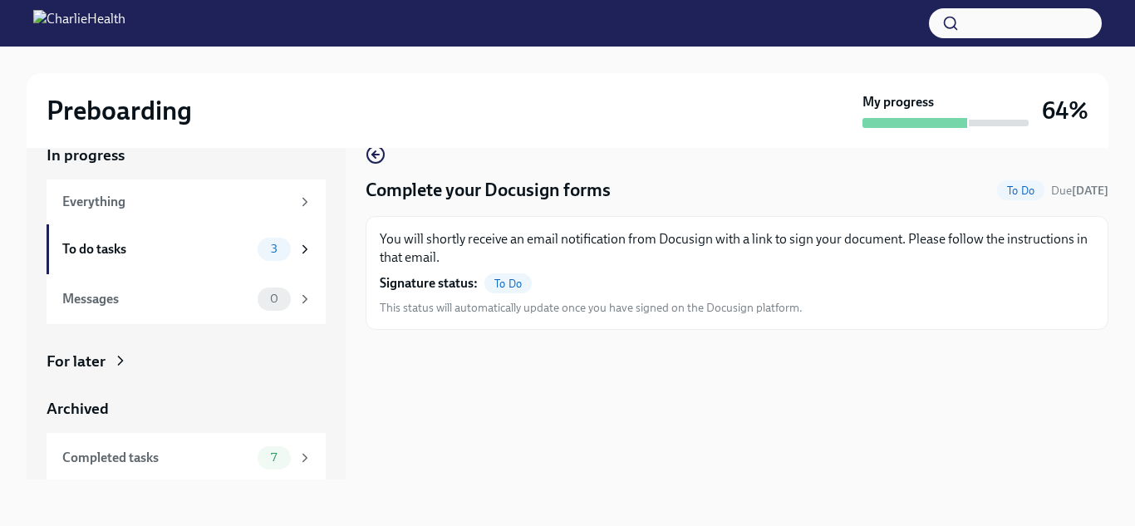
click at [499, 290] on div "To Do" at bounding box center [507, 283] width 47 height 20
click at [504, 279] on span "To Do" at bounding box center [507, 284] width 47 height 12
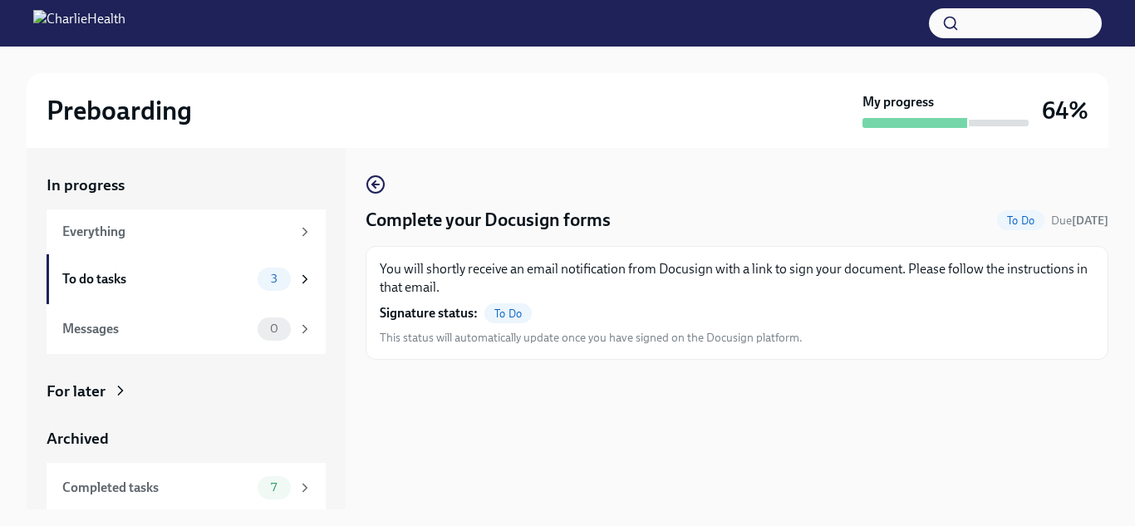
scroll to position [30, 0]
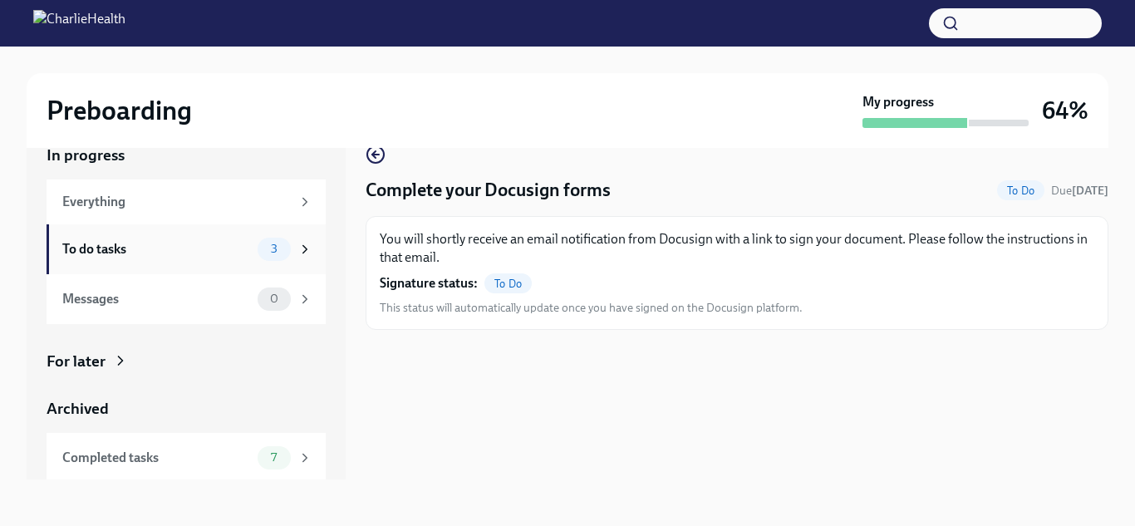
click at [235, 263] on div "To do tasks 3" at bounding box center [186, 249] width 279 height 50
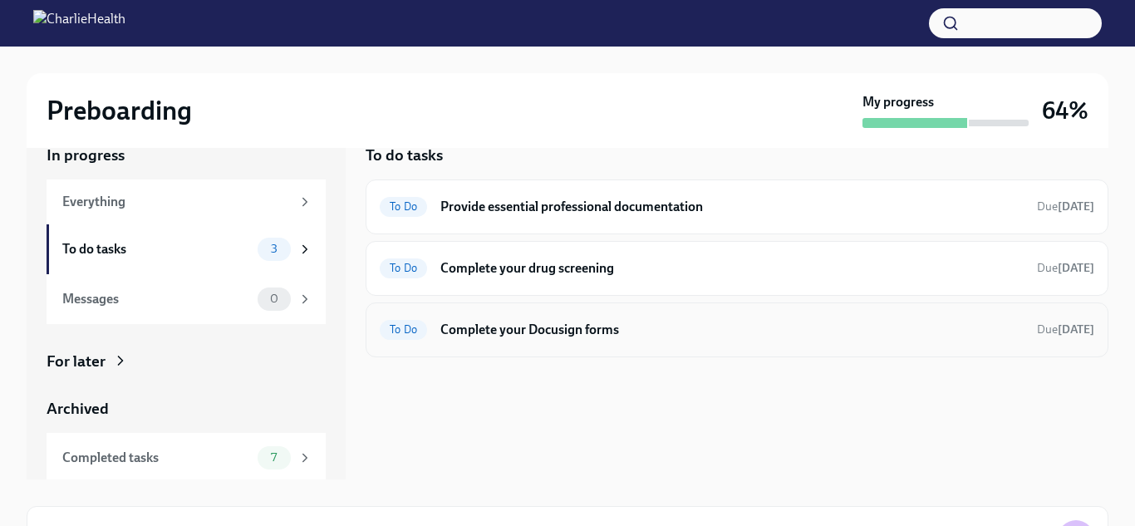
click at [566, 343] on div "To Do Complete your Docusign forms Due [DATE]" at bounding box center [737, 329] width 743 height 55
click at [573, 337] on h6 "Complete your Docusign forms" at bounding box center [731, 330] width 583 height 18
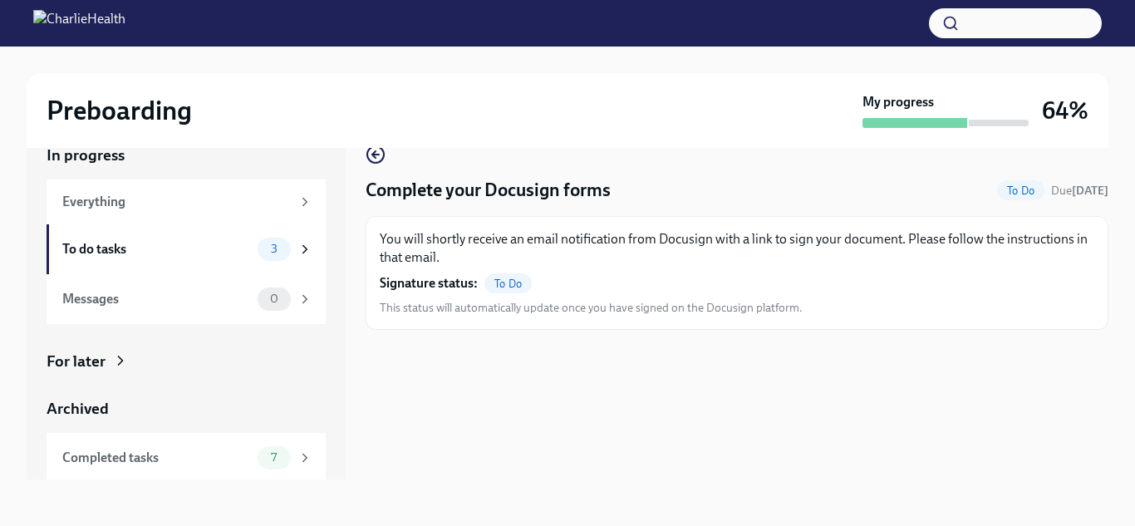
scroll to position [53, 0]
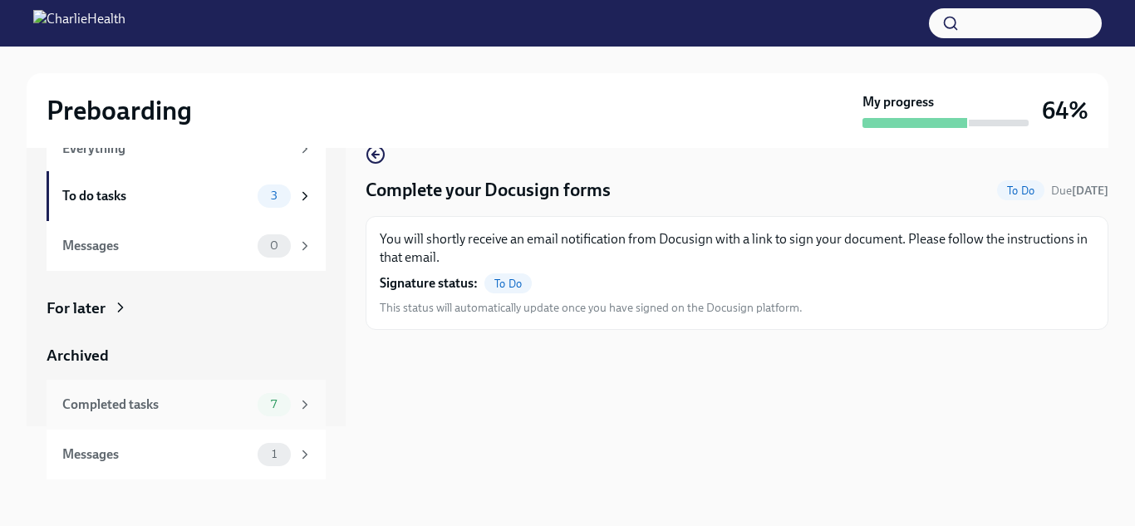
click at [130, 388] on div "Completed tasks 7" at bounding box center [186, 405] width 279 height 50
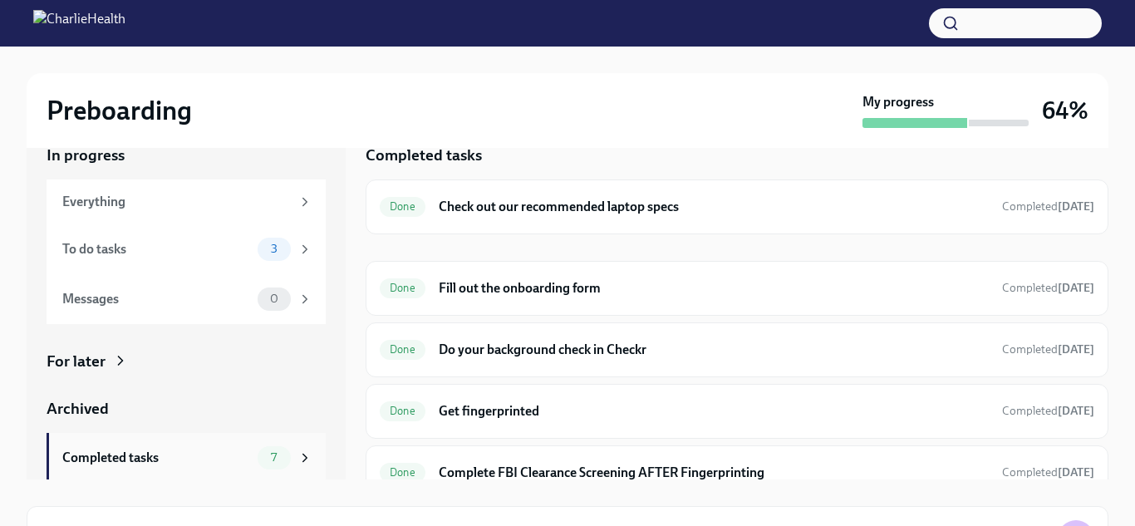
scroll to position [53, 0]
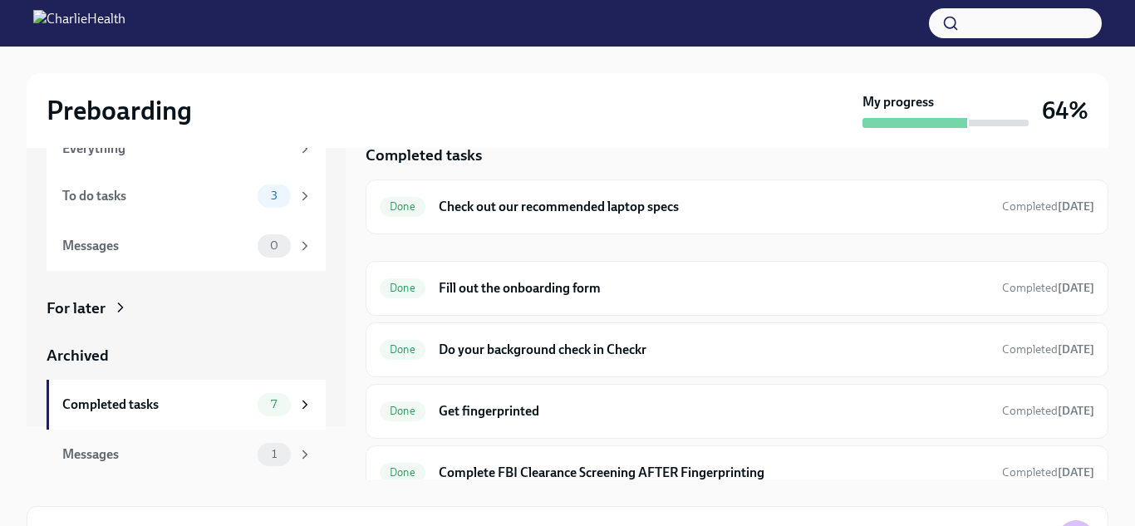
click at [140, 465] on div "Messages 1" at bounding box center [187, 454] width 250 height 23
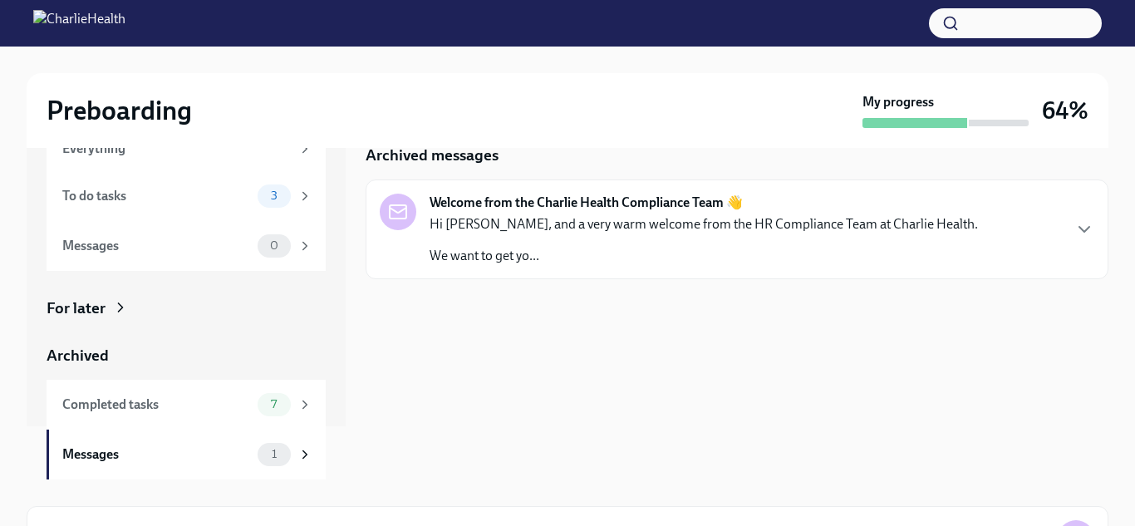
click at [563, 247] on p "We want to get yo..." at bounding box center [704, 256] width 548 height 18
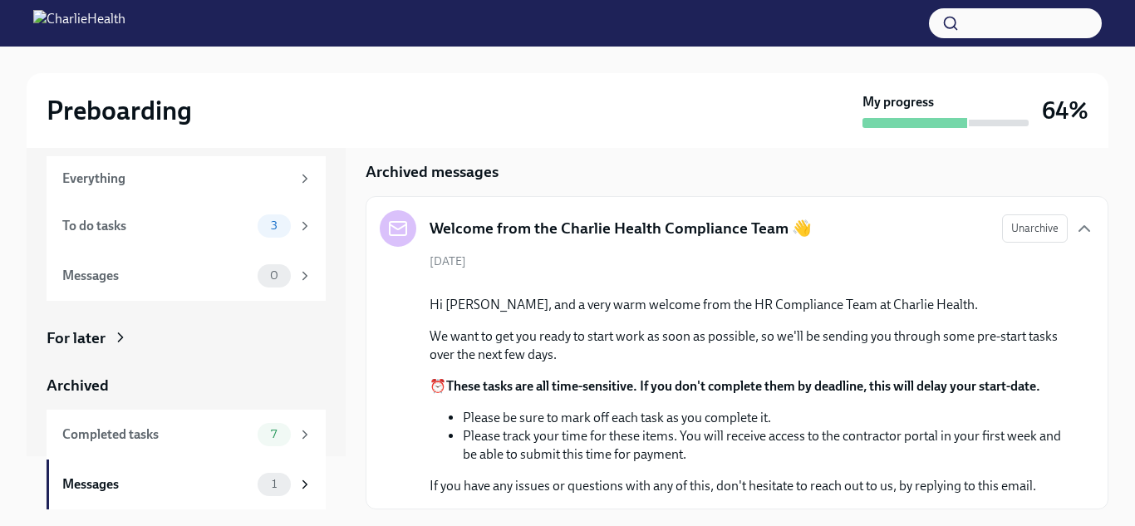
scroll to position [194, 0]
click at [153, 476] on div "Messages" at bounding box center [156, 484] width 189 height 18
click at [165, 432] on div "Completed tasks" at bounding box center [156, 434] width 189 height 18
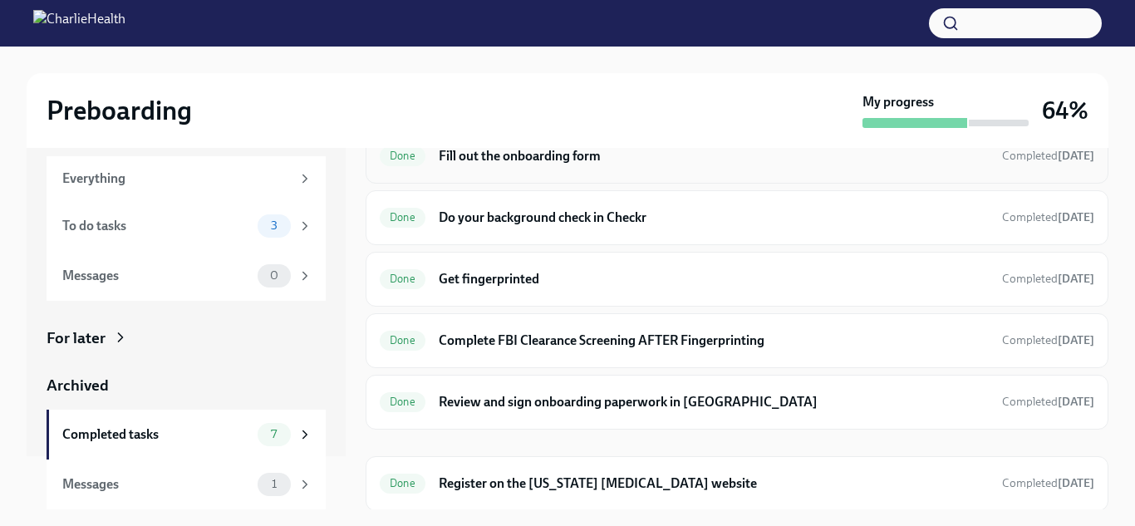
scroll to position [164, 0]
click at [258, 239] on div "To do tasks 3" at bounding box center [186, 226] width 279 height 50
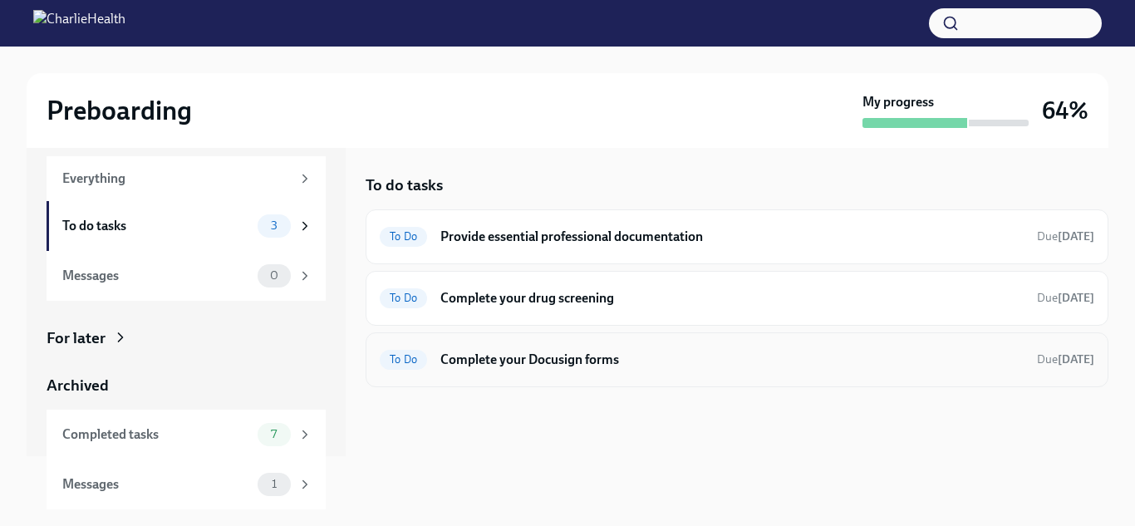
click at [534, 373] on div "To Do Complete your Docusign forms Due [DATE]" at bounding box center [737, 359] width 743 height 55
click at [538, 357] on h6 "Complete your Docusign forms" at bounding box center [731, 360] width 583 height 18
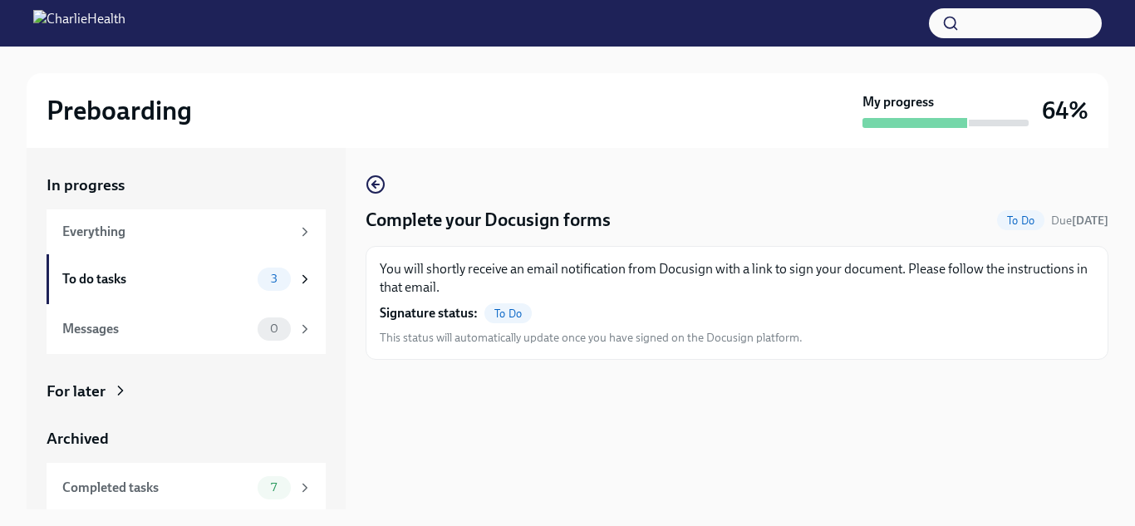
click at [538, 357] on div "You will shortly receive an email notification from Docusign with a link to sig…" at bounding box center [737, 303] width 743 height 114
click at [107, 278] on div "To do tasks" at bounding box center [156, 279] width 189 height 18
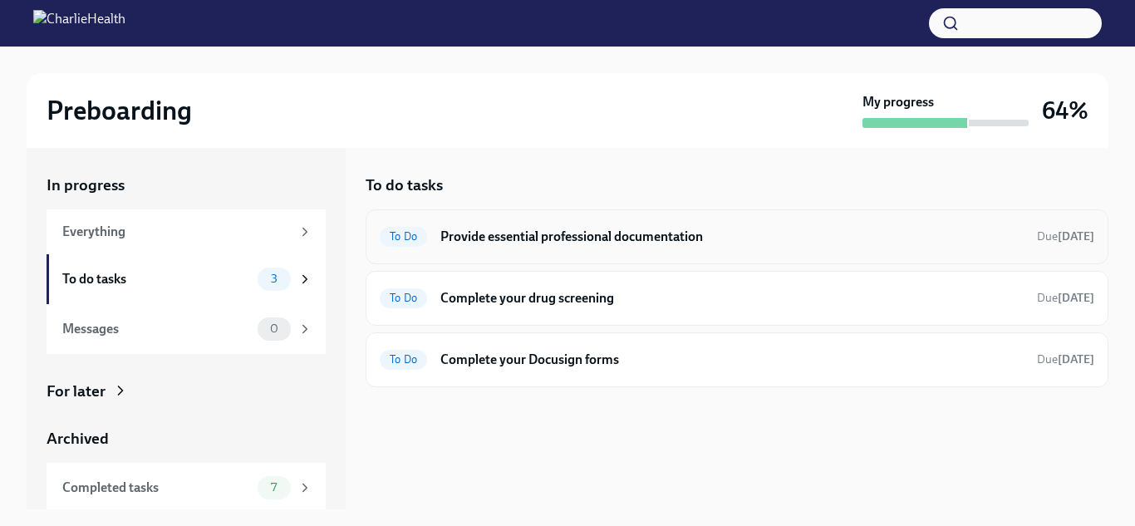
click at [605, 243] on h6 "Provide essential professional documentation" at bounding box center [731, 237] width 583 height 18
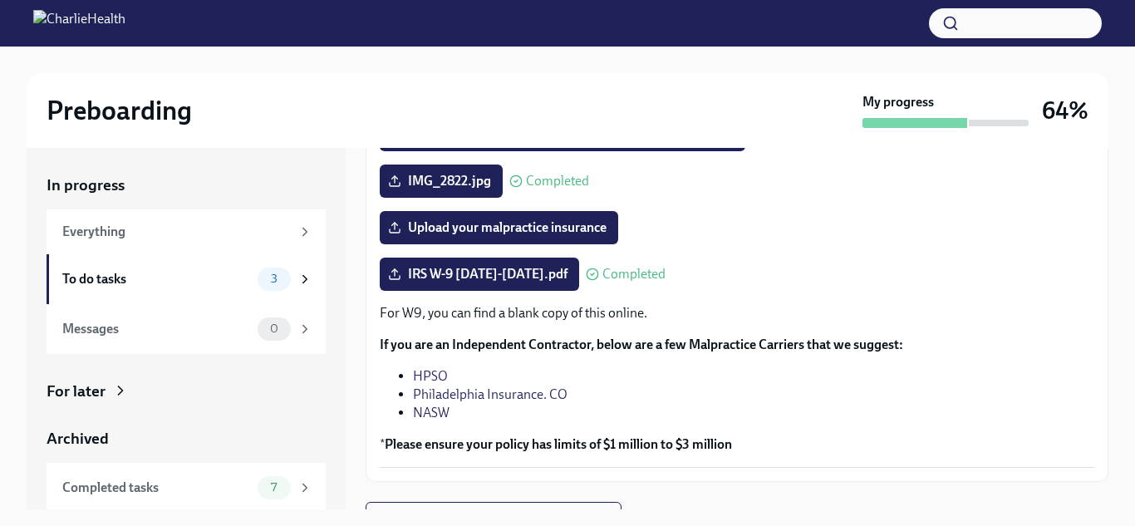
scroll to position [361, 0]
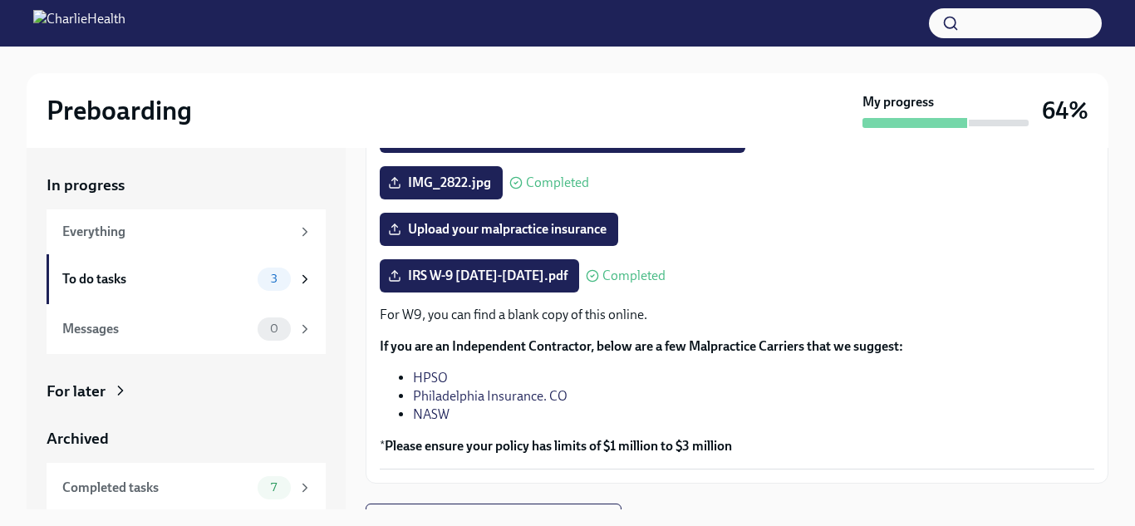
click at [586, 277] on icon at bounding box center [592, 275] width 13 height 13
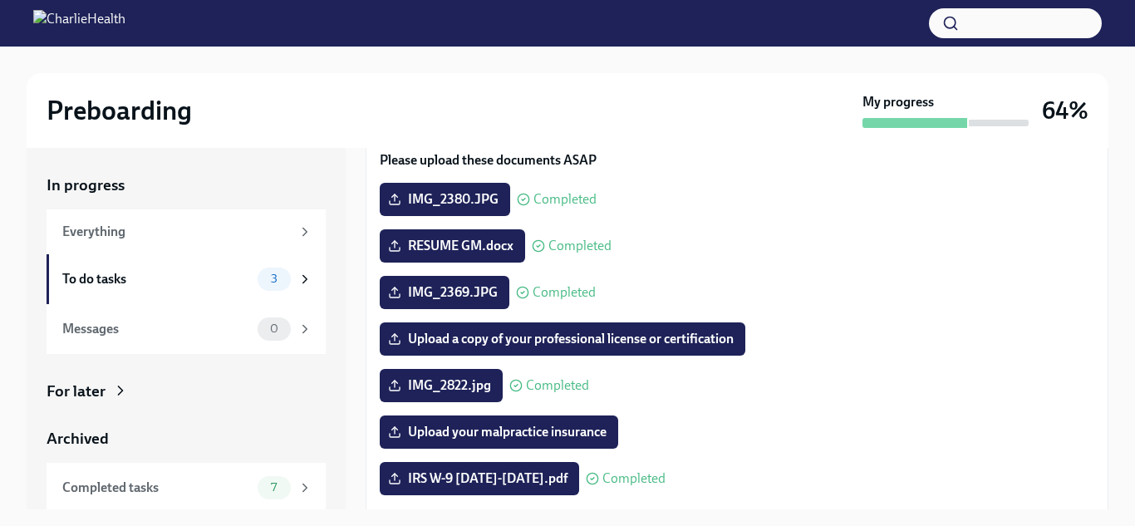
scroll to position [157, 0]
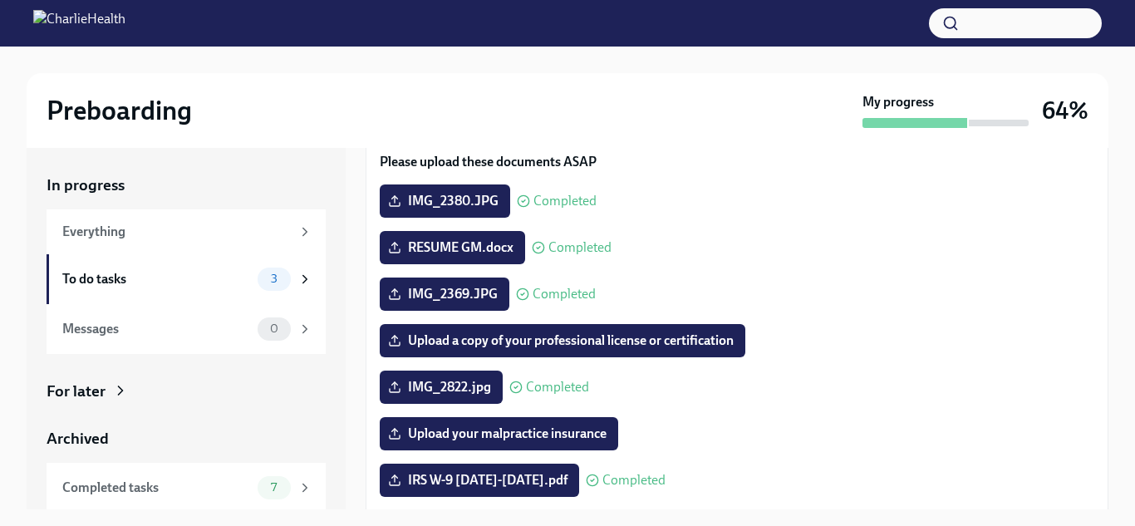
click at [568, 278] on div "IMG_2369.JPG Completed" at bounding box center [488, 294] width 216 height 33
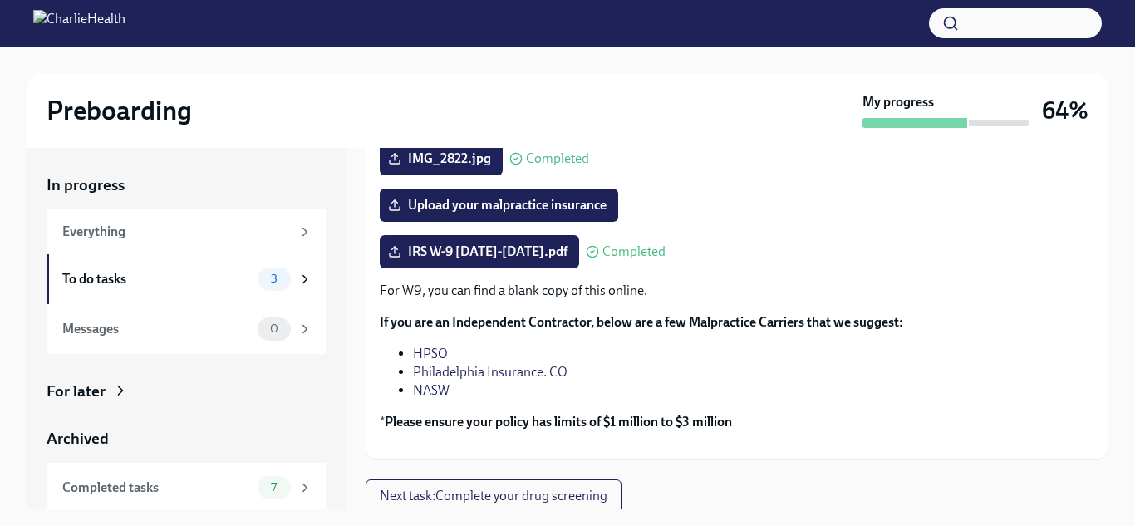
scroll to position [384, 0]
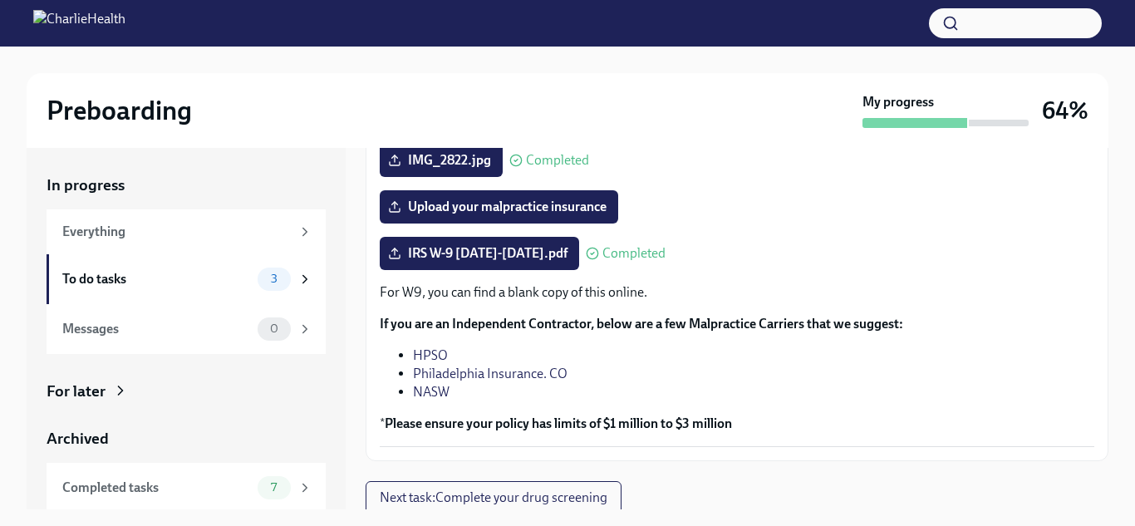
click at [659, 216] on div "Upload your malpractice insurance" at bounding box center [737, 206] width 715 height 33
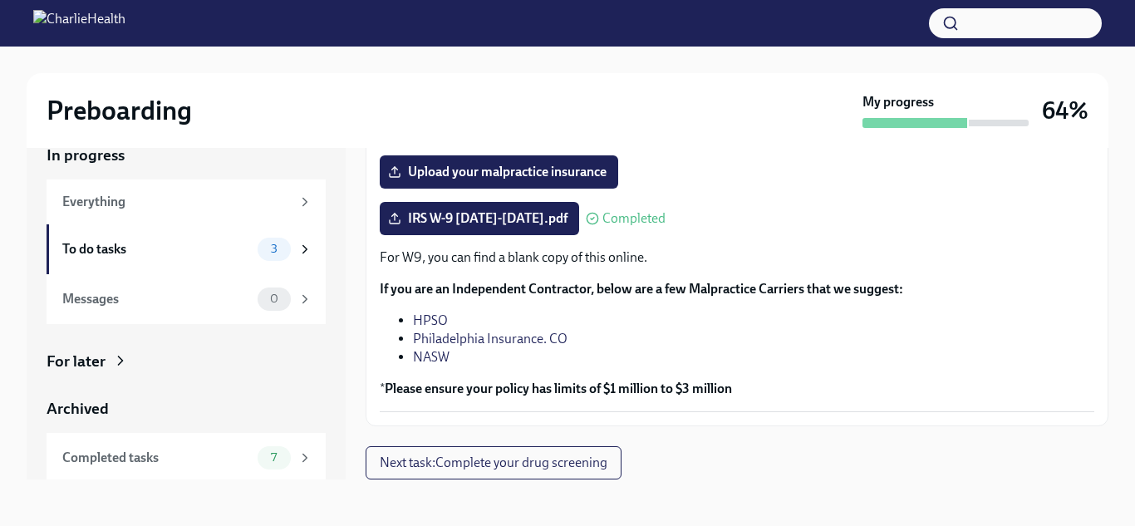
scroll to position [0, 0]
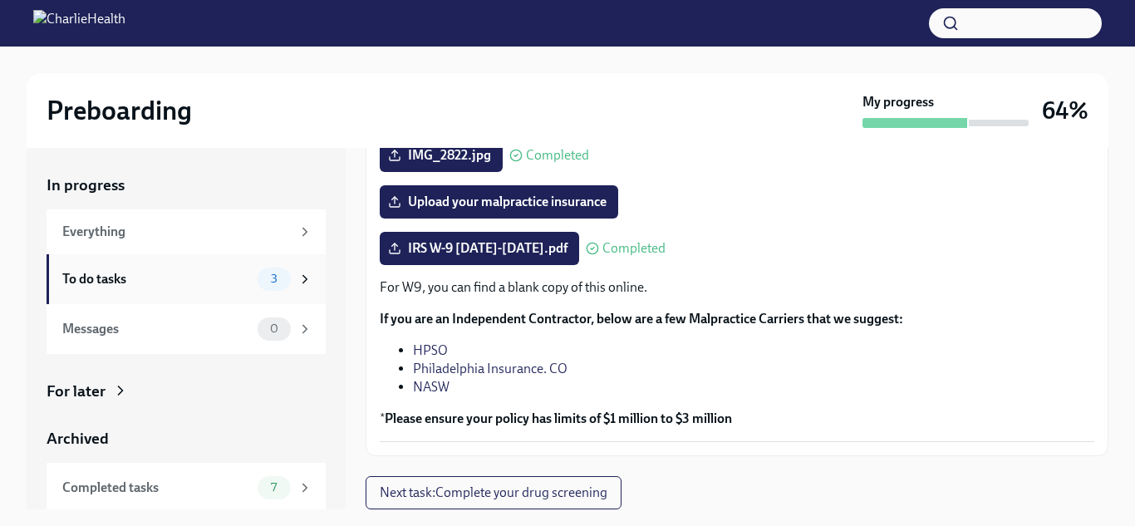
click at [298, 278] on icon at bounding box center [305, 279] width 15 height 15
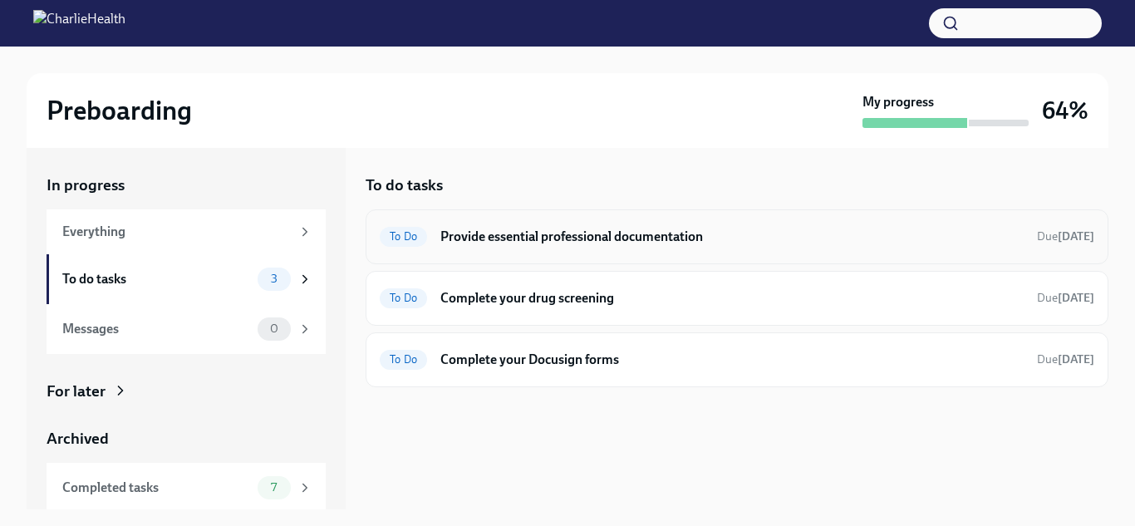
click at [543, 245] on h6 "Provide essential professional documentation" at bounding box center [731, 237] width 583 height 18
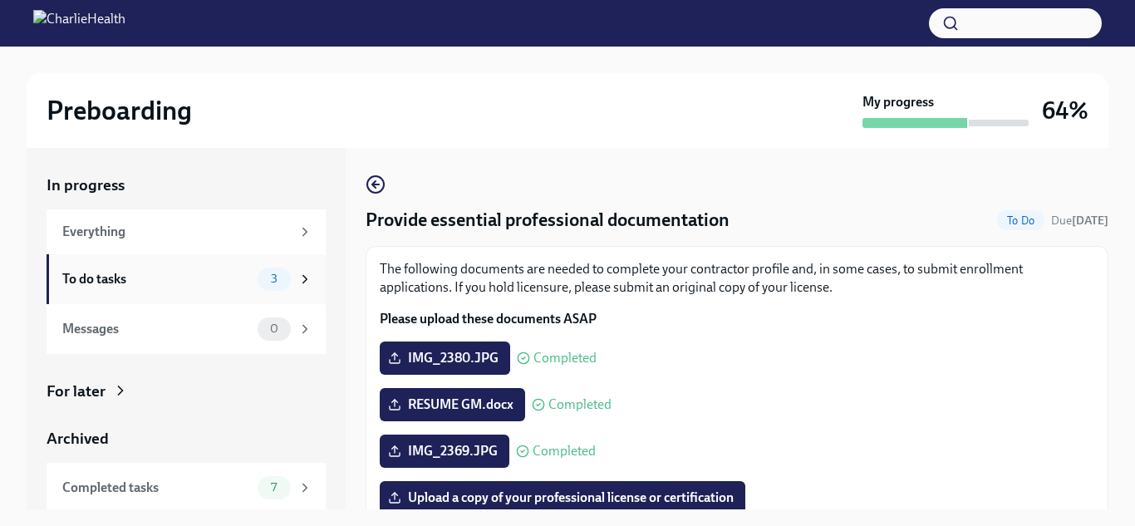
click at [278, 276] on span "3" at bounding box center [274, 279] width 27 height 12
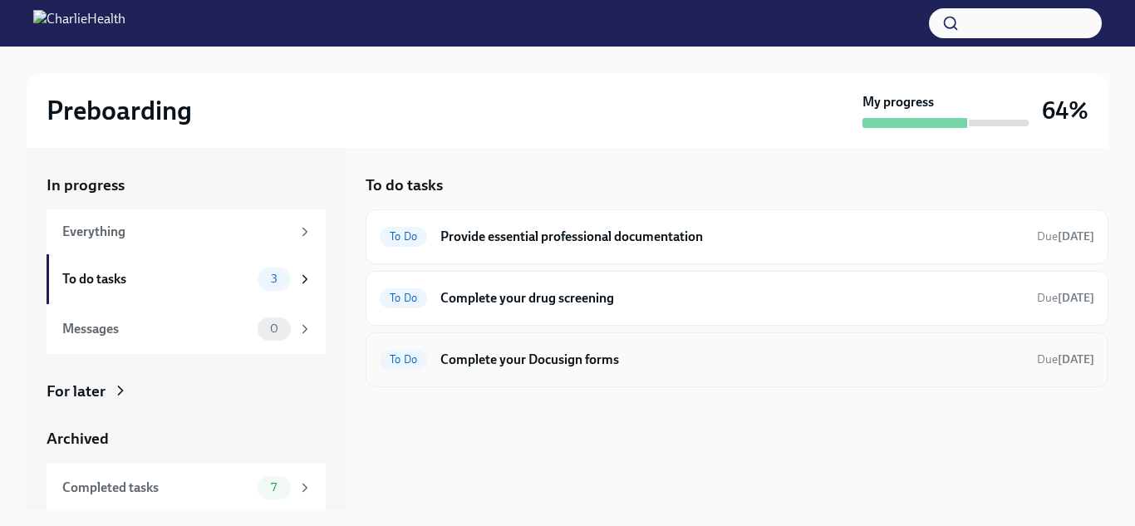
click at [462, 370] on div "To Do Complete your Docusign forms Due [DATE]" at bounding box center [737, 360] width 715 height 27
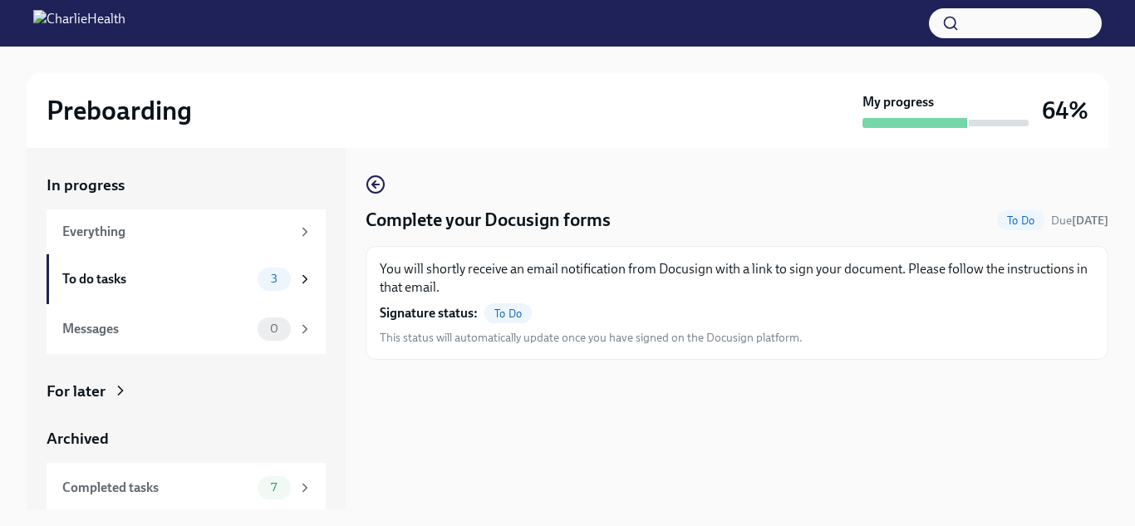
click at [504, 305] on div "To Do" at bounding box center [507, 313] width 47 height 20
click at [287, 263] on div "To do tasks 3" at bounding box center [186, 279] width 279 height 50
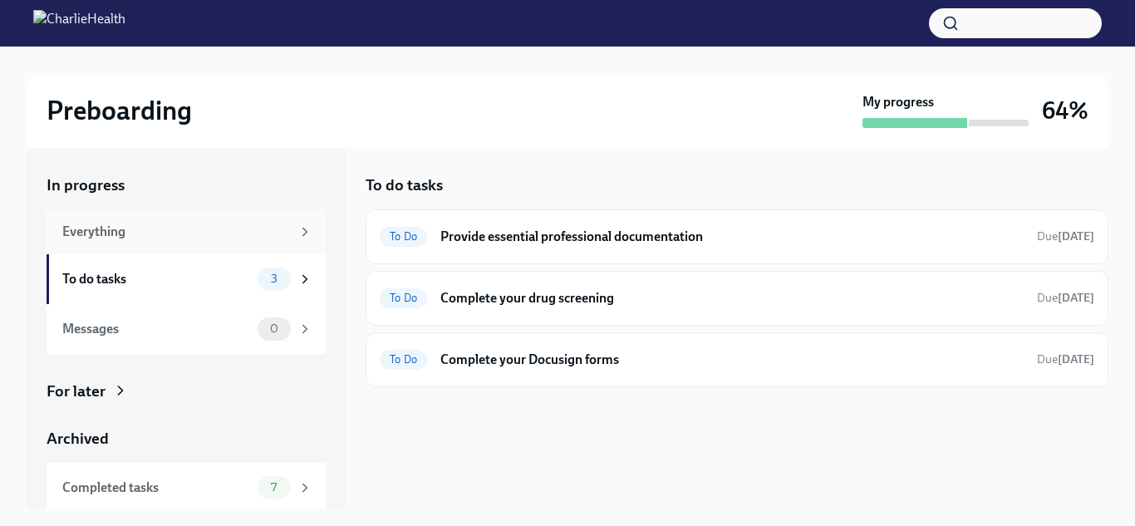
click at [310, 237] on icon at bounding box center [305, 231] width 15 height 15
click at [125, 14] on img at bounding box center [79, 23] width 92 height 27
